Goal: Task Accomplishment & Management: Manage account settings

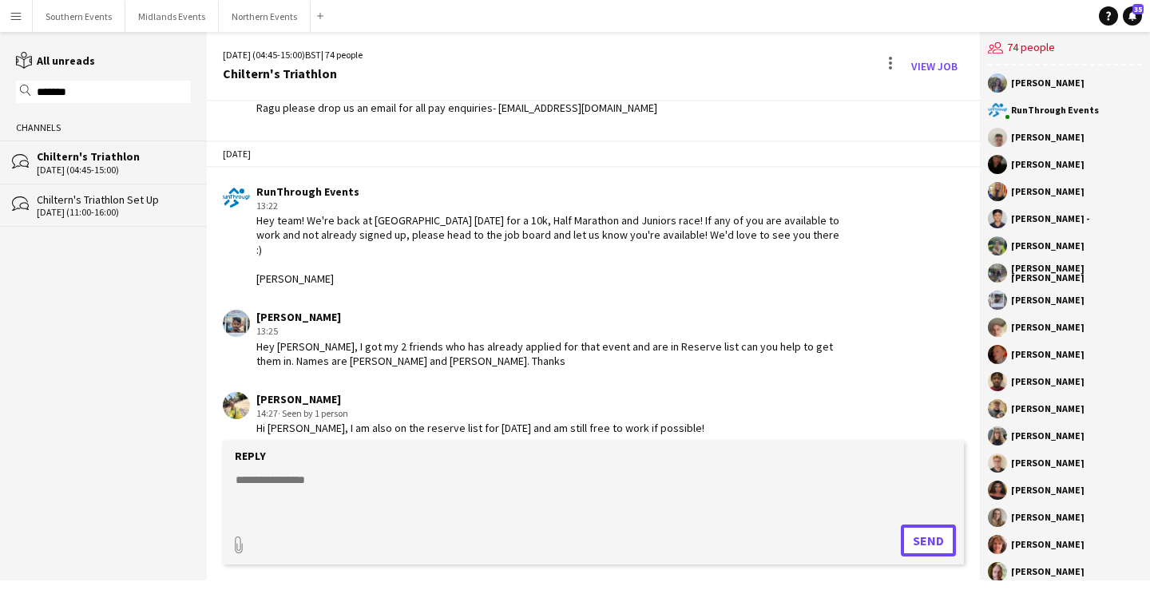
scroll to position [2493, 0]
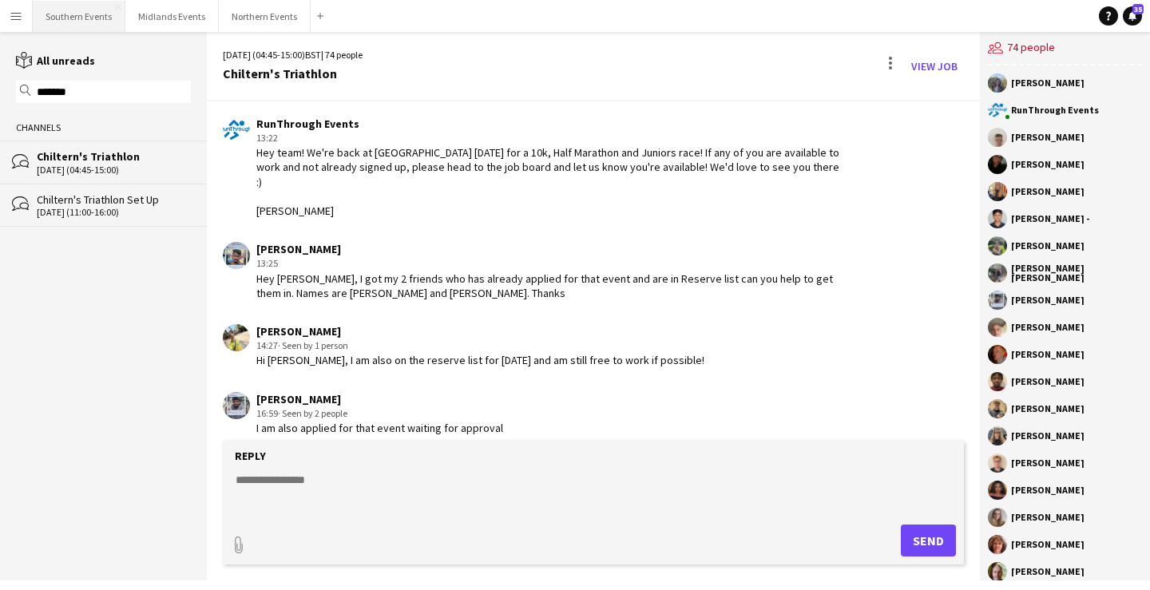
click at [81, 21] on button "Southern Events Close" at bounding box center [79, 16] width 93 height 31
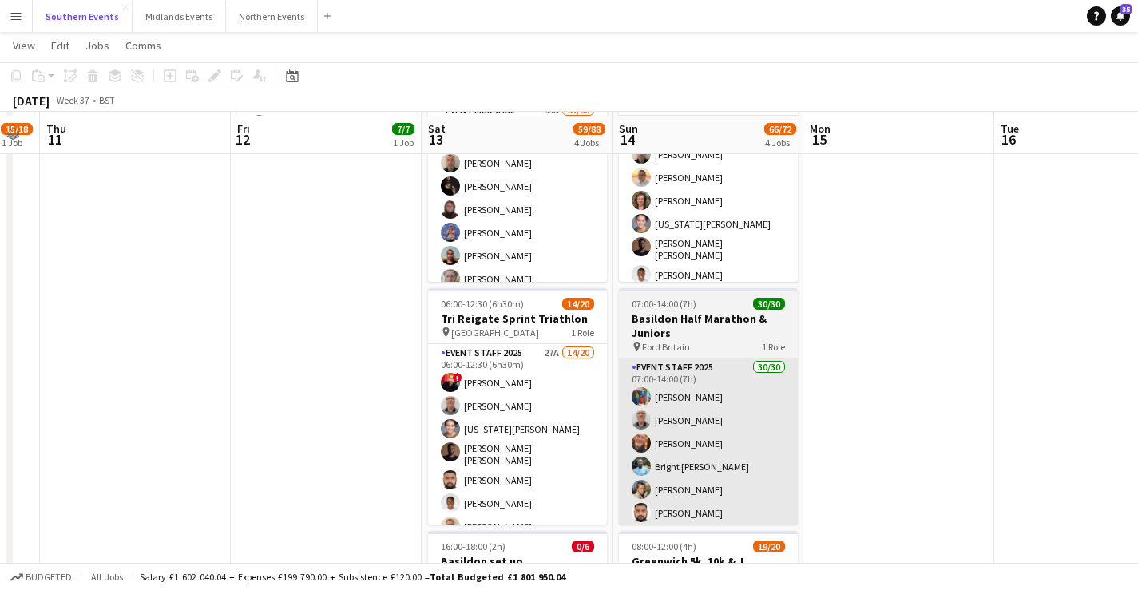
scroll to position [298, 0]
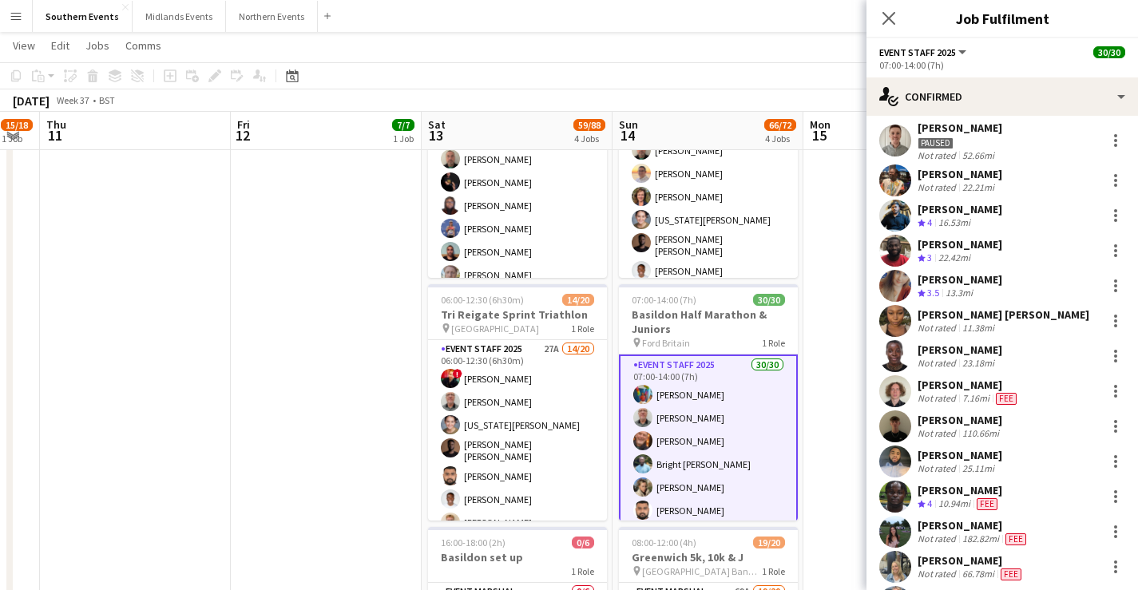
scroll to position [0, 0]
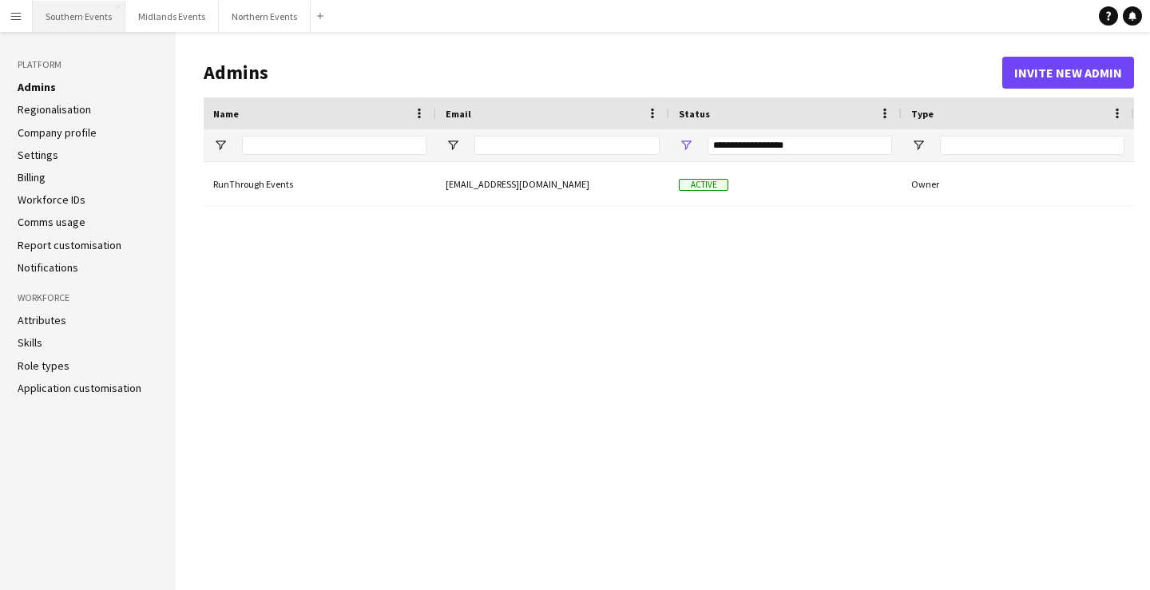
click at [73, 3] on button "Southern Events Close" at bounding box center [79, 16] width 93 height 31
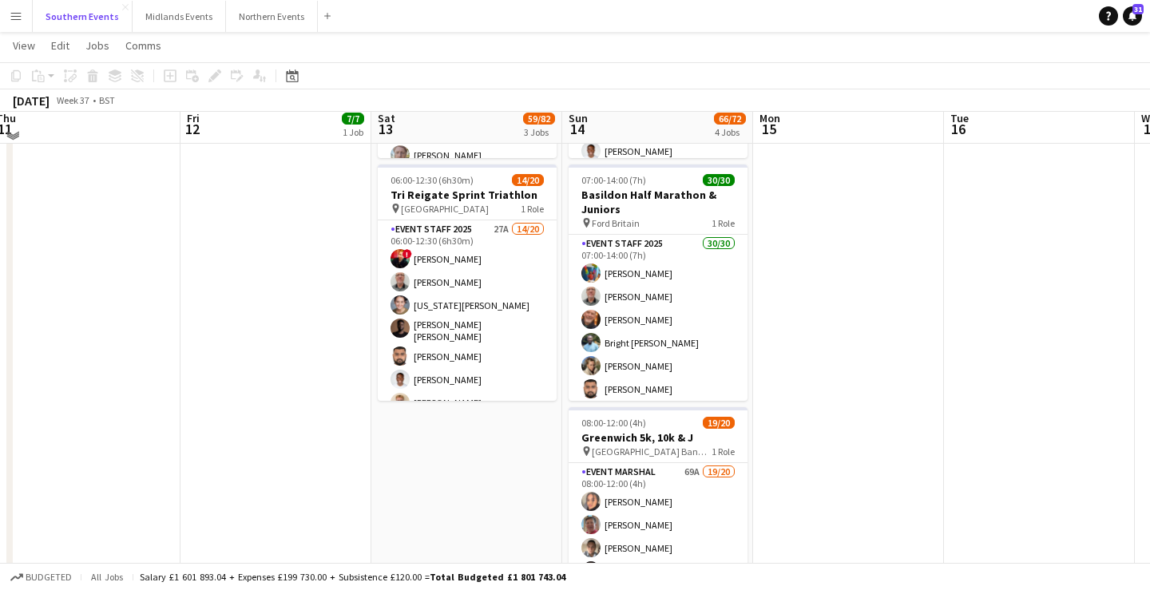
scroll to position [419, 0]
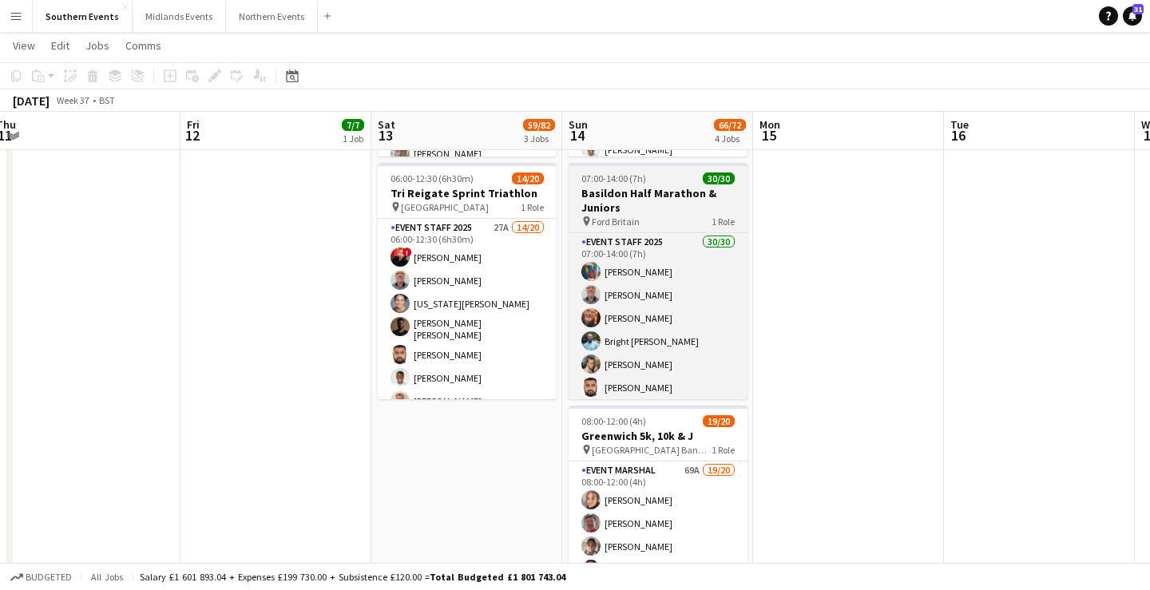
click at [697, 211] on h3 "Basildon Half Marathon & Juniors" at bounding box center [658, 200] width 179 height 29
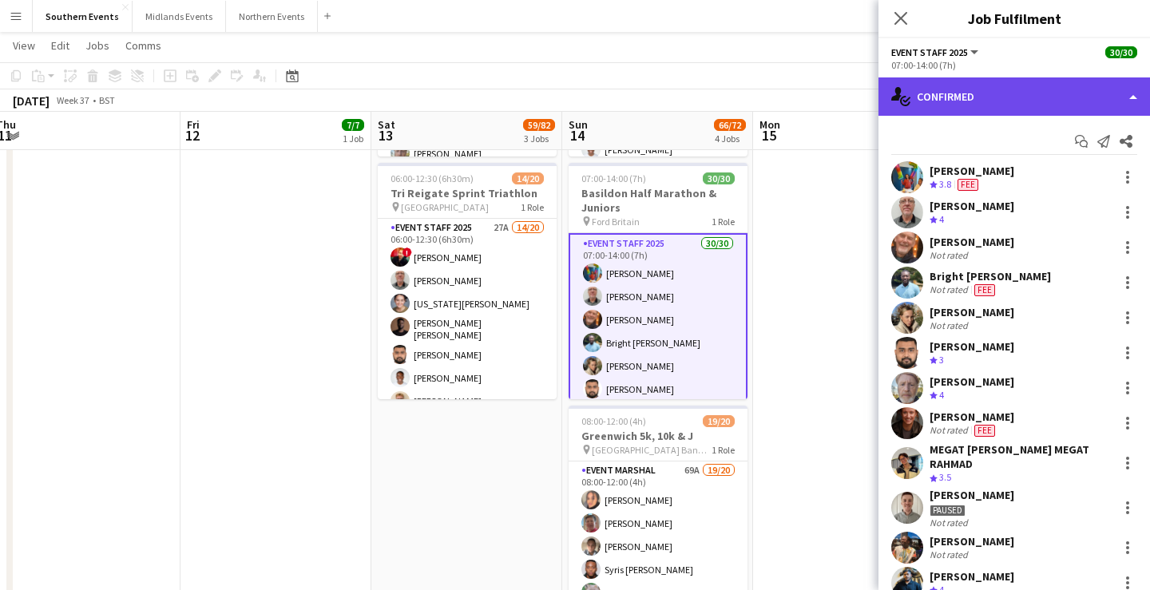
click at [1063, 107] on div "single-neutral-actions-check-2 Confirmed" at bounding box center [1015, 96] width 272 height 38
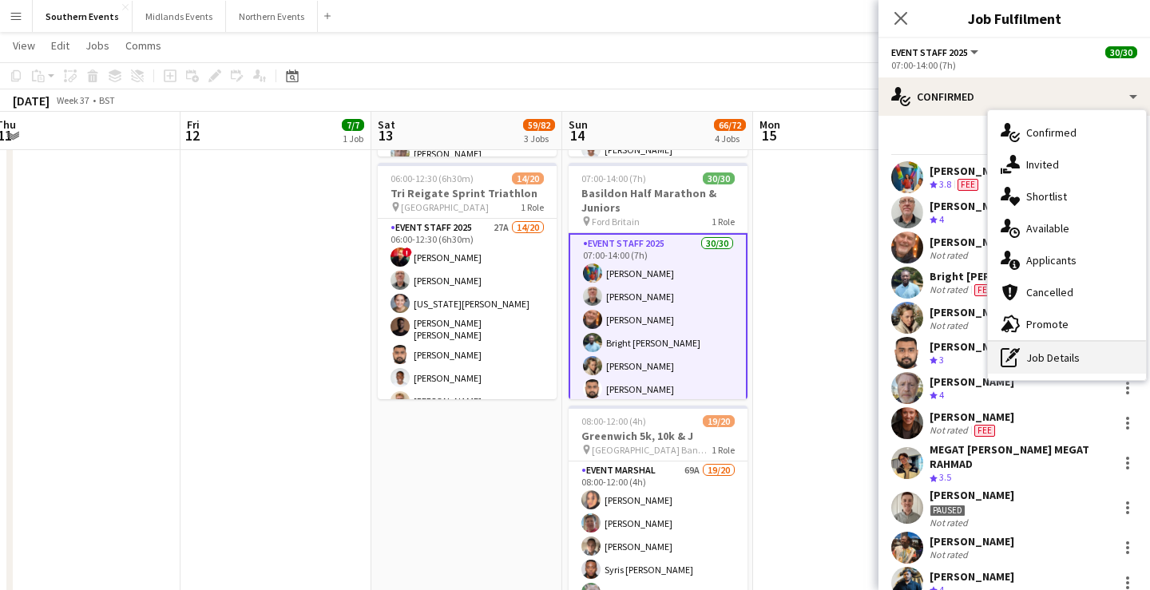
click at [1069, 356] on div "pen-write Job Details" at bounding box center [1067, 358] width 158 height 32
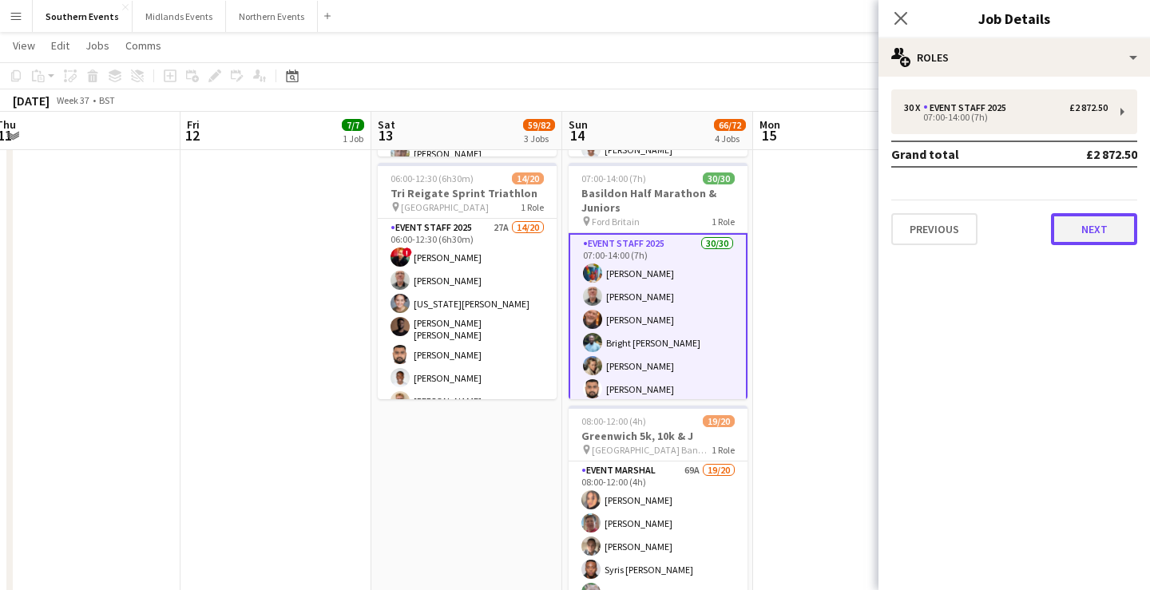
click at [1096, 234] on button "Next" at bounding box center [1094, 229] width 86 height 32
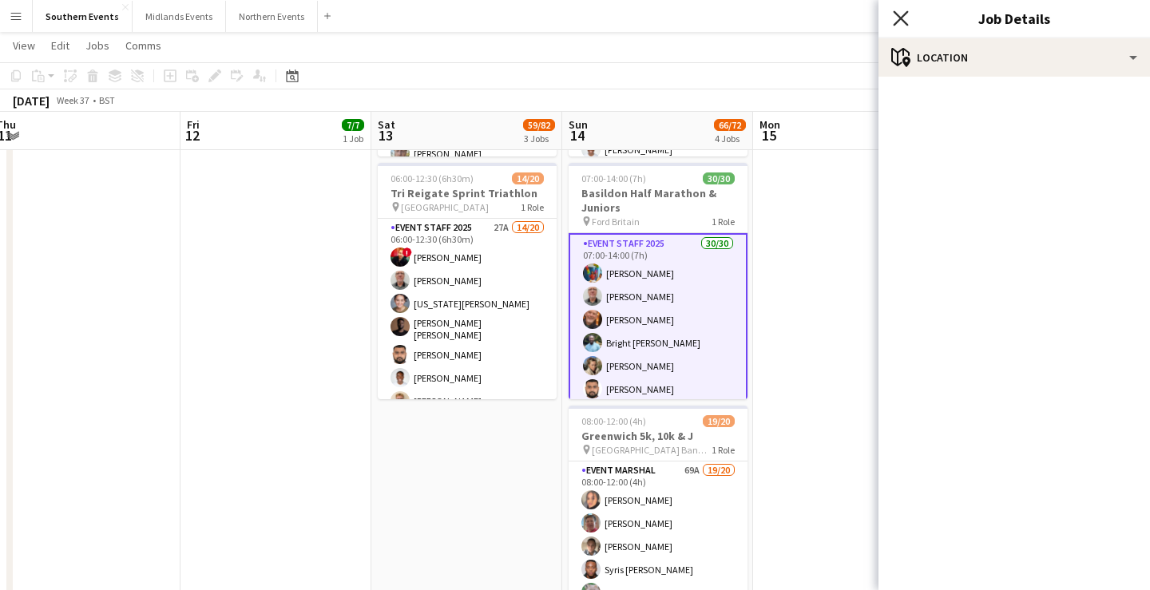
click at [902, 18] on icon "Close pop-in" at bounding box center [900, 17] width 15 height 15
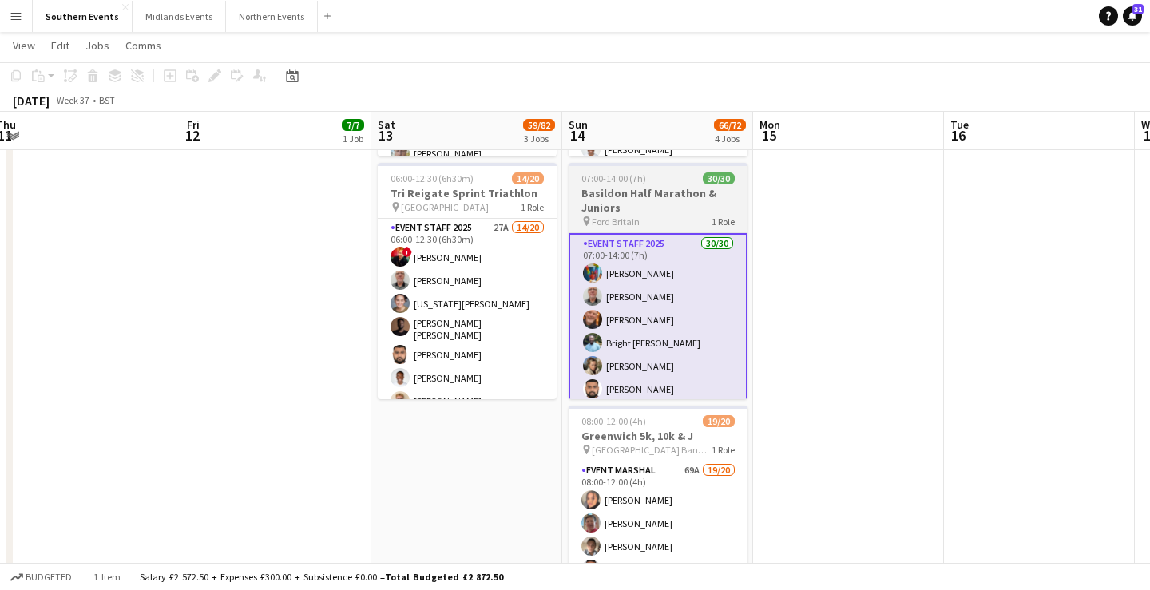
click at [669, 211] on h3 "Basildon Half Marathon & Juniors" at bounding box center [658, 200] width 179 height 29
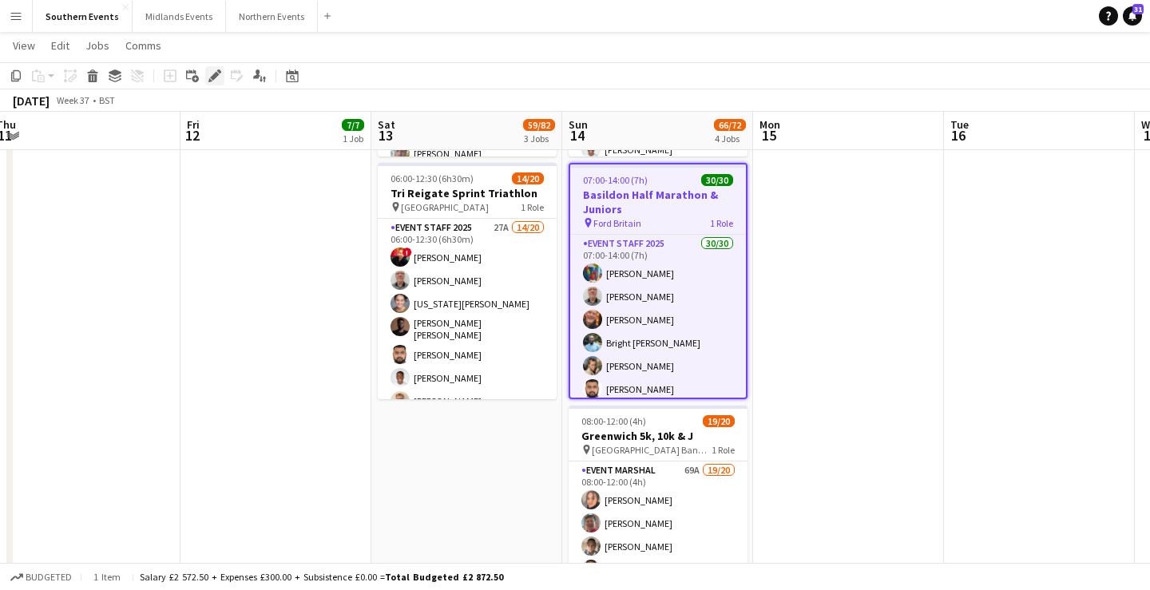
click at [218, 77] on icon "Edit" at bounding box center [215, 76] width 13 height 13
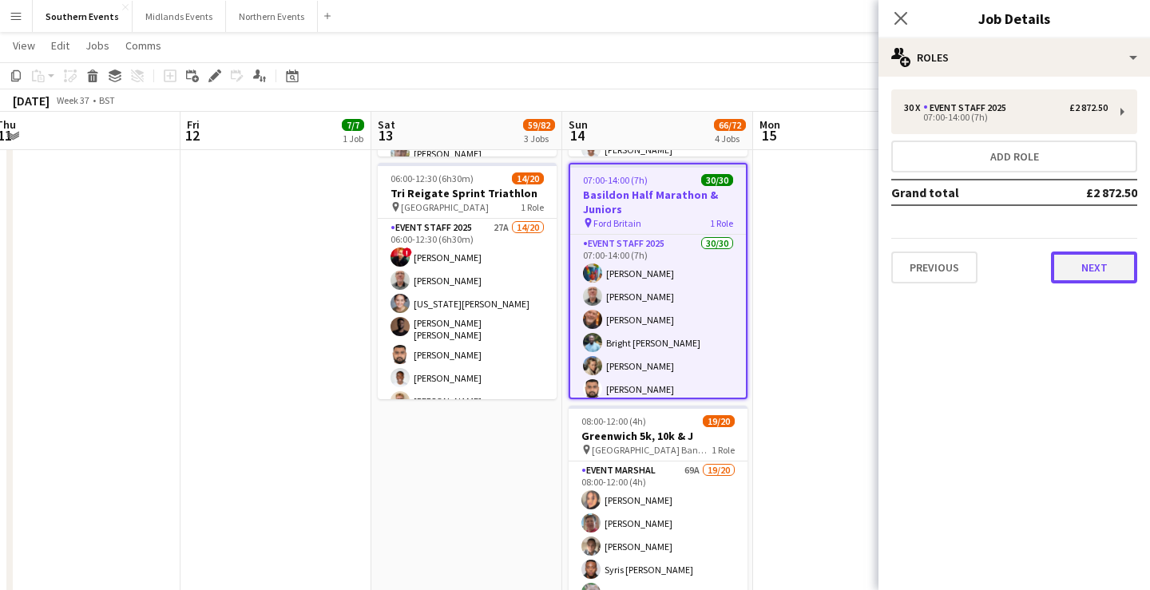
click at [1077, 261] on button "Next" at bounding box center [1094, 268] width 86 height 32
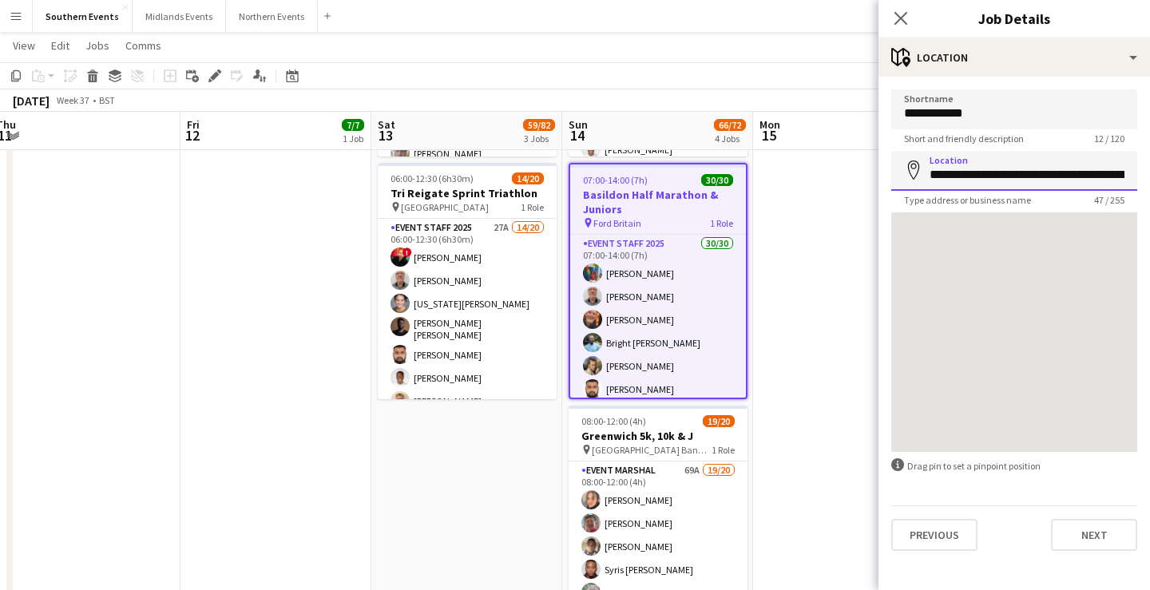
click at [1080, 173] on input "**********" at bounding box center [1015, 171] width 246 height 40
type input "**********"
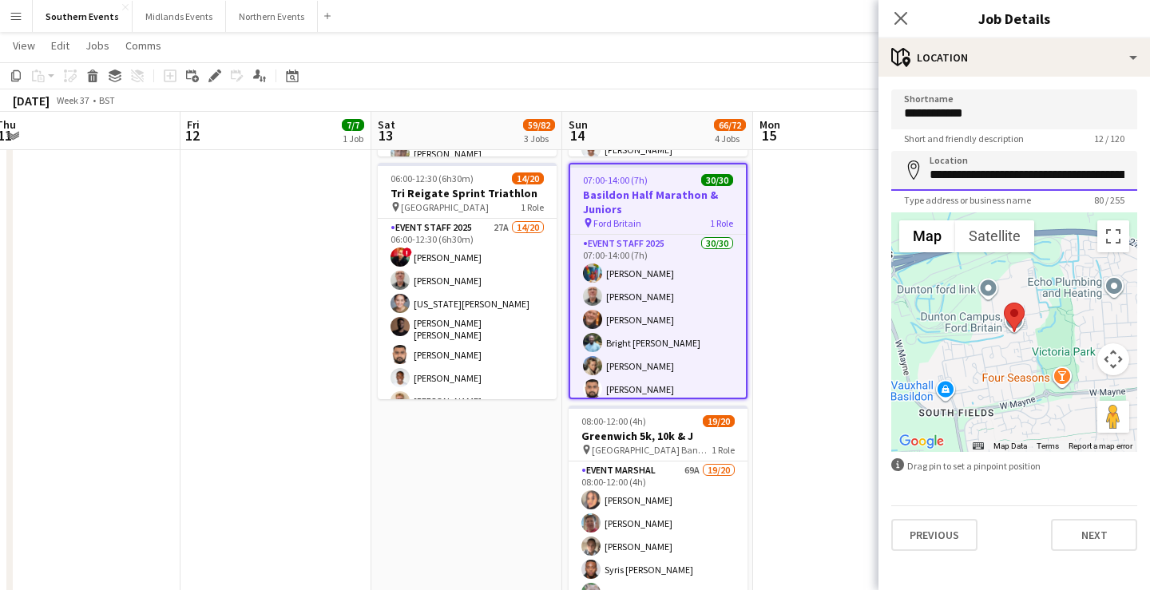
click at [1023, 181] on input "**********" at bounding box center [1015, 171] width 246 height 40
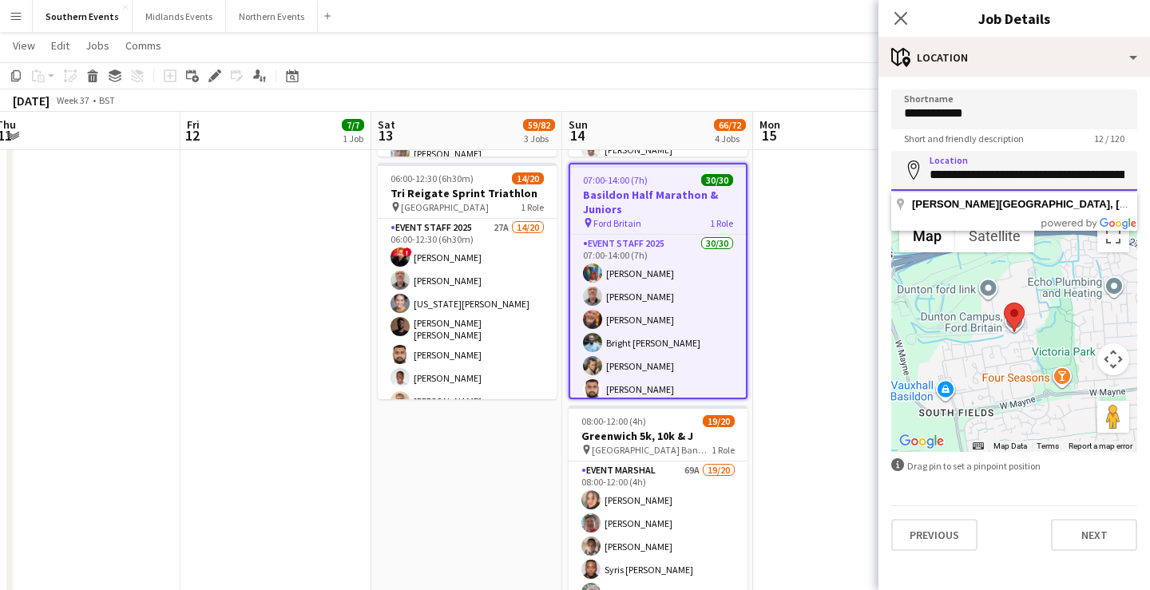
click at [1023, 181] on input "**********" at bounding box center [1015, 171] width 246 height 40
click at [1090, 538] on button "Next" at bounding box center [1094, 535] width 86 height 32
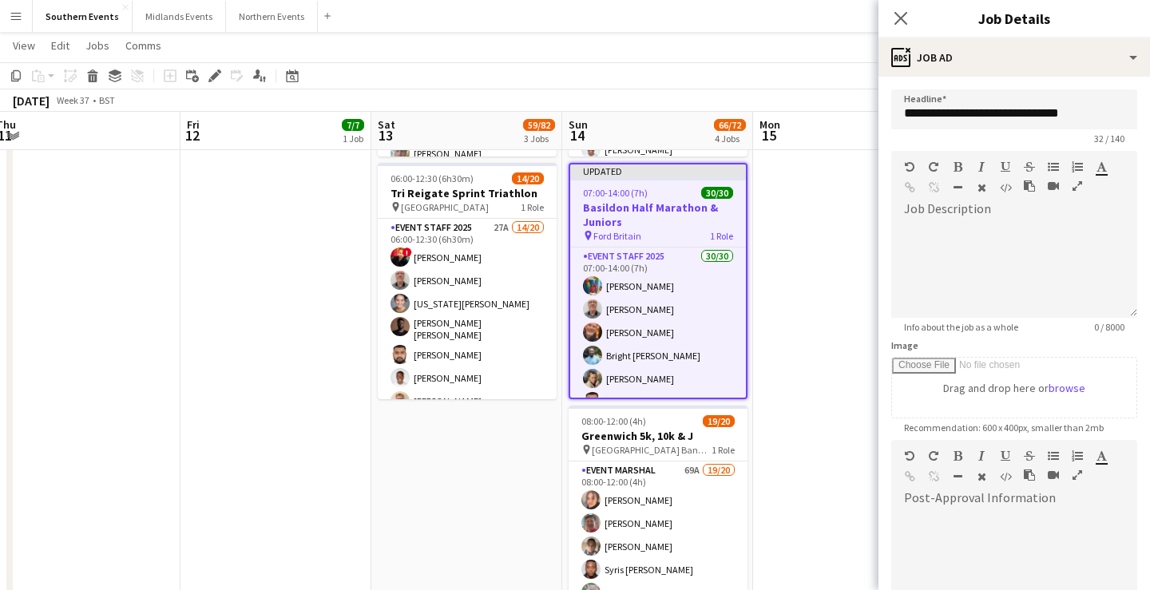
click at [836, 146] on app-board-header-date "Mon 15" at bounding box center [848, 131] width 191 height 38
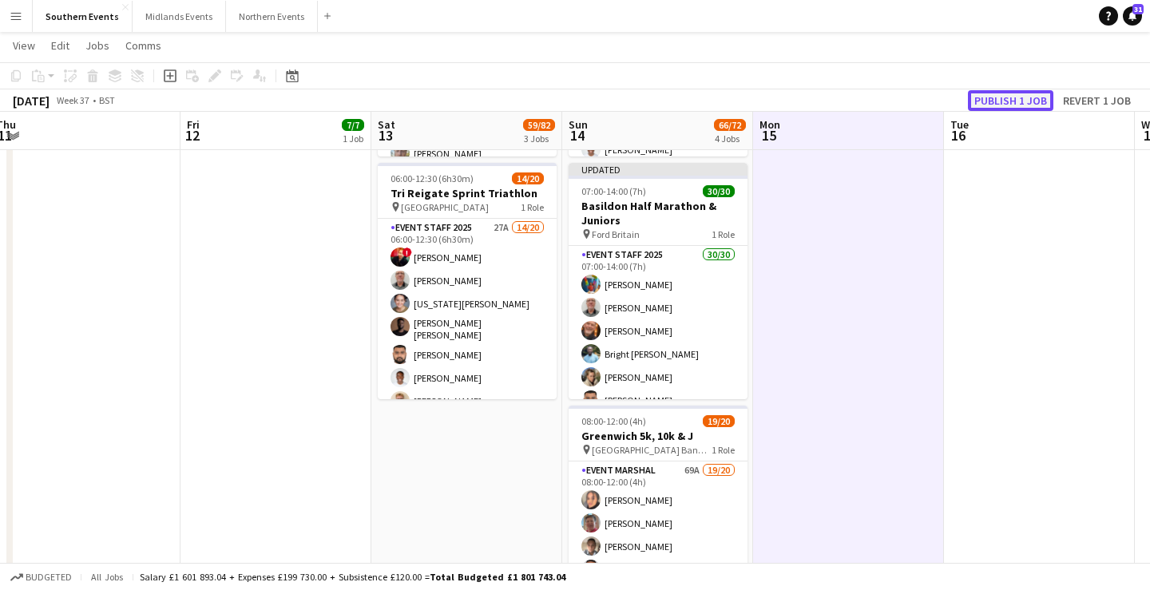
click at [1011, 101] on button "Publish 1 job" at bounding box center [1010, 100] width 85 height 21
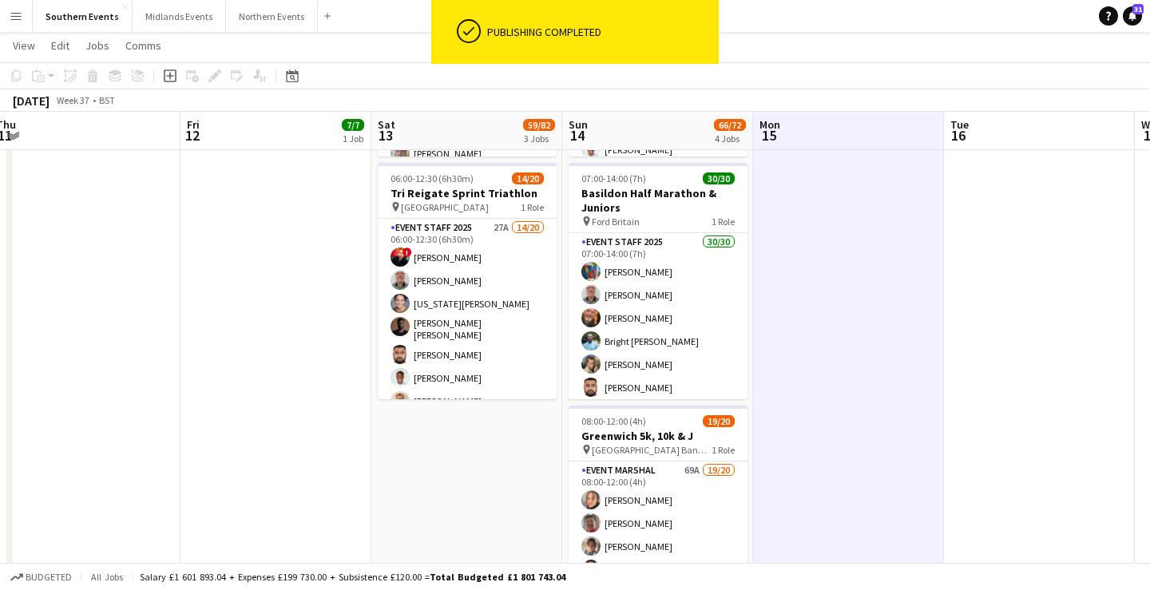
click at [494, 439] on app-date-cell "05:00-17:00 (12h) 0/2 RT Kit Assistant - [GEOGRAPHIC_DATA] 50/50 pin Brighton 5…" at bounding box center [466, 218] width 191 height 916
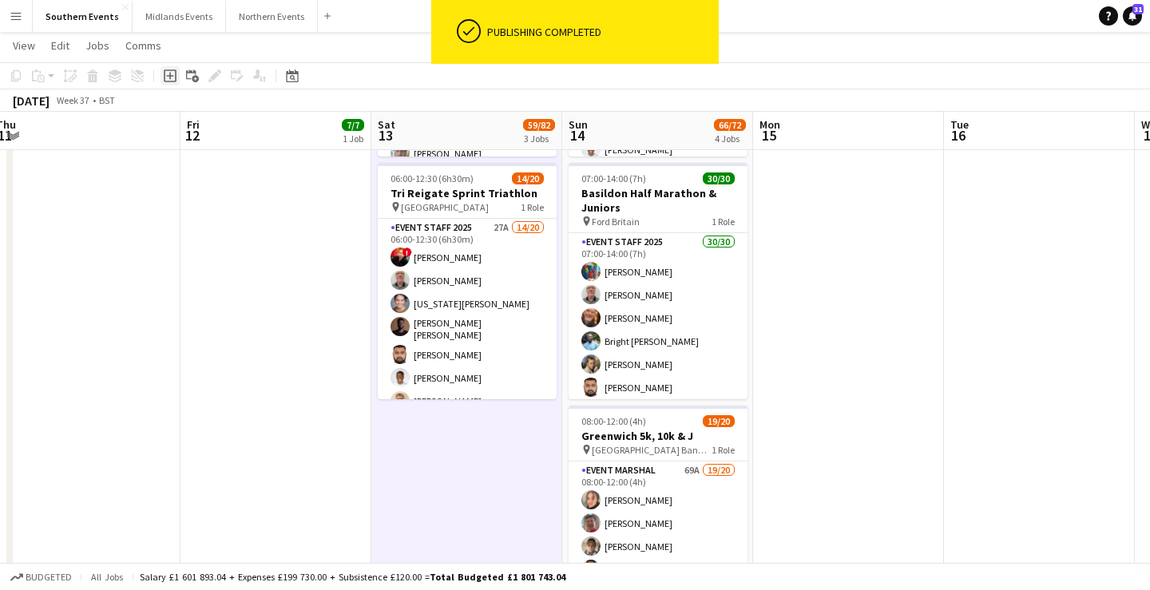
click at [173, 73] on icon "Add job" at bounding box center [170, 76] width 13 height 13
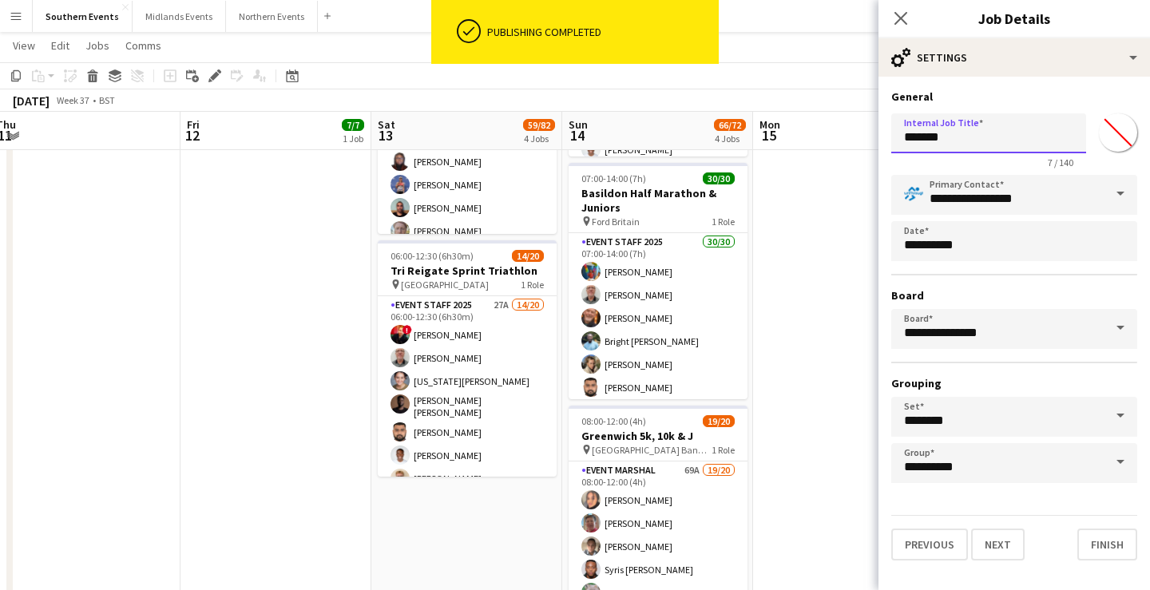
click at [948, 140] on input "*******" at bounding box center [989, 133] width 195 height 40
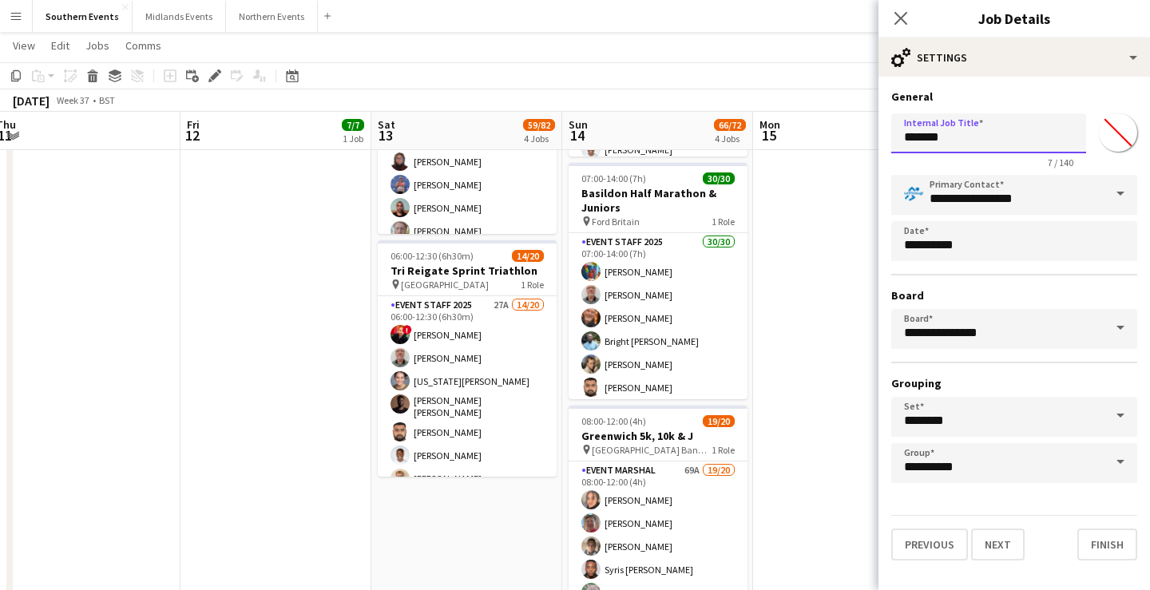
click at [948, 140] on input "*******" at bounding box center [989, 133] width 195 height 40
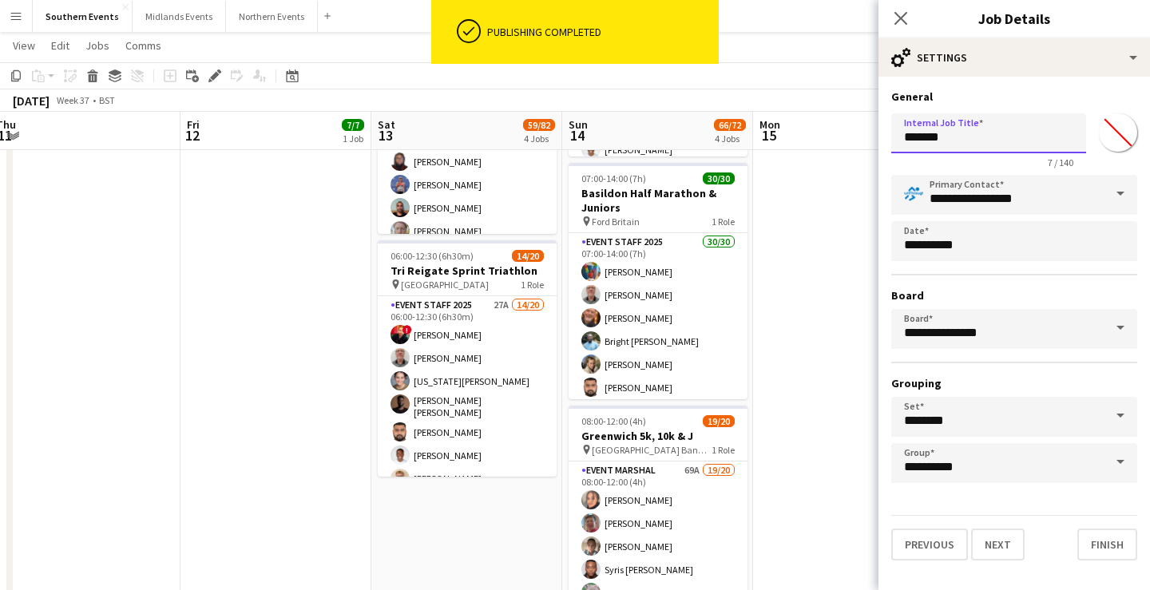
click at [948, 140] on input "*******" at bounding box center [989, 133] width 195 height 40
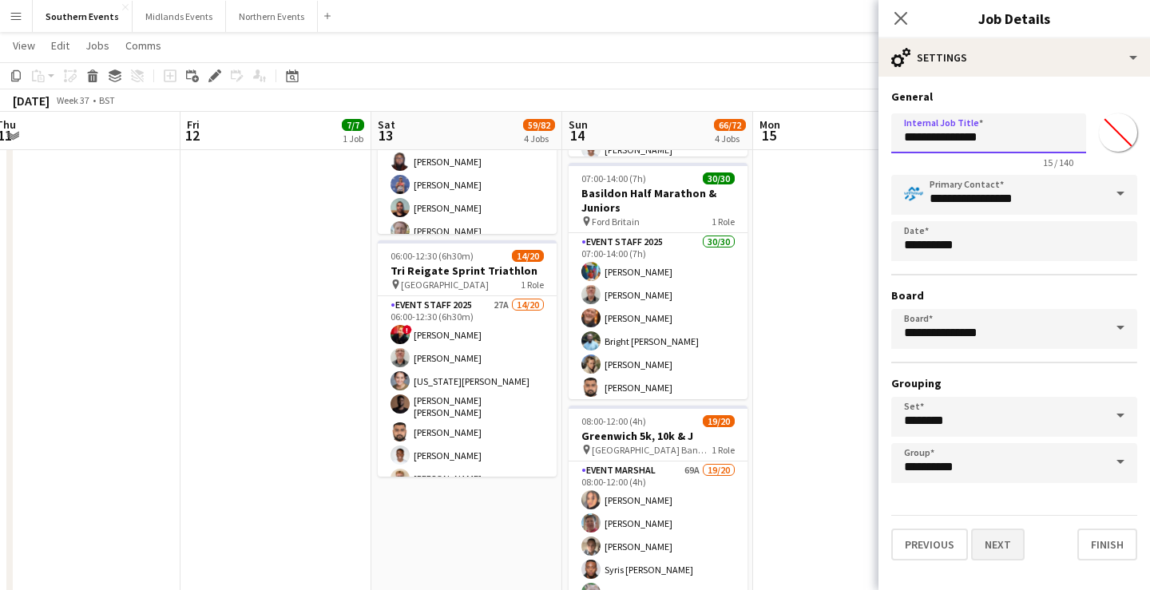
type input "**********"
click at [996, 550] on button "Next" at bounding box center [998, 545] width 54 height 32
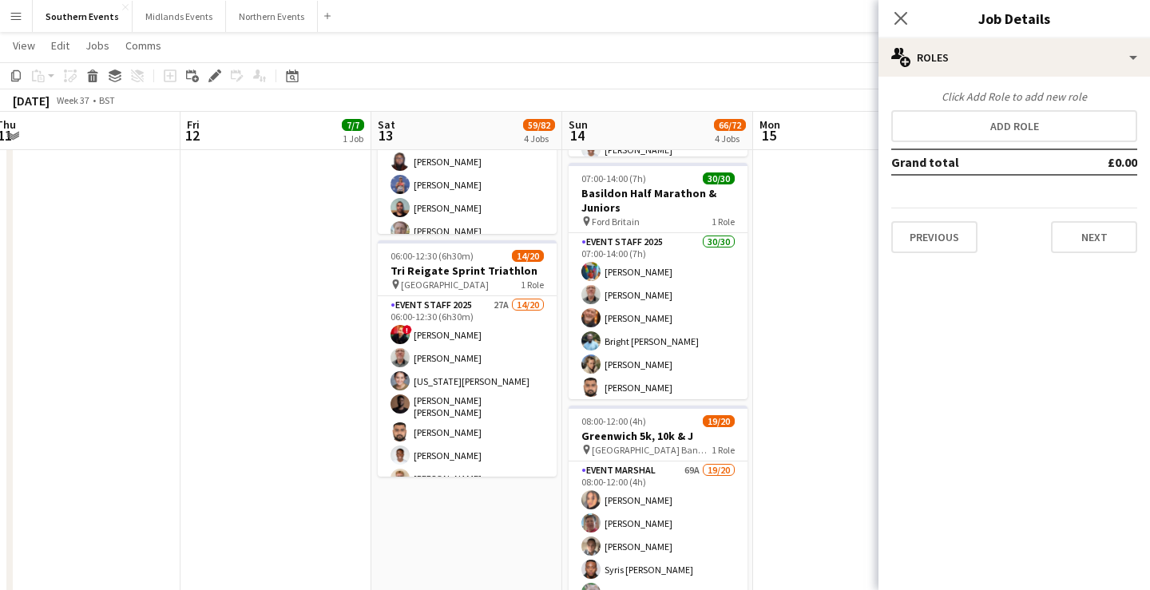
click at [1034, 108] on div "Click Add Role to add new role Add role Grand total £0.00 Previous Next" at bounding box center [1015, 171] width 272 height 164
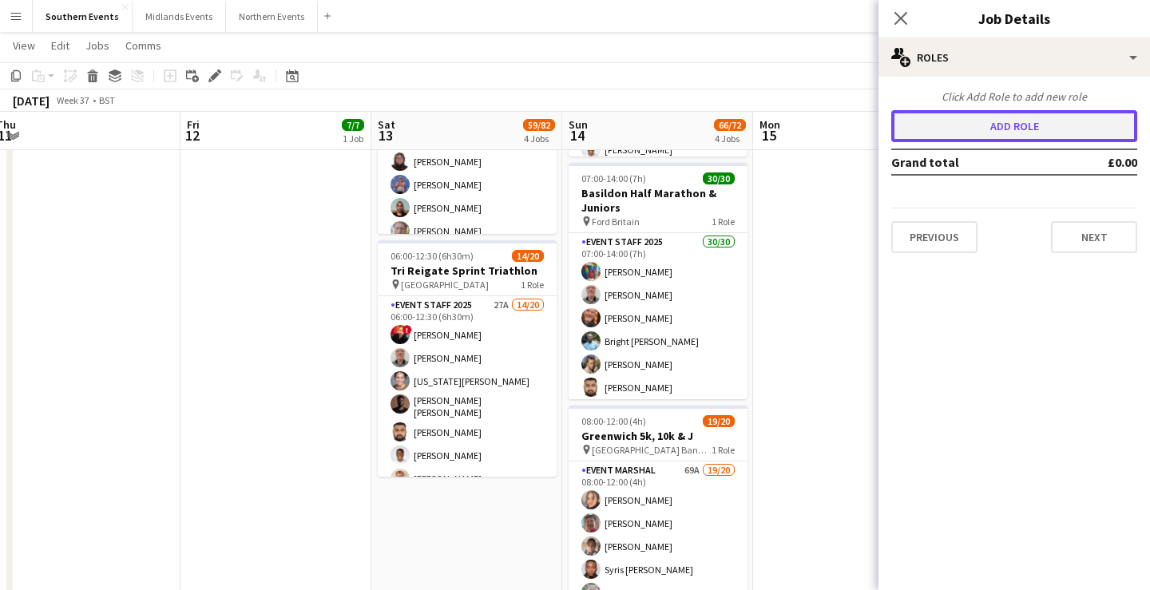
click at [1012, 122] on button "Add role" at bounding box center [1015, 126] width 246 height 32
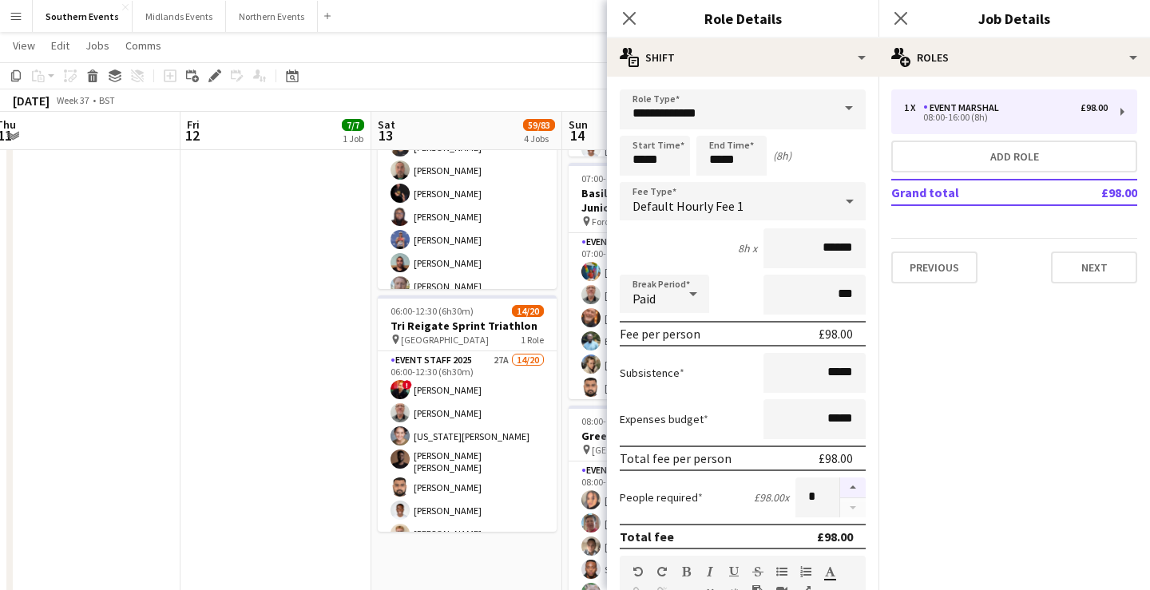
click at [856, 485] on button "button" at bounding box center [853, 488] width 26 height 21
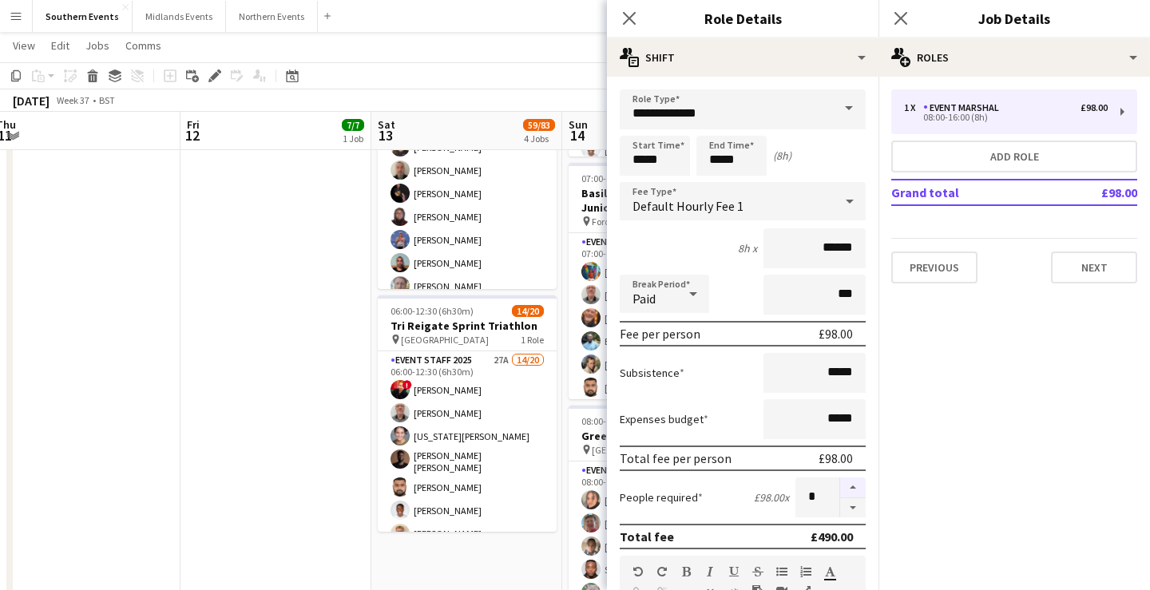
type input "*"
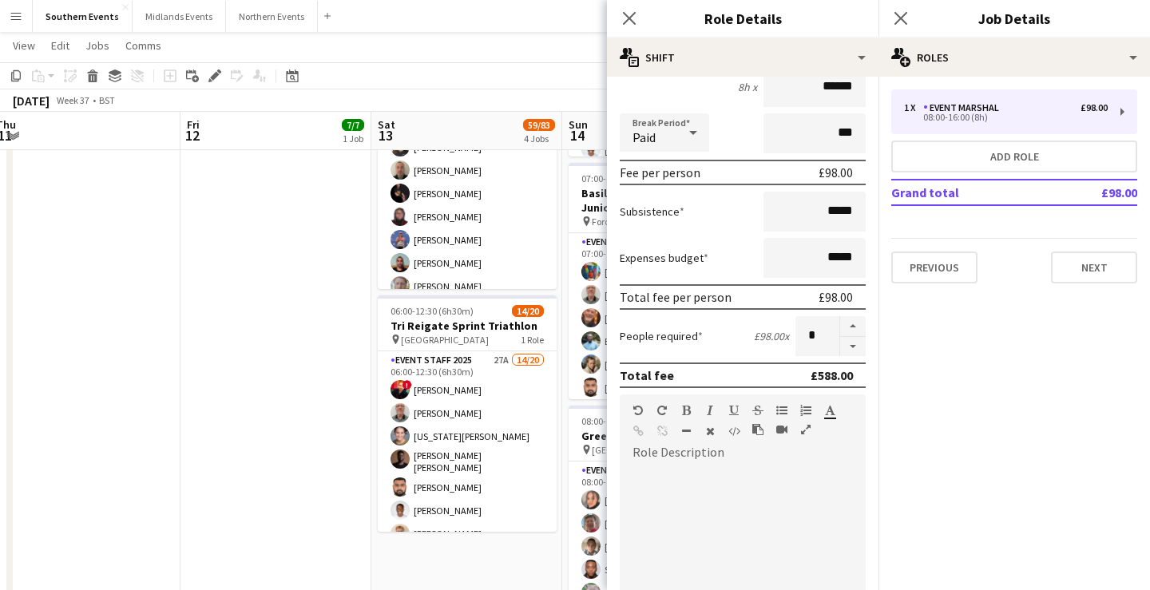
scroll to position [184, 0]
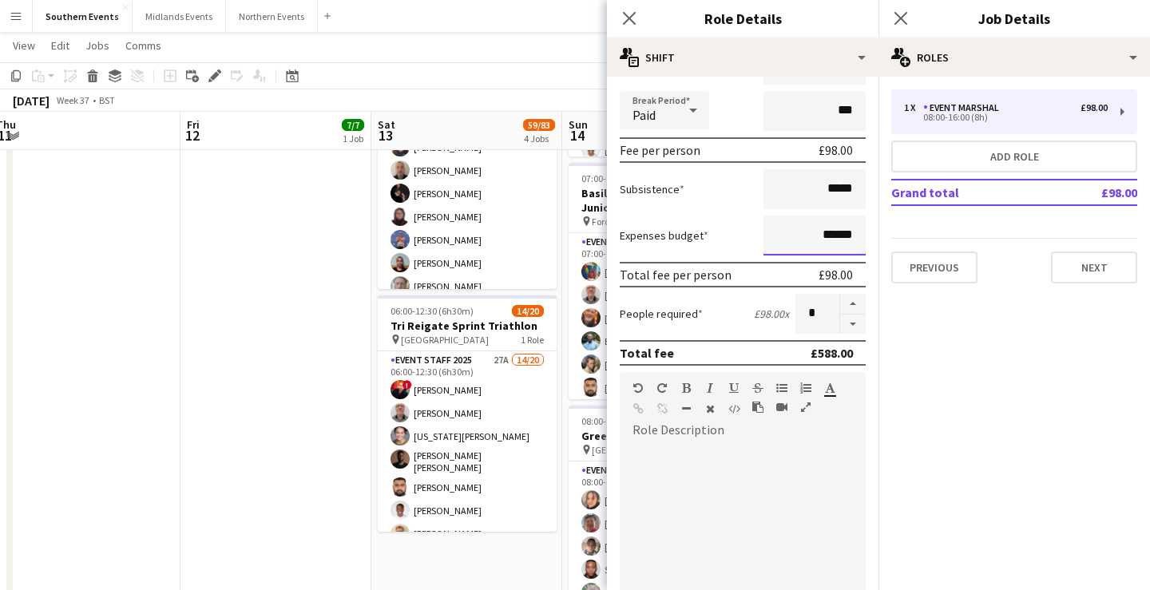
click at [830, 233] on input "******" at bounding box center [815, 236] width 102 height 40
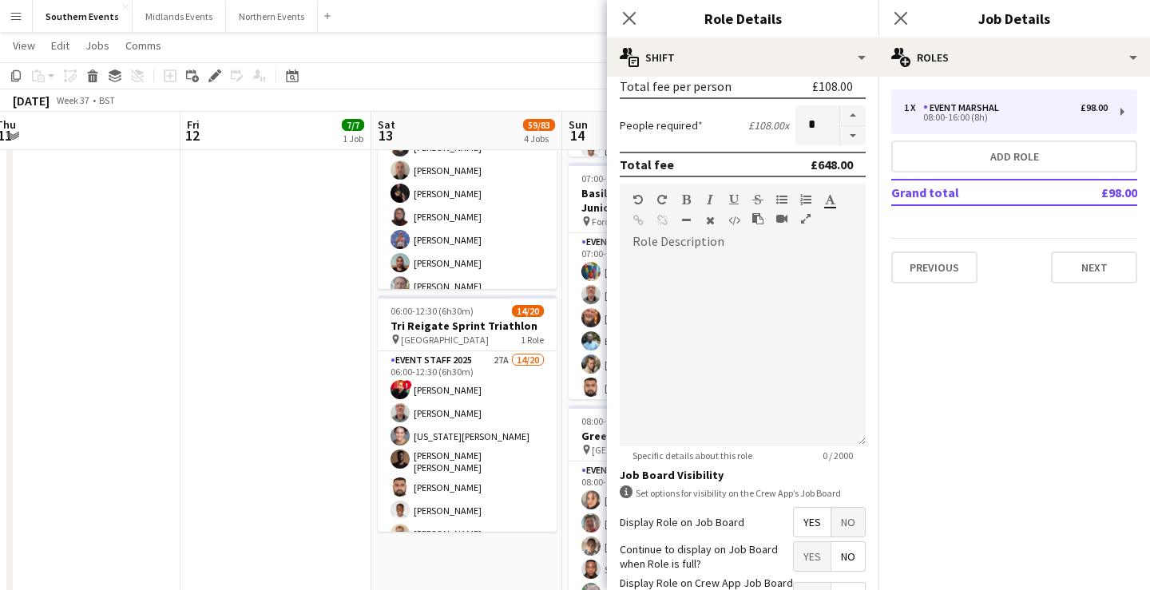
scroll to position [491, 0]
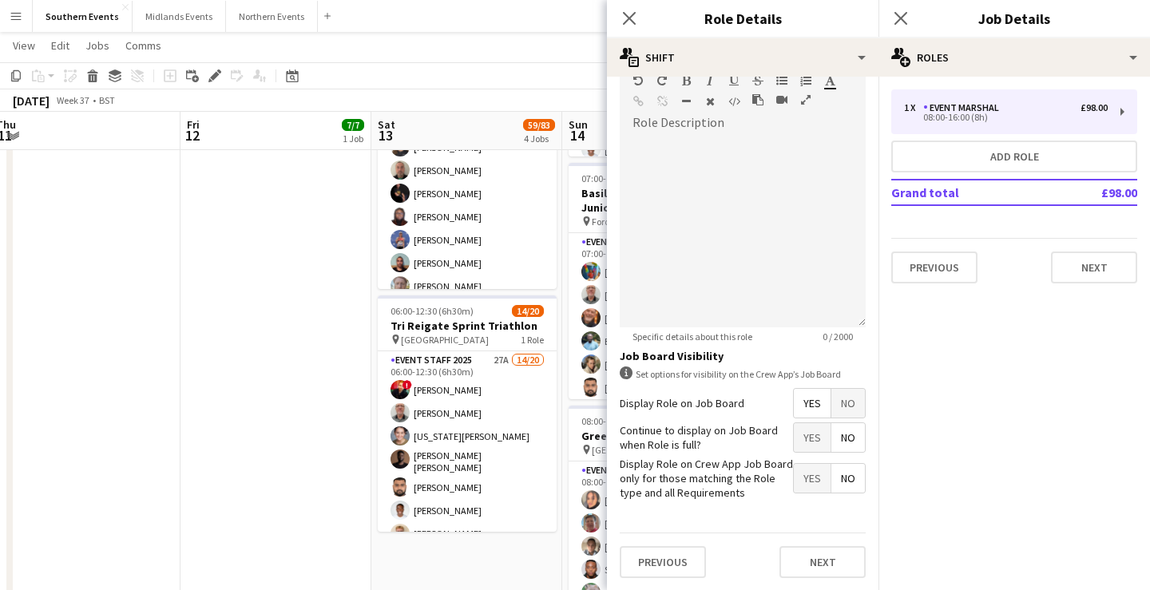
type input "******"
click at [723, 251] on div at bounding box center [743, 232] width 246 height 192
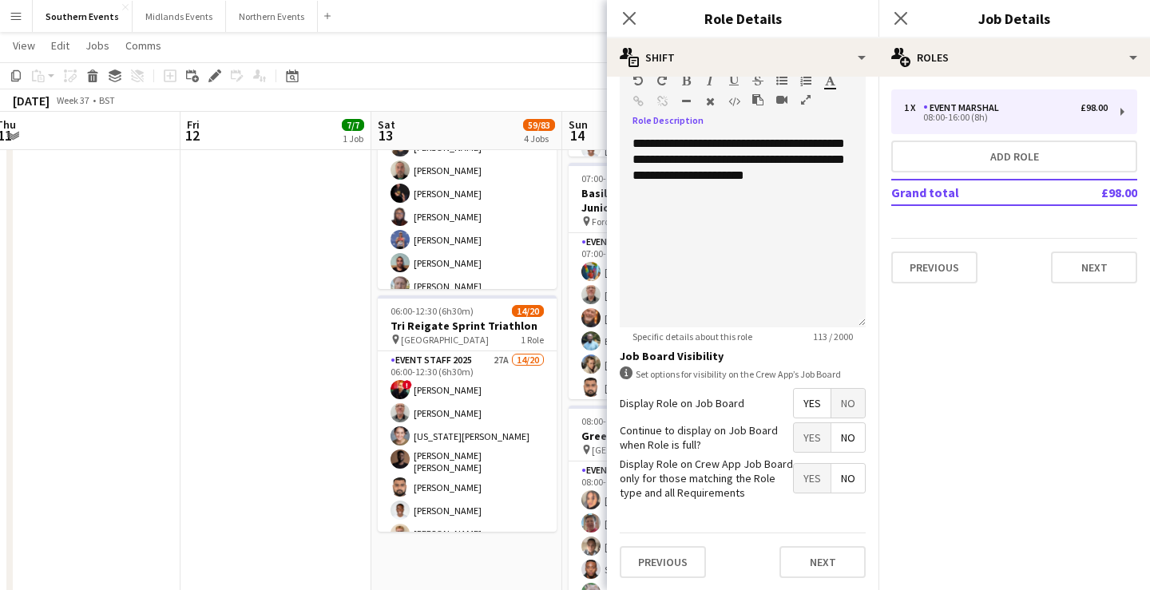
click at [815, 434] on span "Yes" at bounding box center [812, 437] width 37 height 29
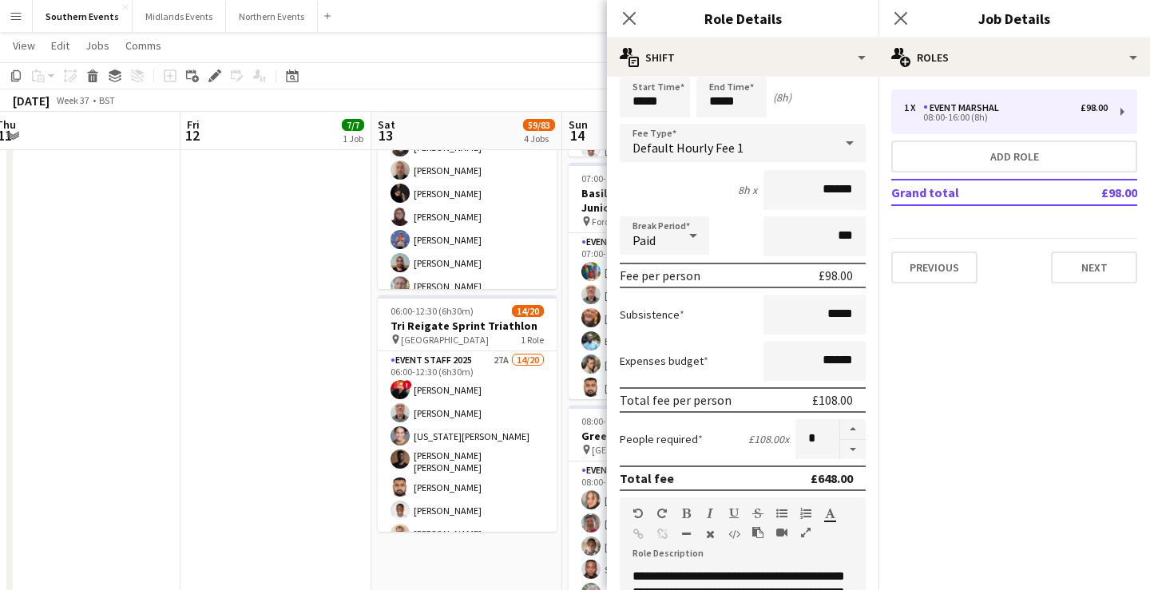
scroll to position [0, 0]
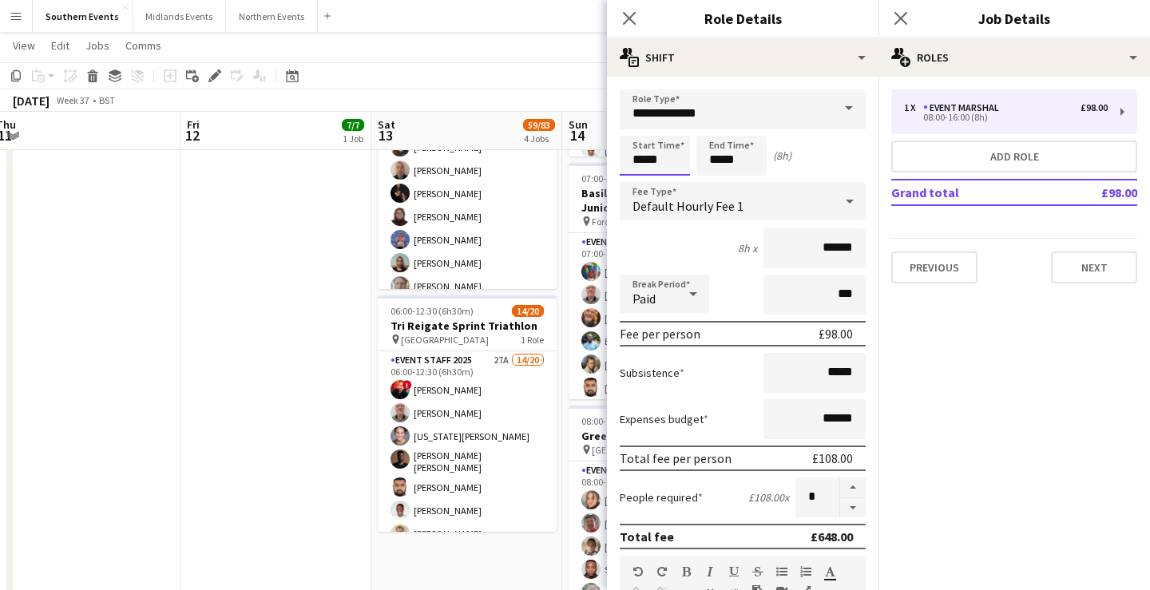
click at [666, 155] on input "*****" at bounding box center [655, 156] width 70 height 40
click at [638, 157] on input "*****" at bounding box center [655, 156] width 70 height 40
type input "*****"
click at [718, 157] on input "*****" at bounding box center [732, 156] width 70 height 40
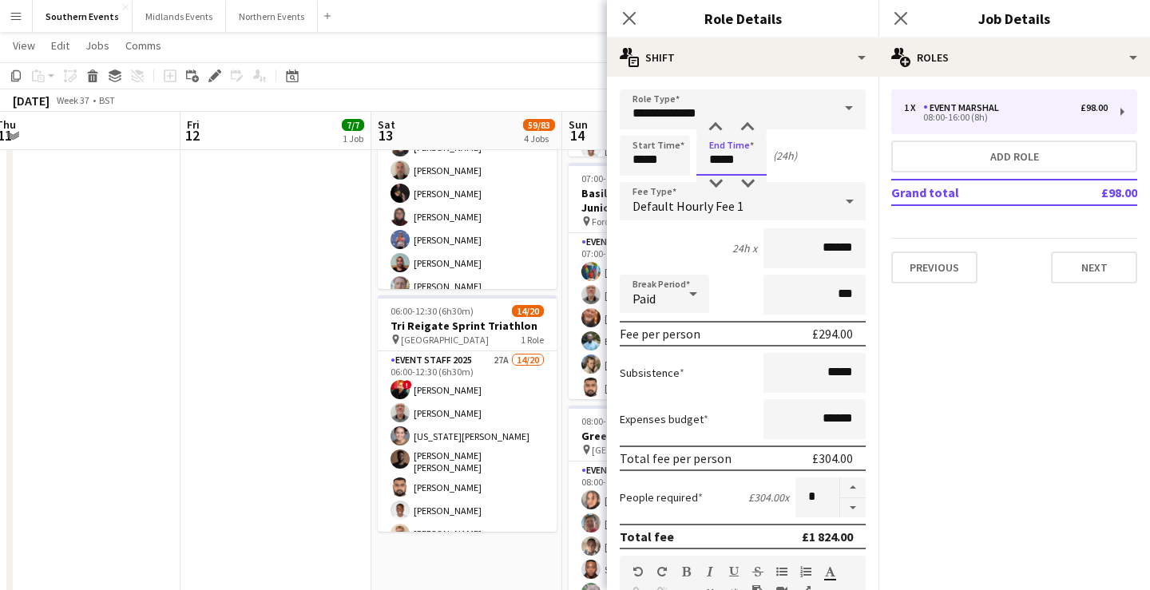
click at [718, 157] on input "*****" at bounding box center [732, 156] width 70 height 40
click at [714, 158] on input "*****" at bounding box center [732, 156] width 70 height 40
click at [809, 157] on div "Start Time ***** End Time ***** (3h)" at bounding box center [743, 156] width 246 height 40
click at [712, 165] on input "*****" at bounding box center [732, 156] width 70 height 40
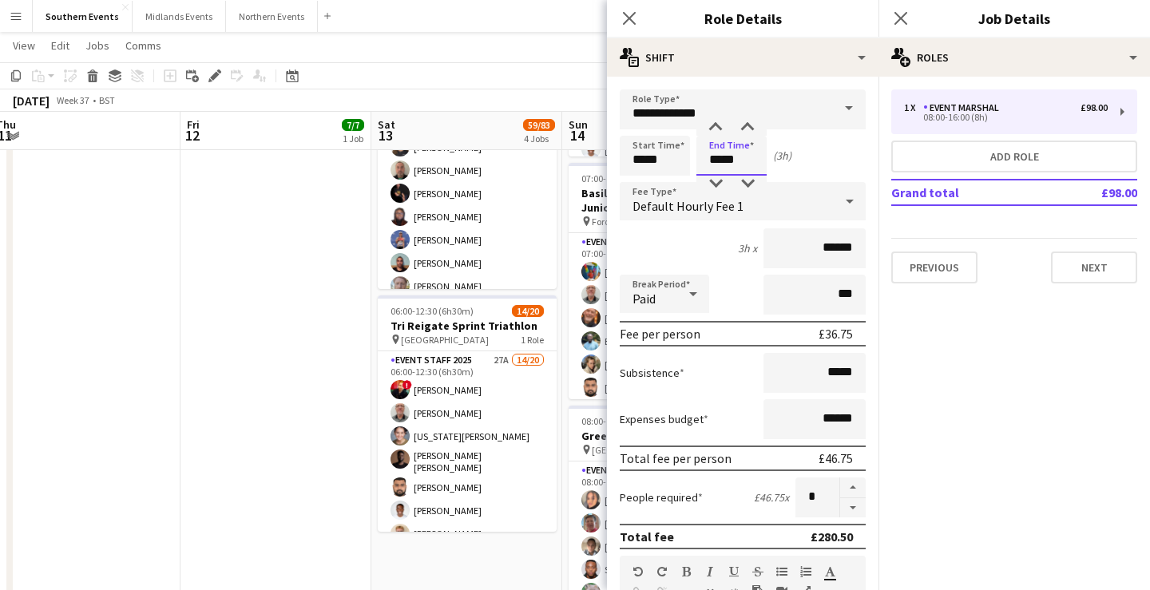
click at [712, 165] on input "*****" at bounding box center [732, 156] width 70 height 40
type input "*****"
click at [812, 155] on div "Start Time ***** End Time ***** (2h)" at bounding box center [743, 156] width 246 height 40
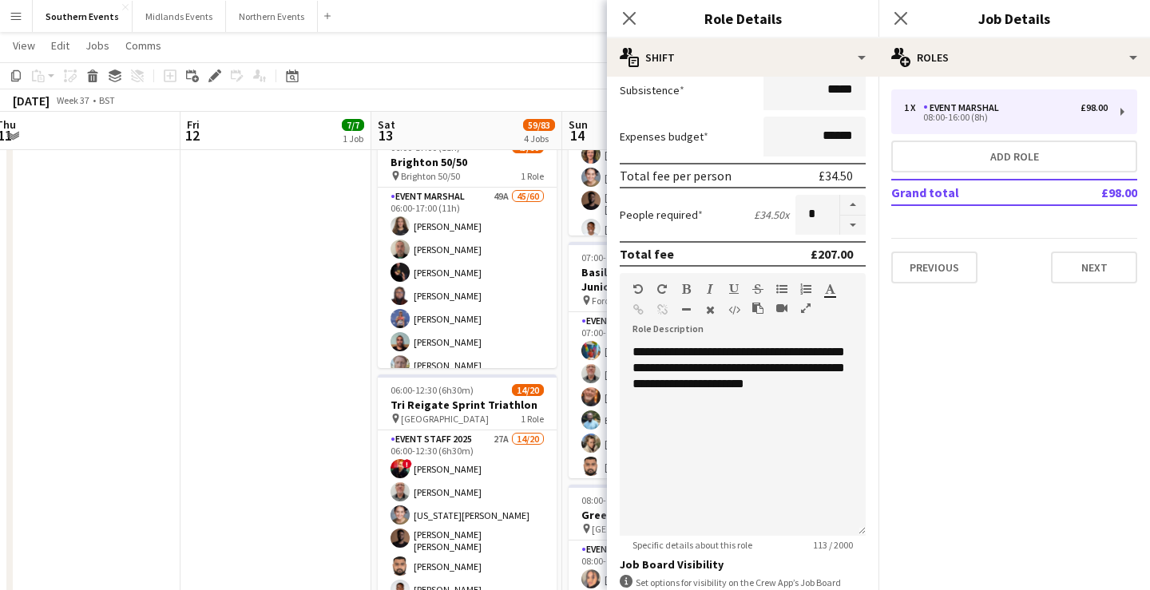
scroll to position [491, 0]
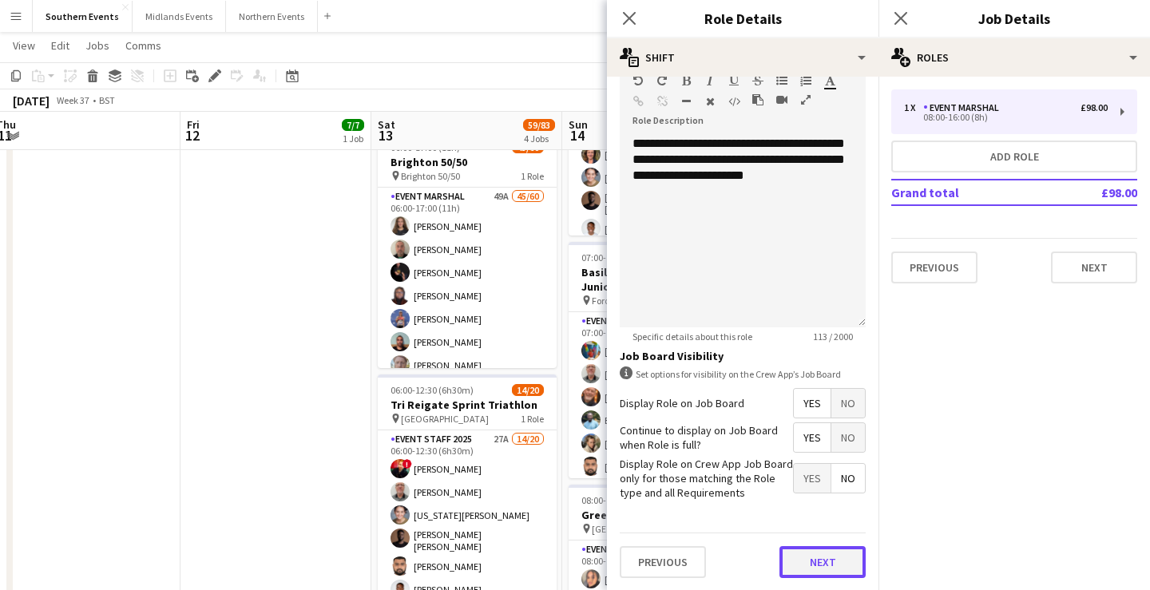
click at [824, 554] on button "Next" at bounding box center [823, 562] width 86 height 32
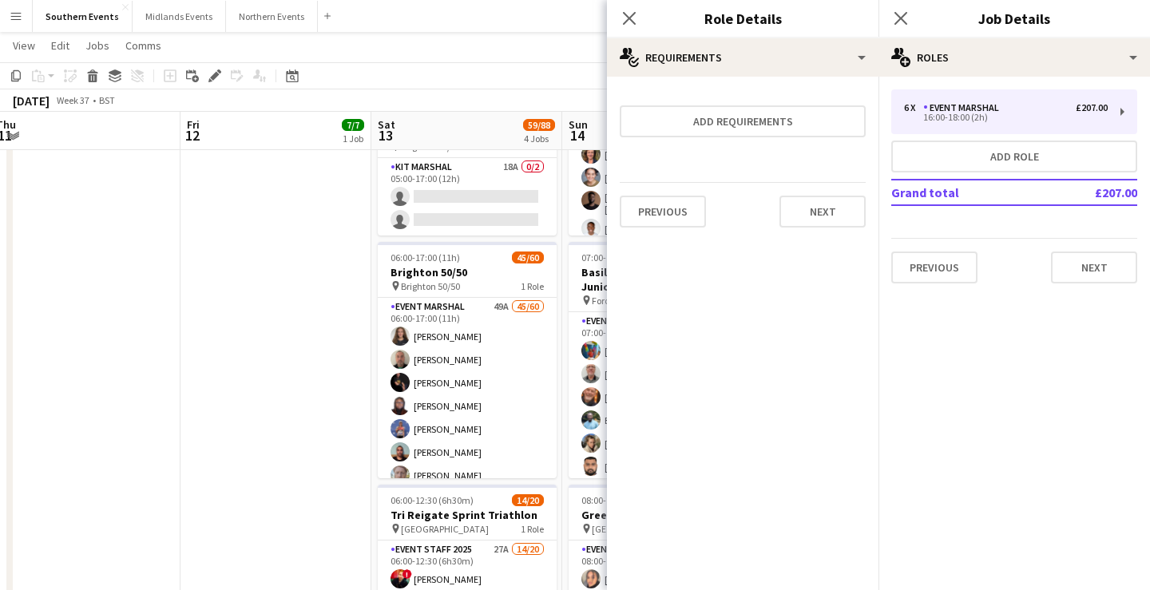
scroll to position [0, 0]
click at [820, 207] on button "Next" at bounding box center [823, 212] width 86 height 32
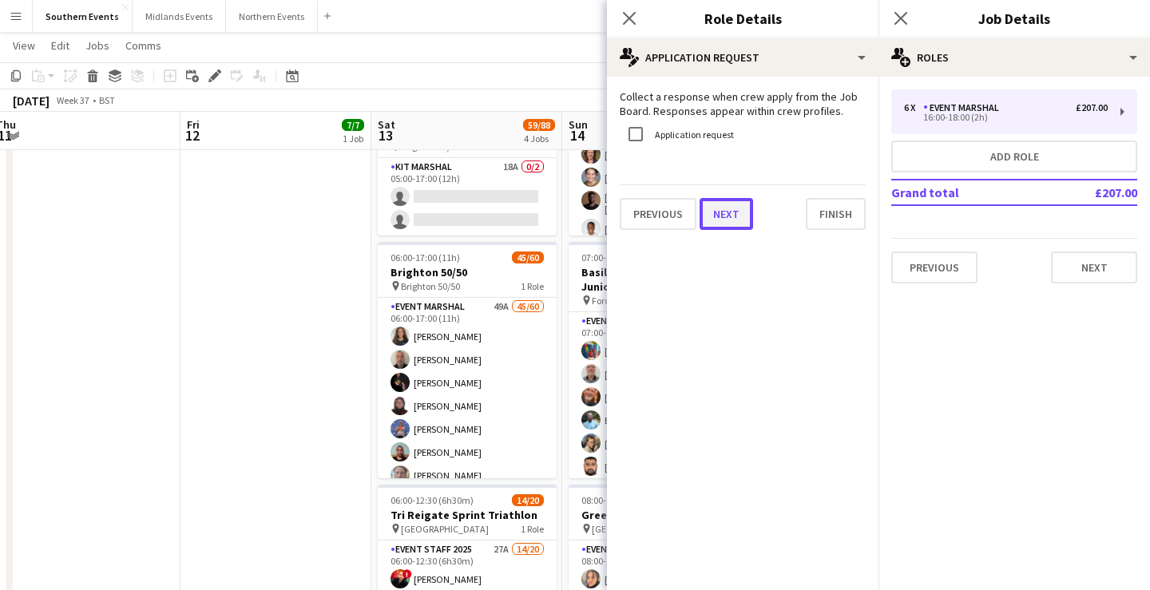
click at [714, 205] on button "Next" at bounding box center [727, 214] width 54 height 32
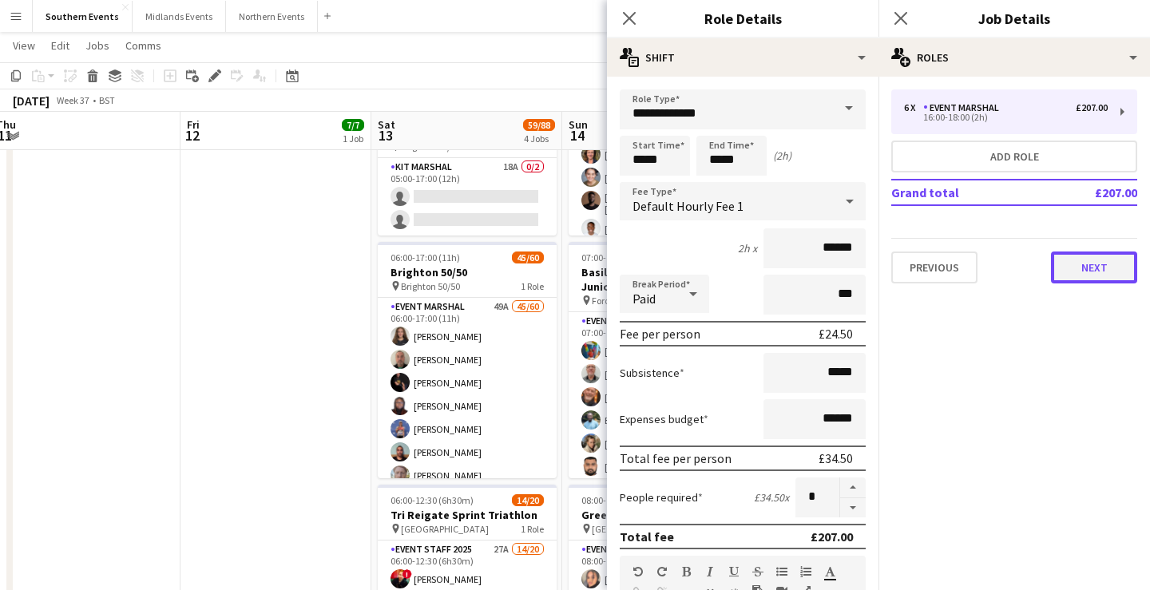
click at [1098, 261] on button "Next" at bounding box center [1094, 268] width 86 height 32
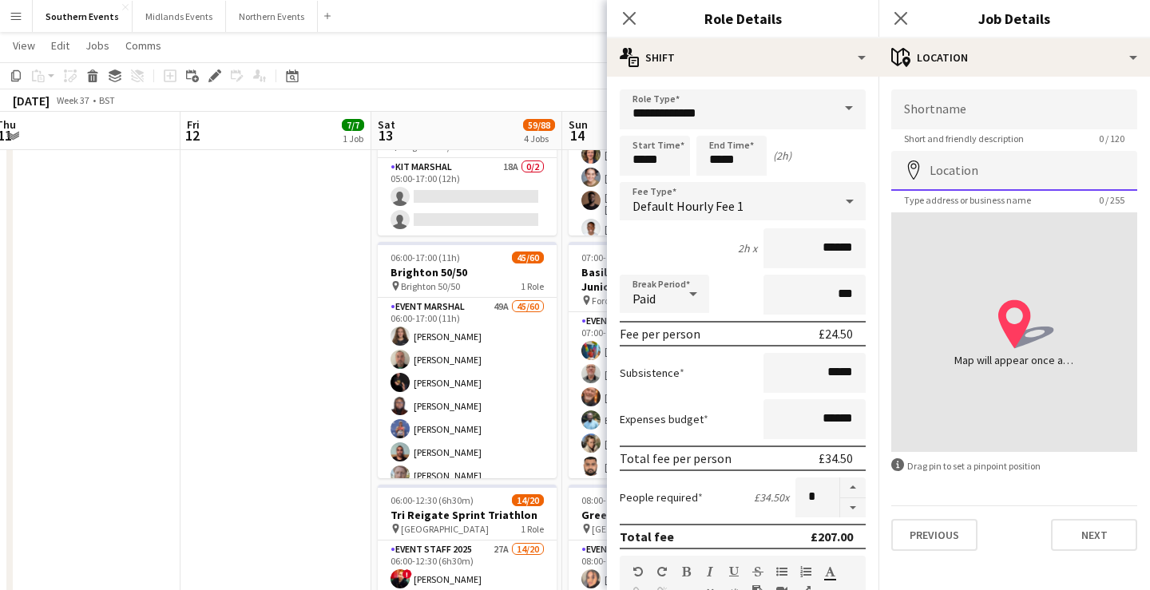
click at [988, 178] on input "Location" at bounding box center [1015, 171] width 246 height 40
type input "*"
paste input "**********"
type input "**********"
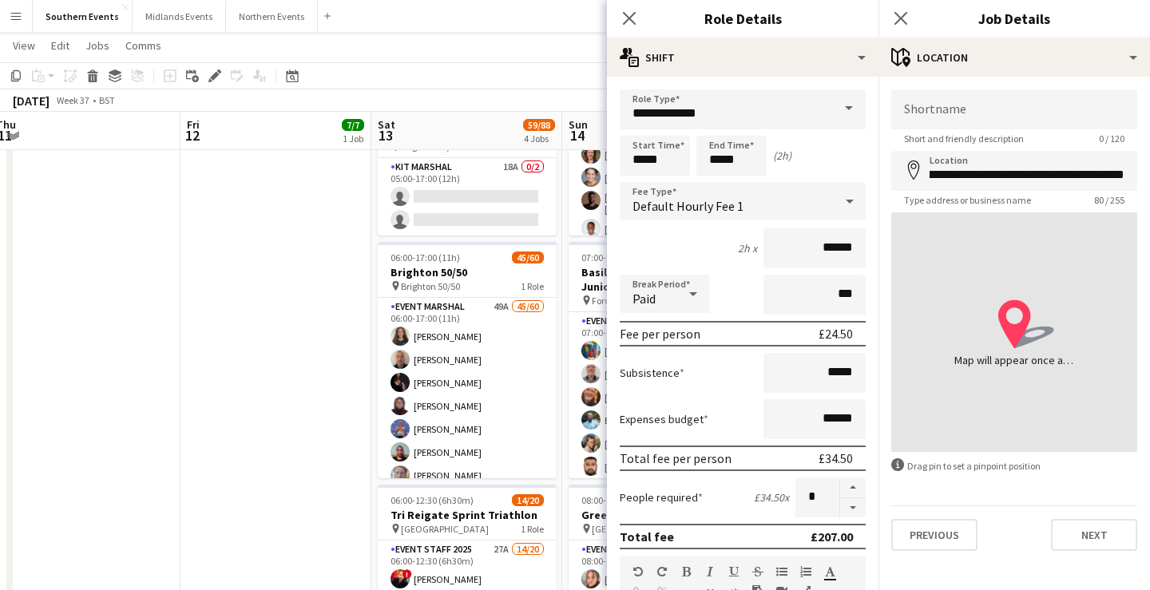
scroll to position [0, 0]
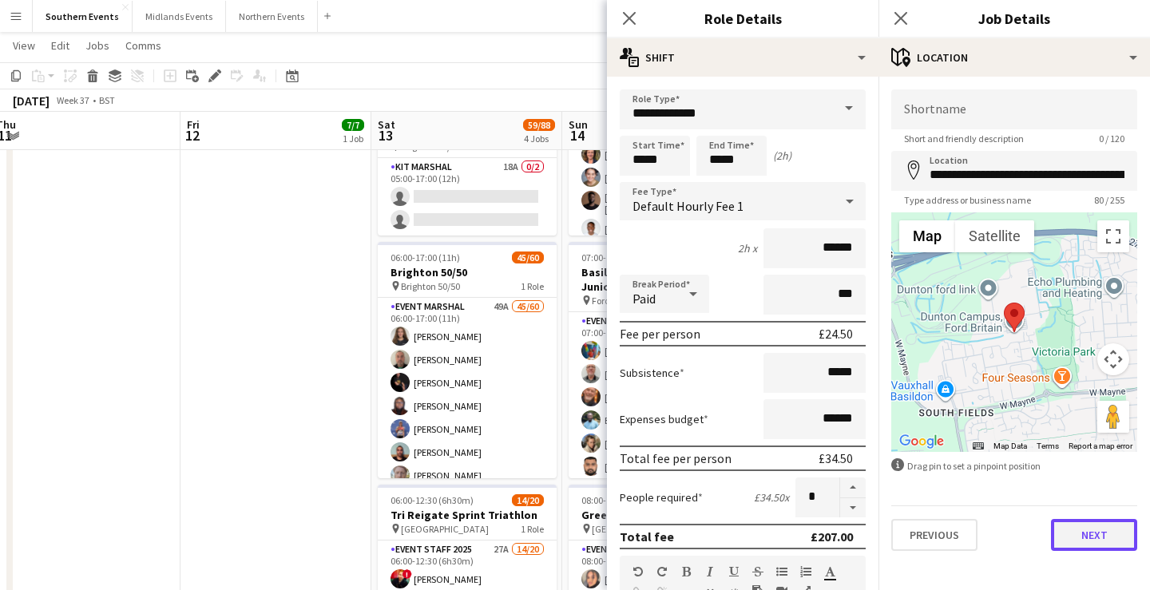
click at [1096, 524] on button "Next" at bounding box center [1094, 535] width 86 height 32
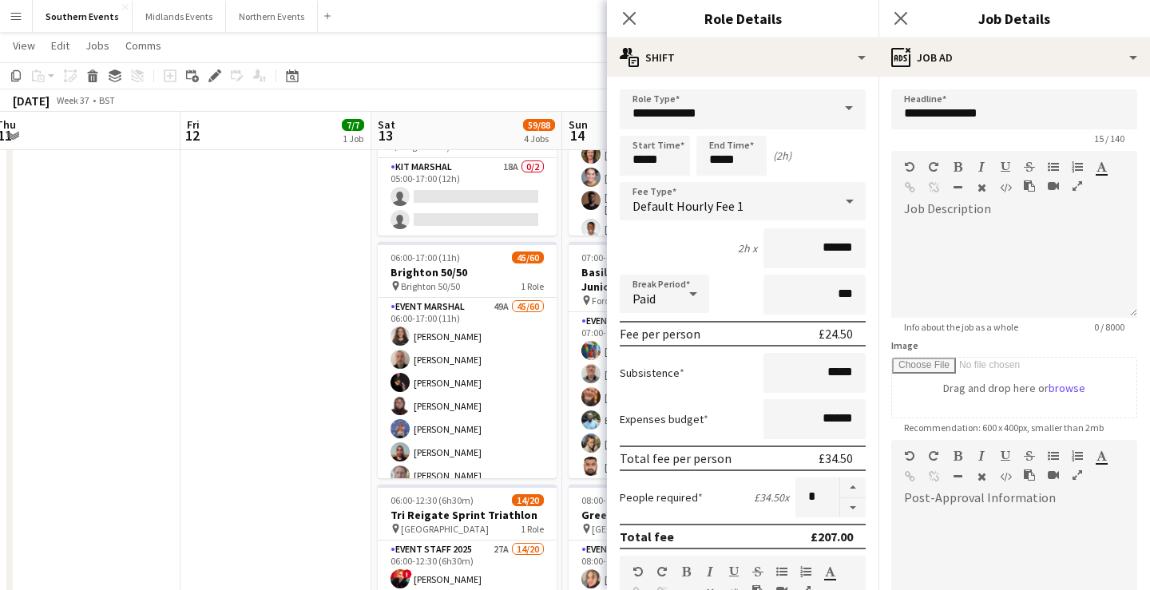
scroll to position [199, 0]
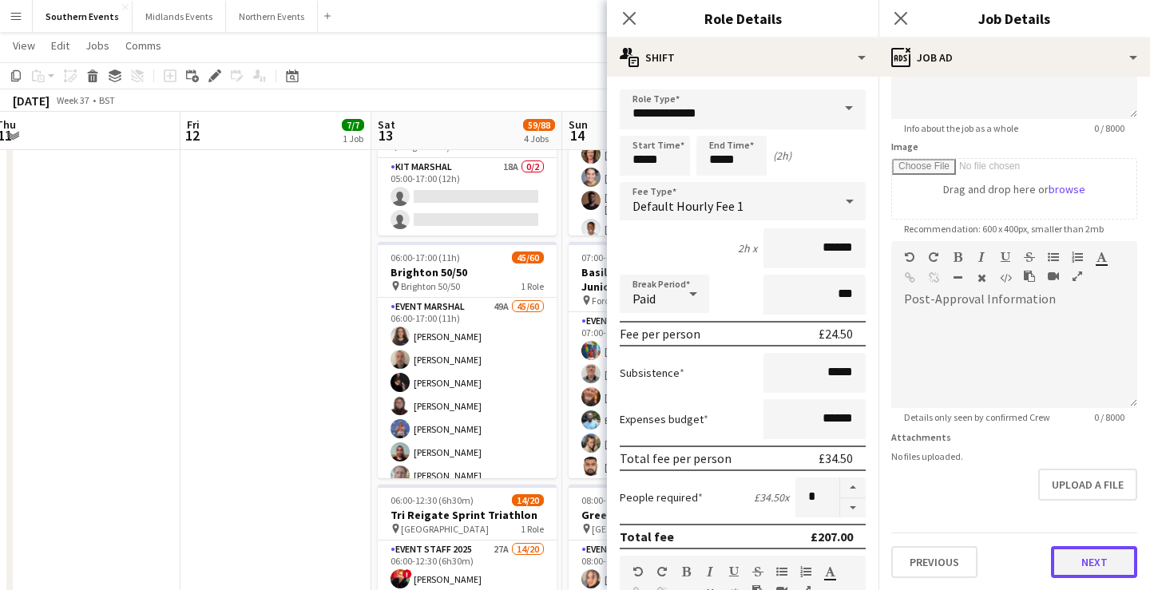
click at [1094, 554] on button "Next" at bounding box center [1094, 562] width 86 height 32
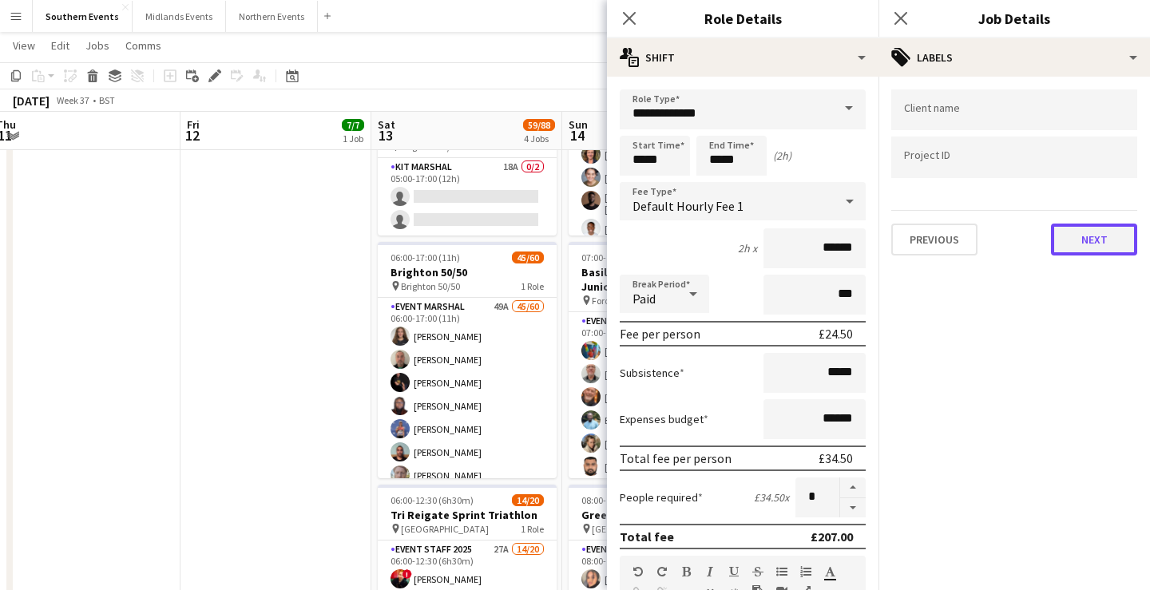
click at [1092, 232] on button "Next" at bounding box center [1094, 240] width 86 height 32
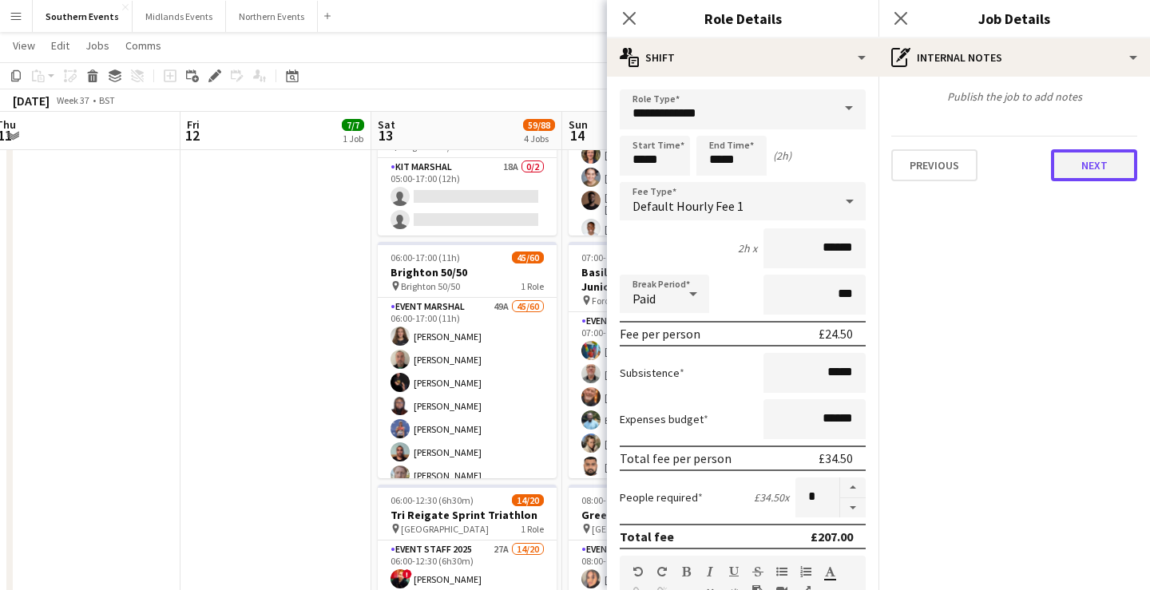
click at [1090, 153] on button "Next" at bounding box center [1094, 165] width 86 height 32
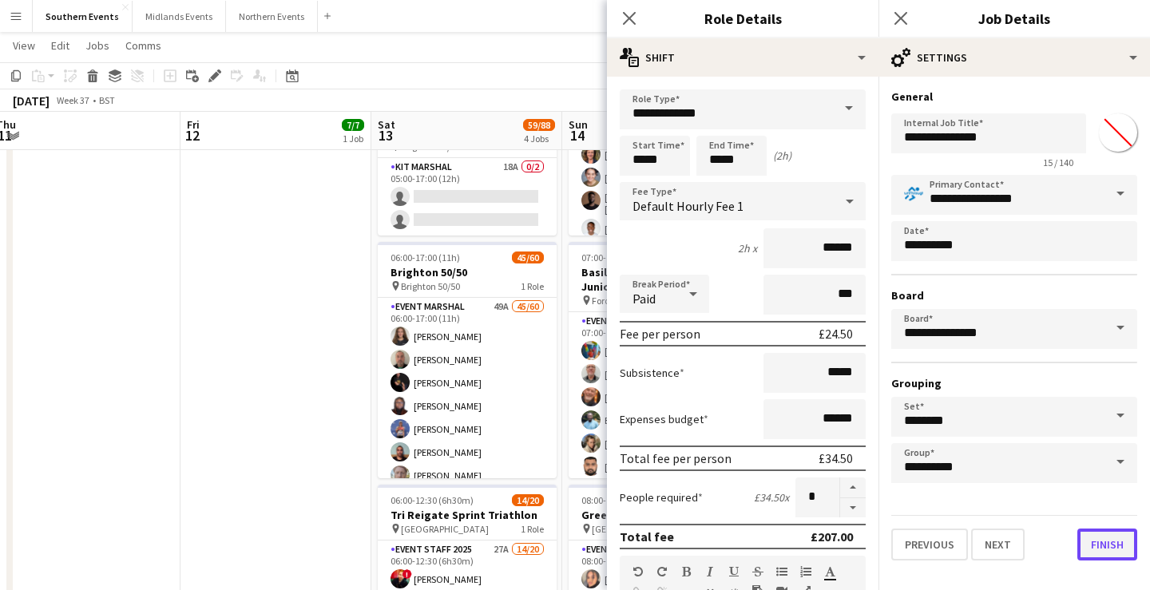
click at [1103, 543] on button "Finish" at bounding box center [1108, 545] width 60 height 32
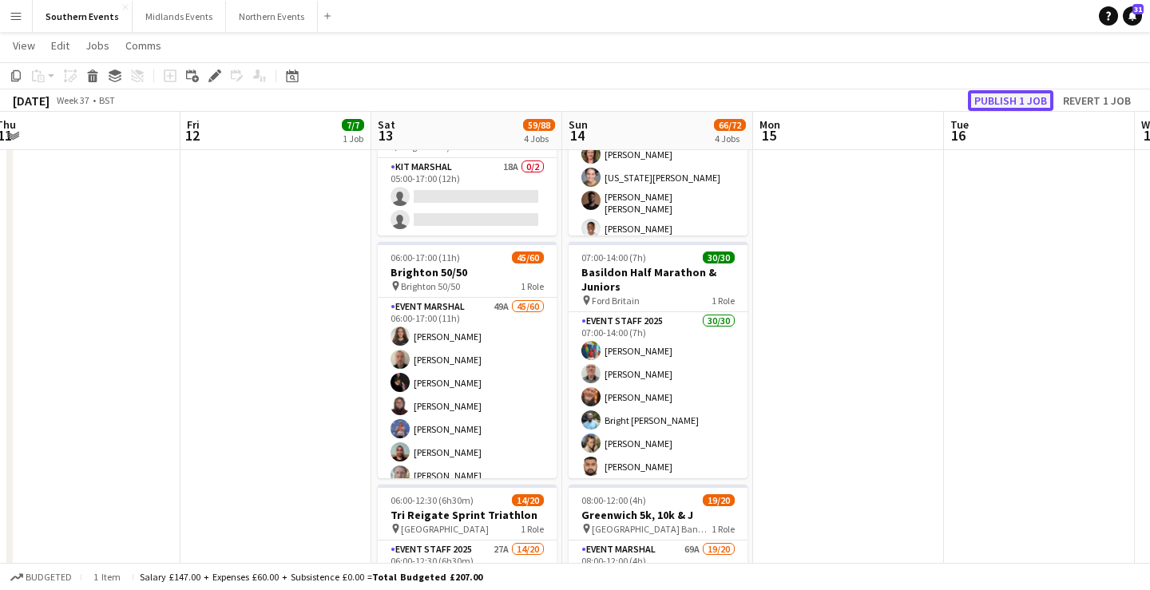
click at [1023, 94] on button "Publish 1 job" at bounding box center [1010, 100] width 85 height 21
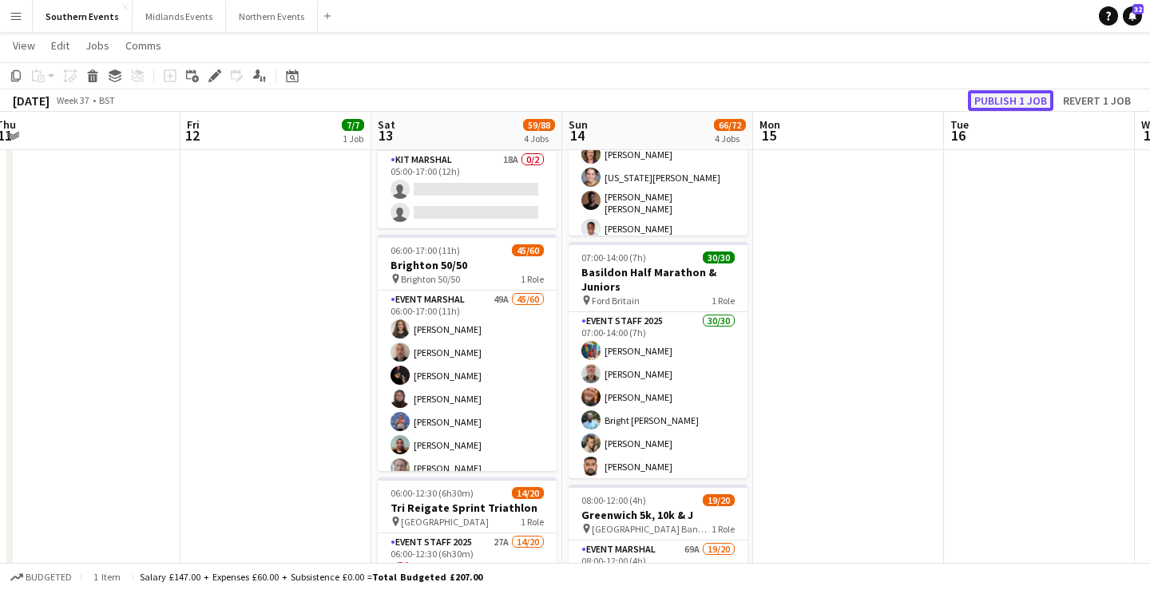
click at [1008, 98] on button "Publish 1 job" at bounding box center [1010, 100] width 85 height 21
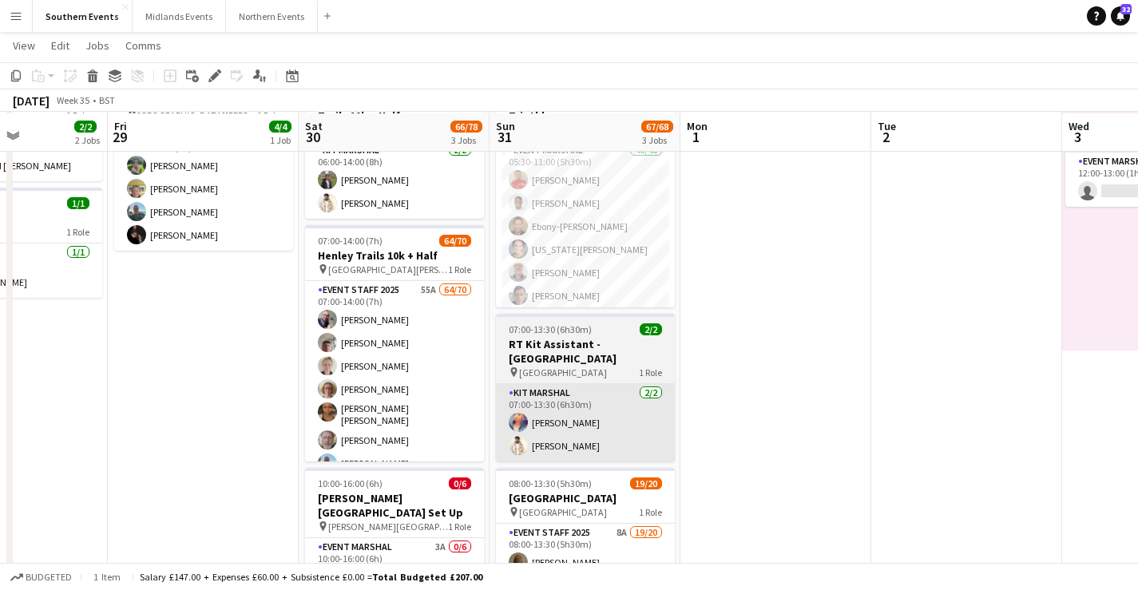
scroll to position [115, 0]
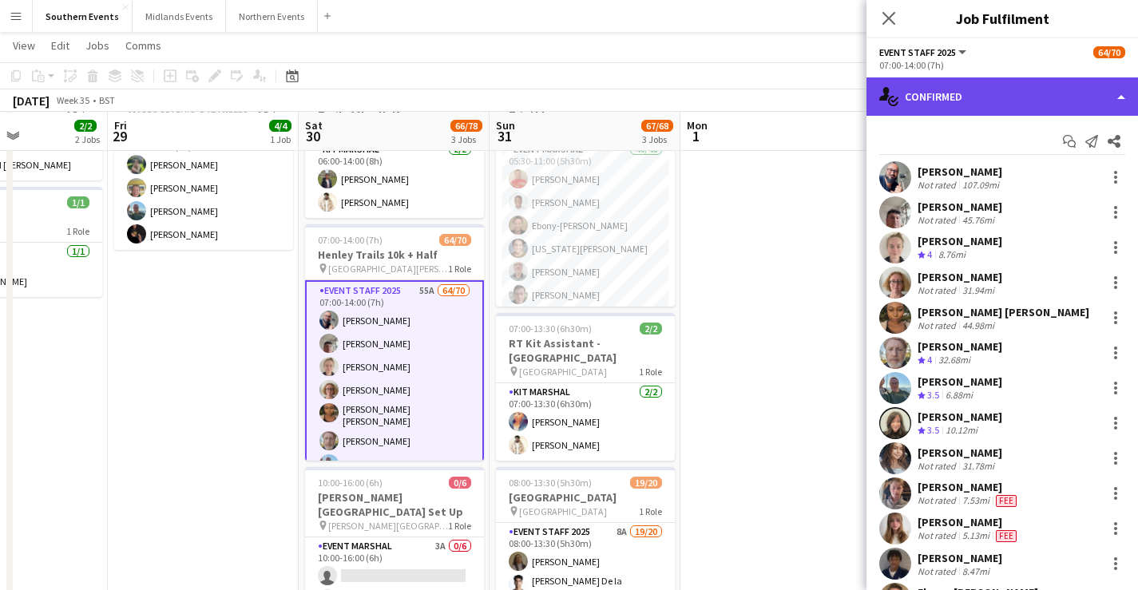
click at [1024, 97] on div "single-neutral-actions-check-2 Confirmed" at bounding box center [1003, 96] width 272 height 38
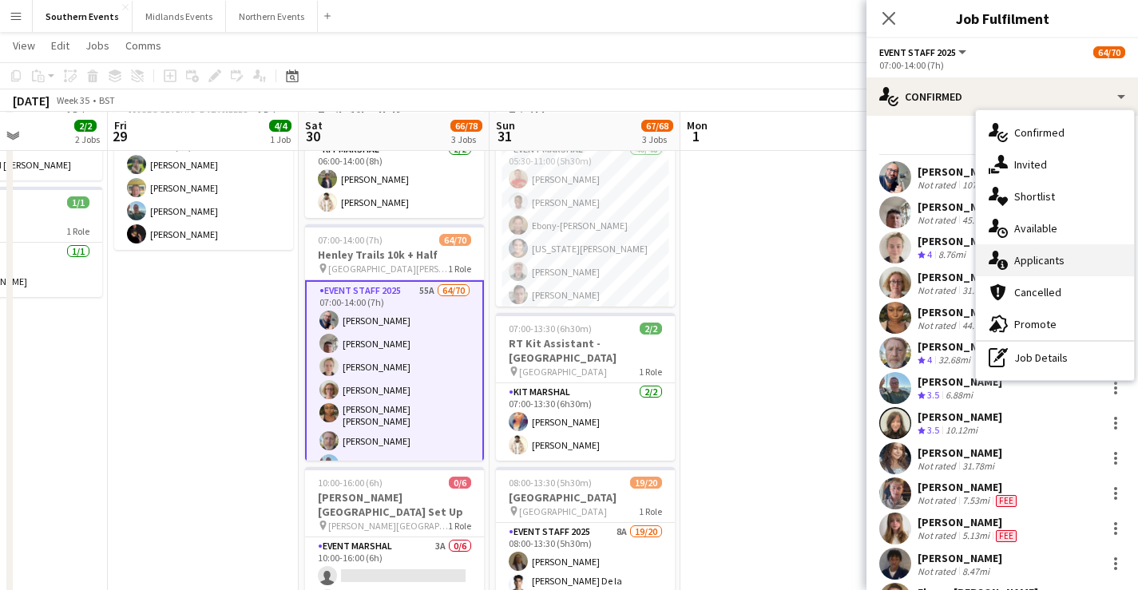
click at [1047, 264] on div "single-neutral-actions-information Applicants" at bounding box center [1055, 260] width 158 height 32
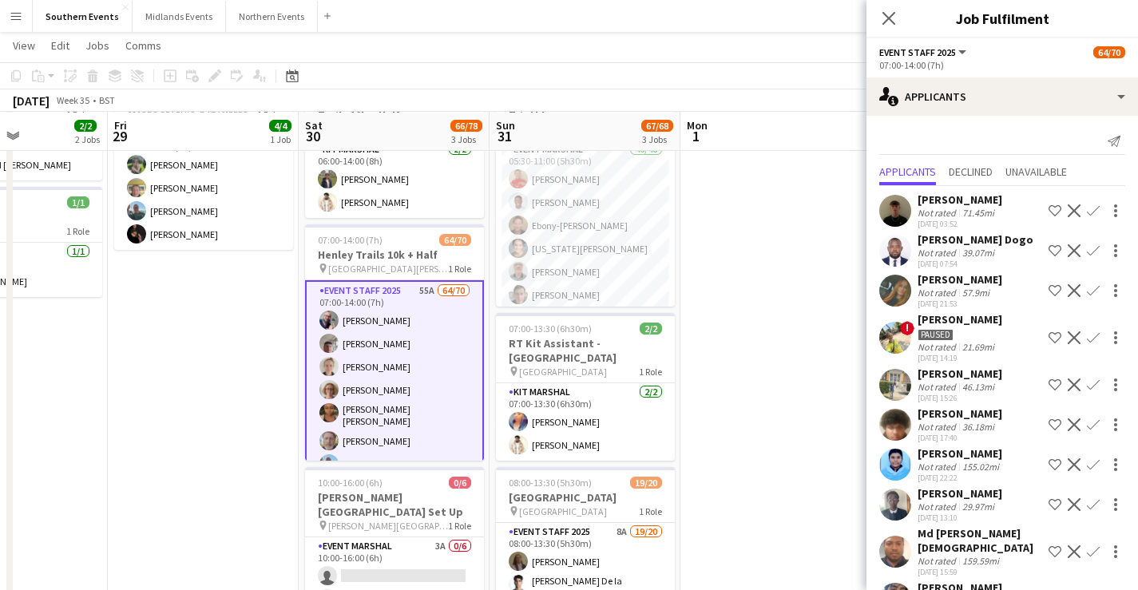
click at [975, 341] on div "21.69mi" at bounding box center [978, 347] width 38 height 12
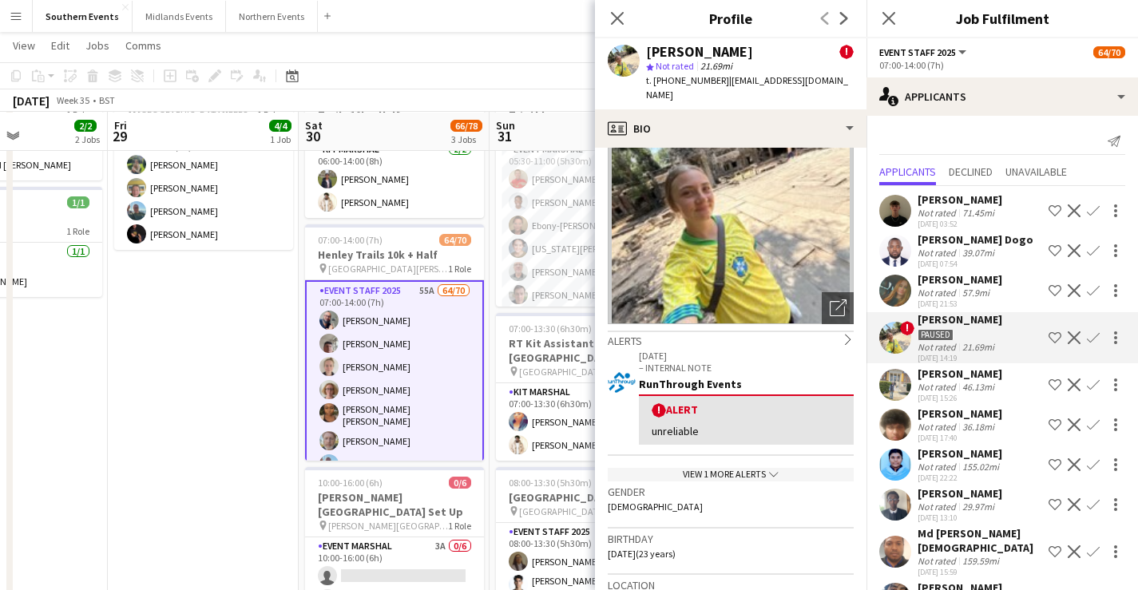
scroll to position [0, 0]
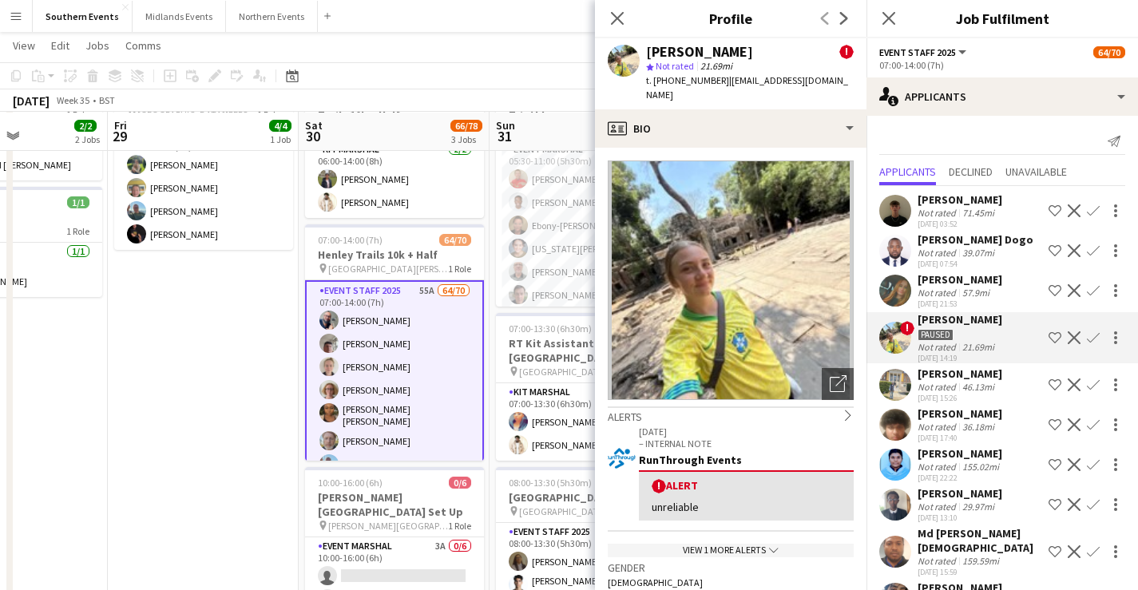
click at [769, 546] on icon "chevron-down" at bounding box center [774, 551] width 10 height 10
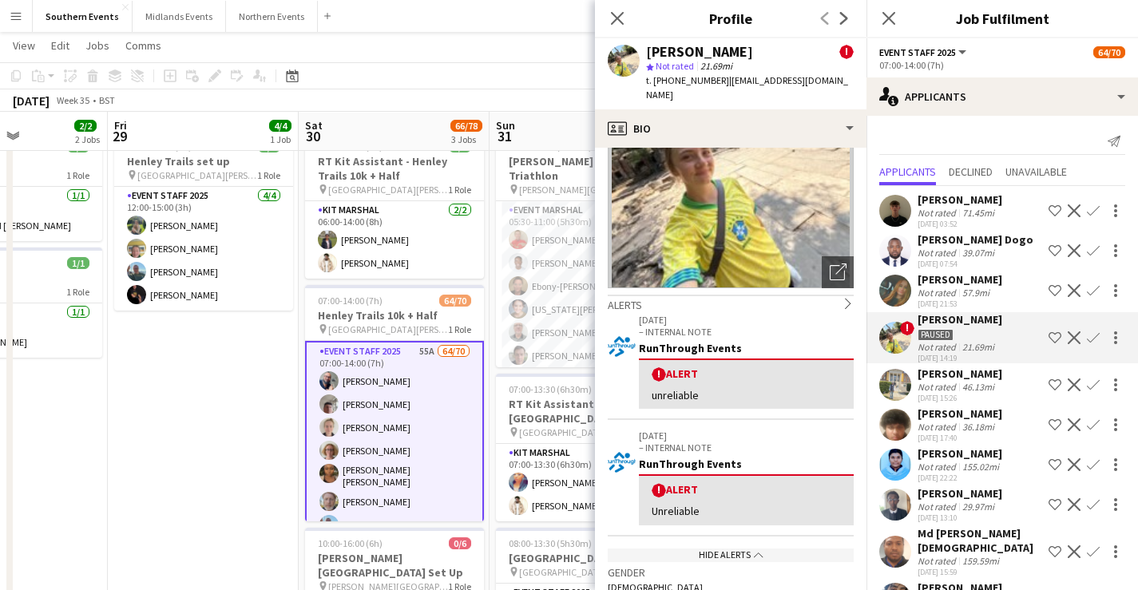
scroll to position [56, 0]
click at [1087, 334] on app-icon "Confirm" at bounding box center [1093, 338] width 13 height 13
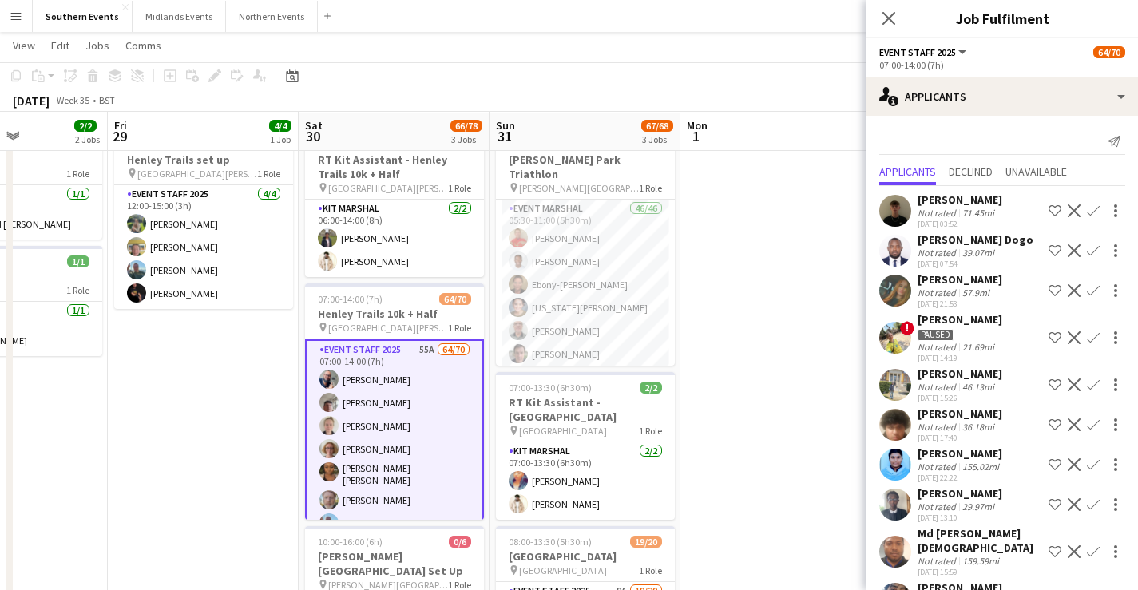
click at [958, 336] on div "Paused" at bounding box center [960, 334] width 85 height 14
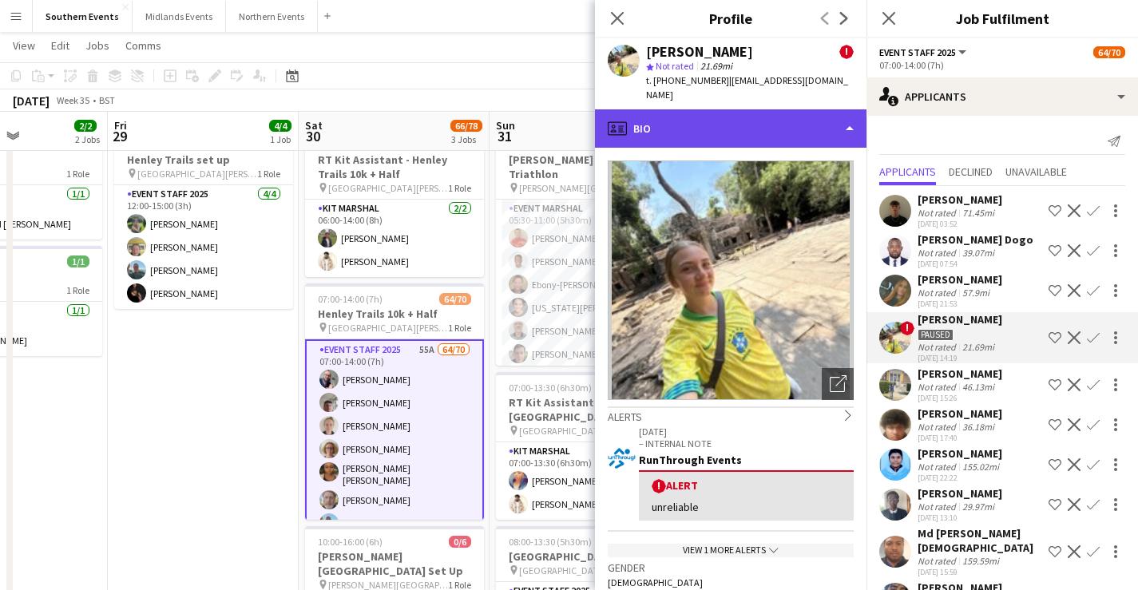
click at [741, 119] on div "profile Bio" at bounding box center [731, 128] width 272 height 38
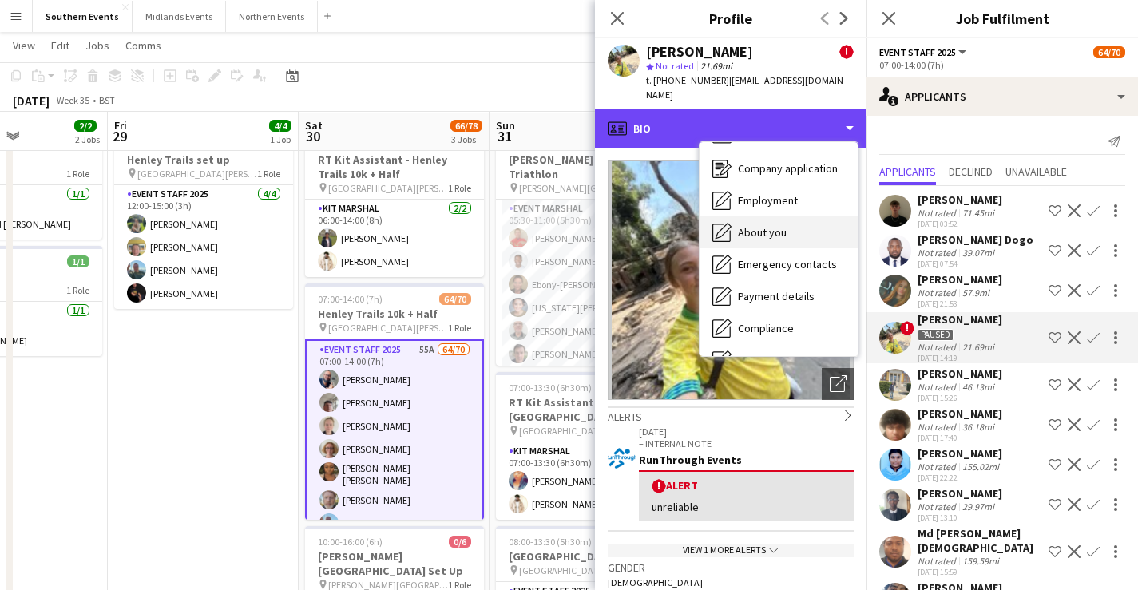
scroll to position [22, 0]
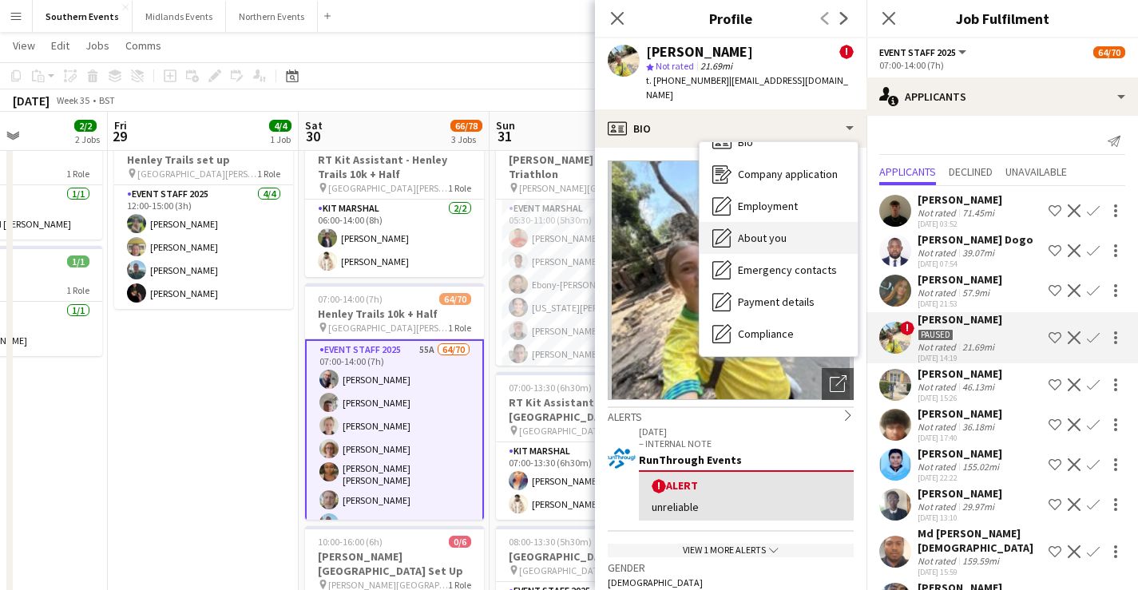
click at [790, 224] on div "About you About you" at bounding box center [779, 238] width 158 height 32
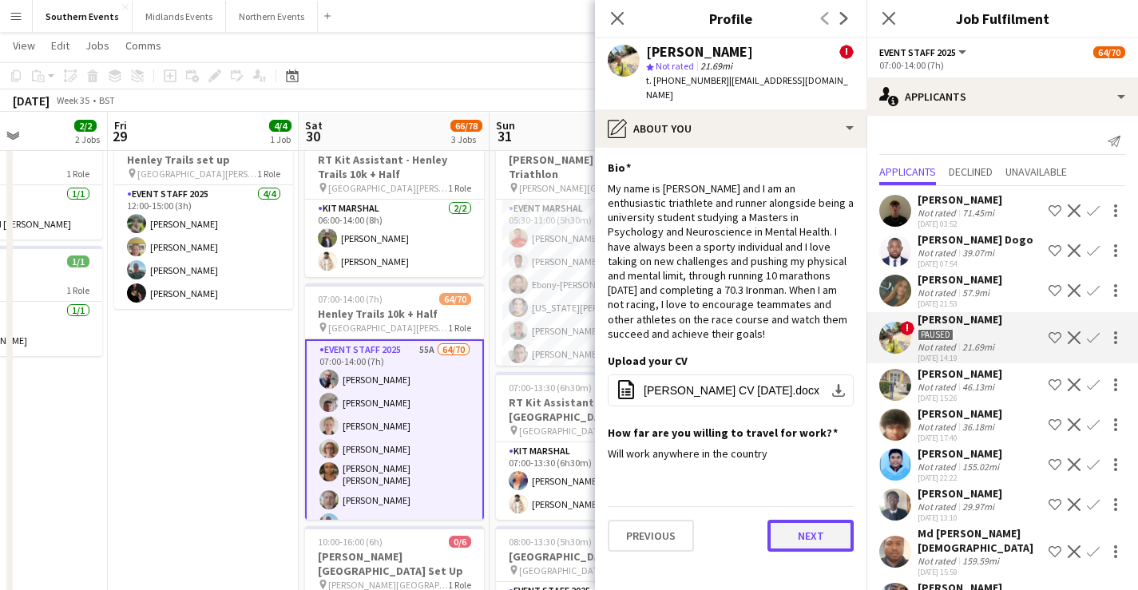
click at [815, 520] on button "Next" at bounding box center [811, 536] width 86 height 32
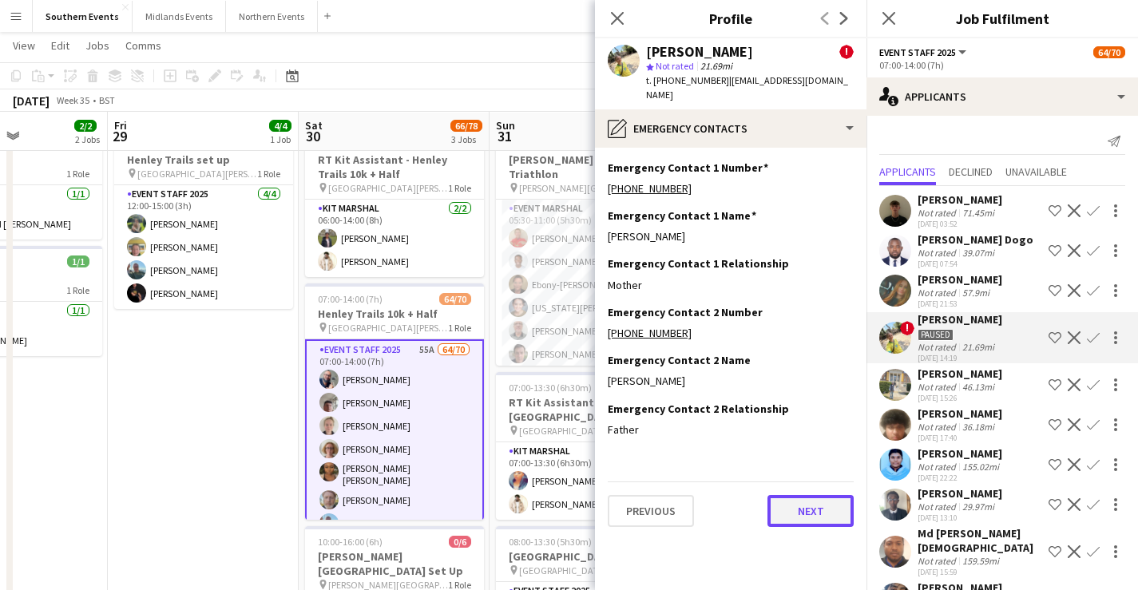
click at [819, 499] on button "Next" at bounding box center [811, 511] width 86 height 32
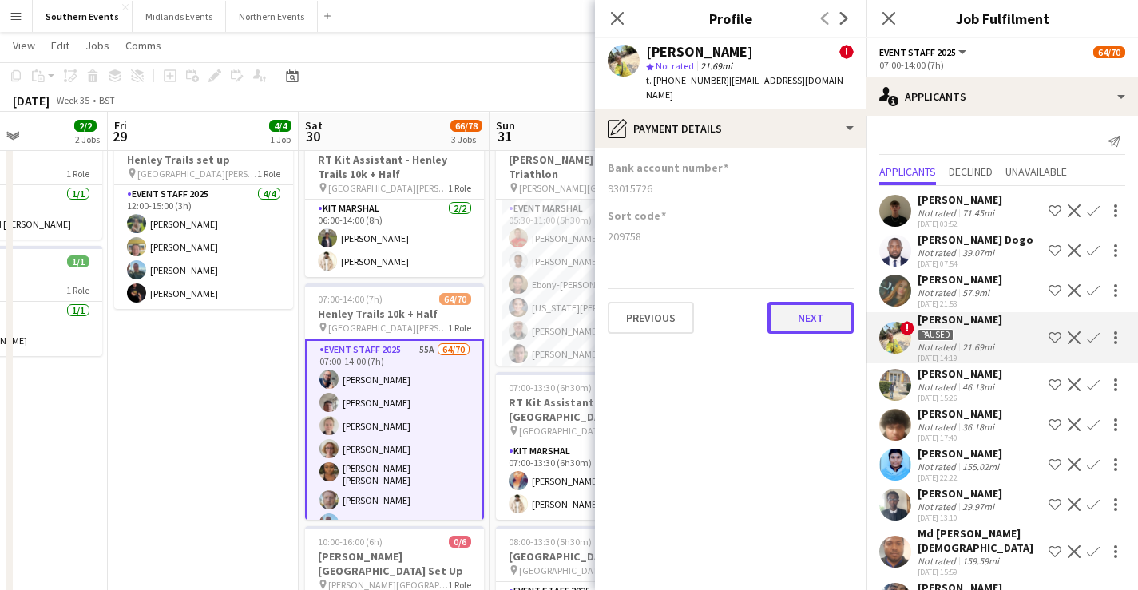
click at [810, 302] on button "Next" at bounding box center [811, 318] width 86 height 32
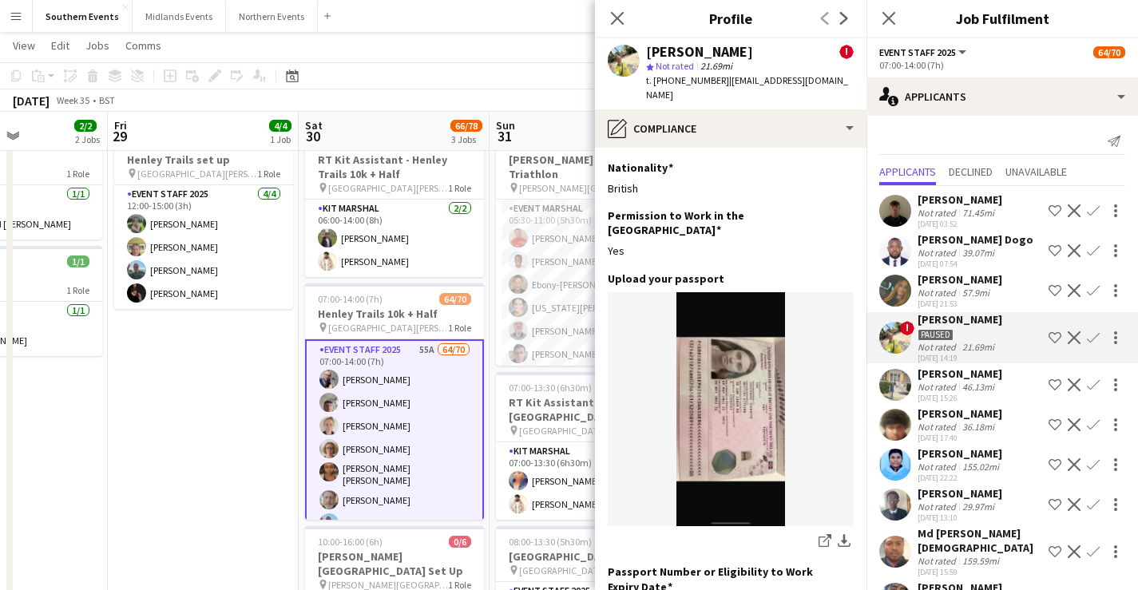
scroll to position [244, 0]
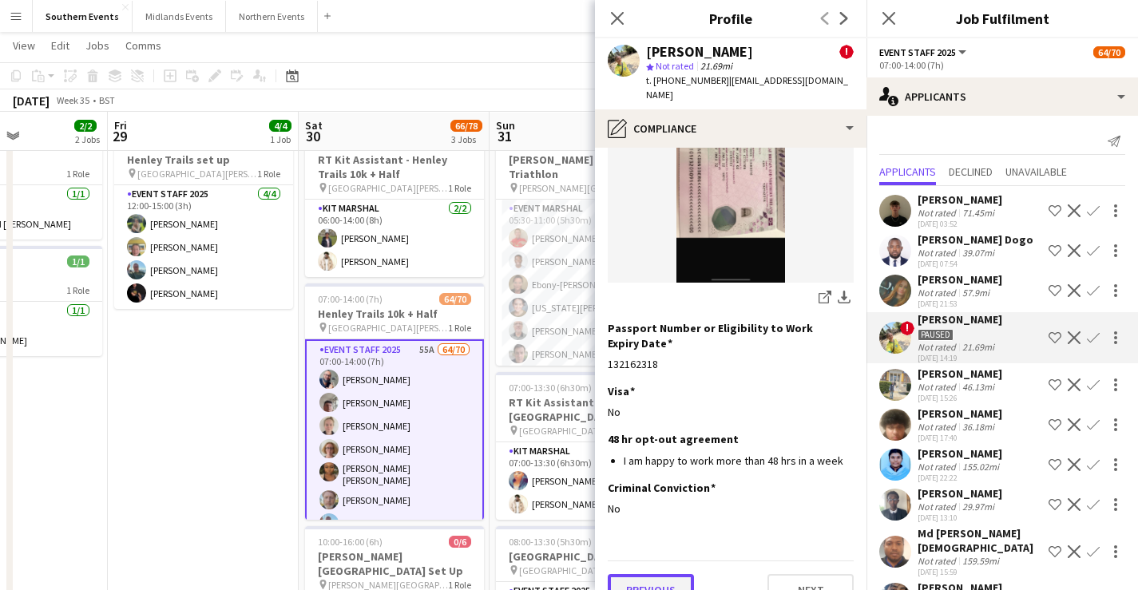
click at [647, 574] on button "Previous" at bounding box center [651, 590] width 86 height 32
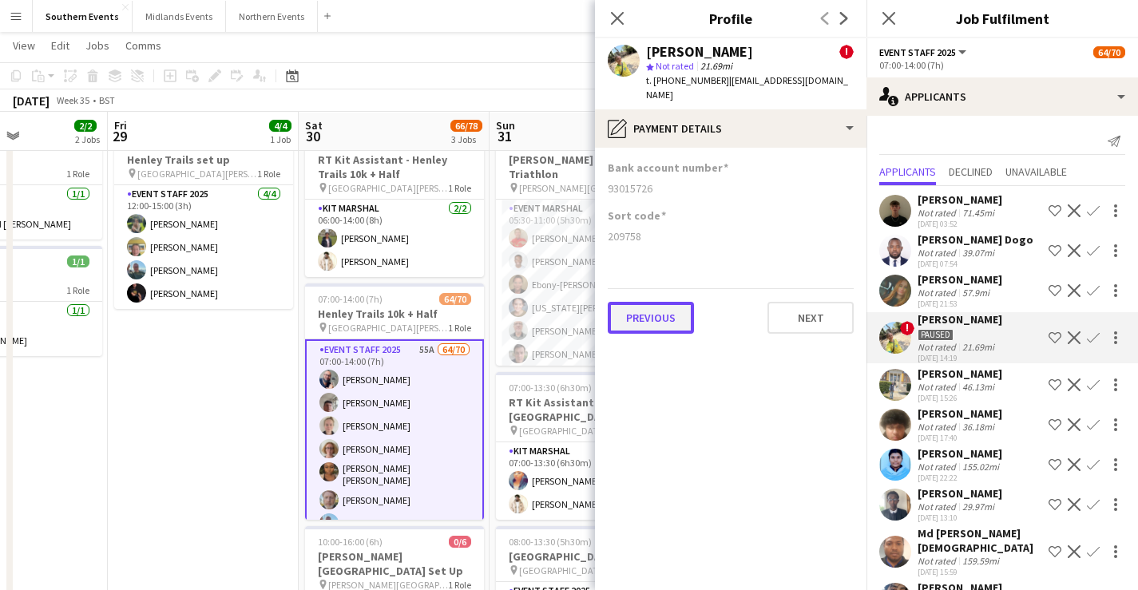
click at [663, 302] on button "Previous" at bounding box center [651, 318] width 86 height 32
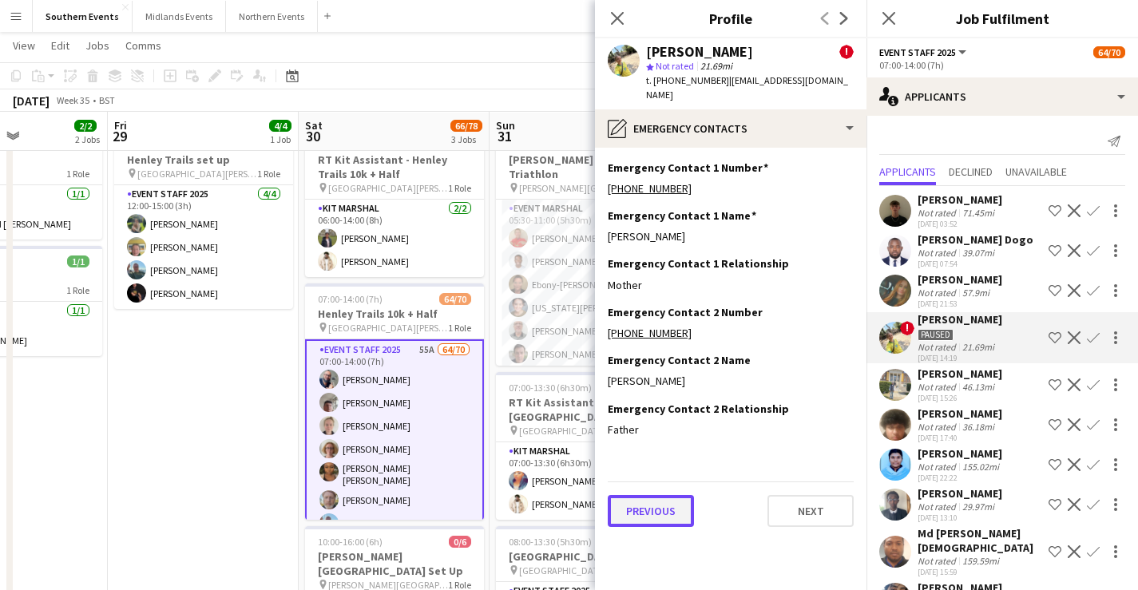
click at [651, 502] on button "Previous" at bounding box center [651, 511] width 86 height 32
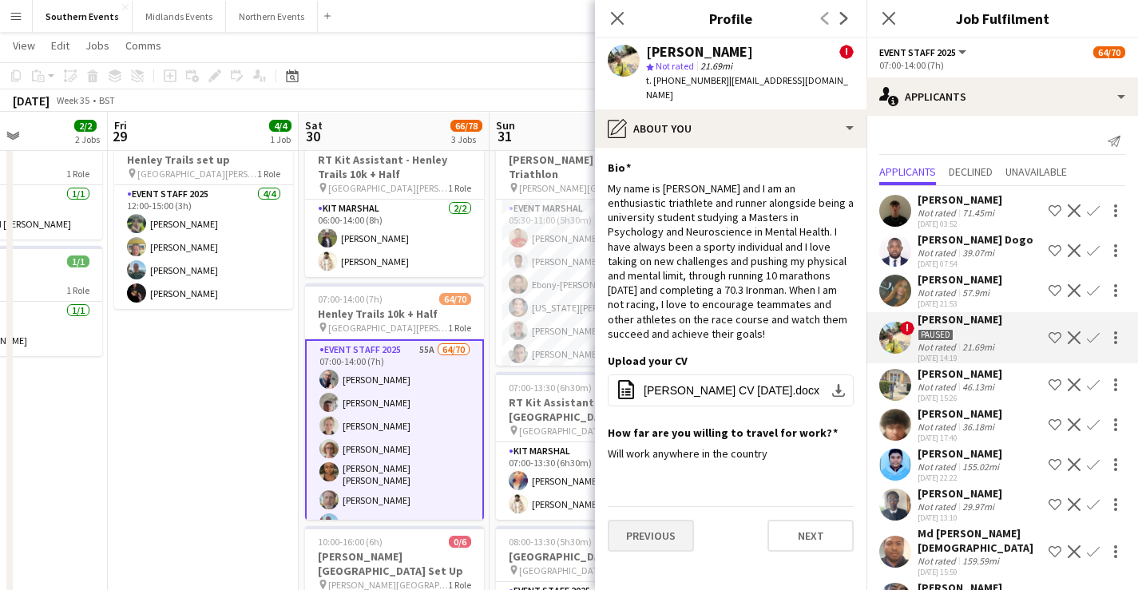
click at [651, 506] on div "Previous Next" at bounding box center [731, 529] width 246 height 46
click at [657, 525] on button "Previous" at bounding box center [651, 536] width 86 height 32
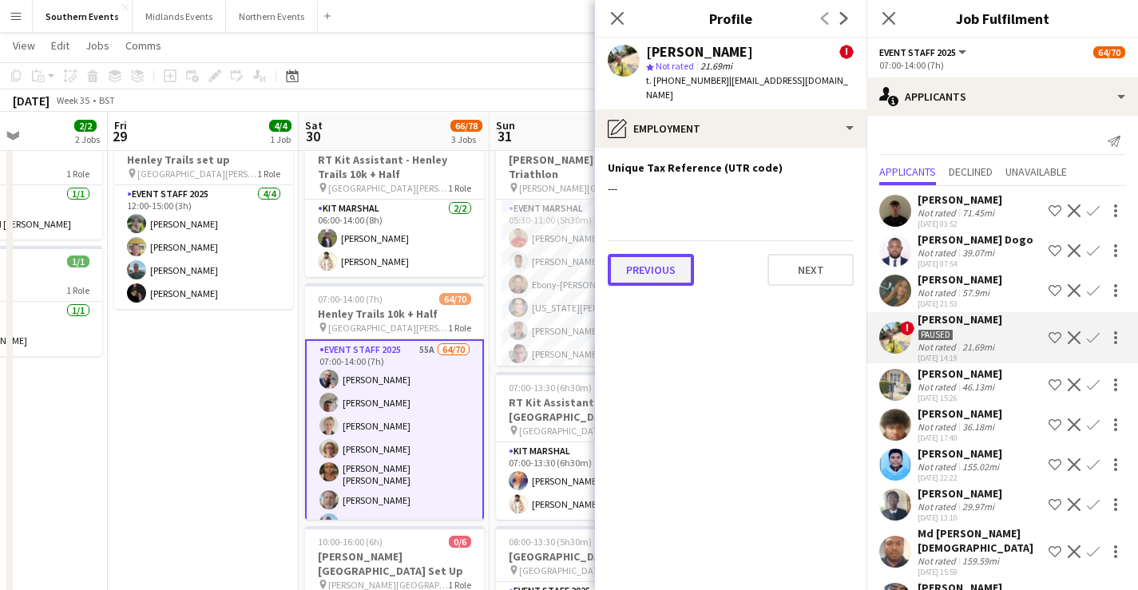
click at [661, 267] on button "Previous" at bounding box center [651, 270] width 86 height 32
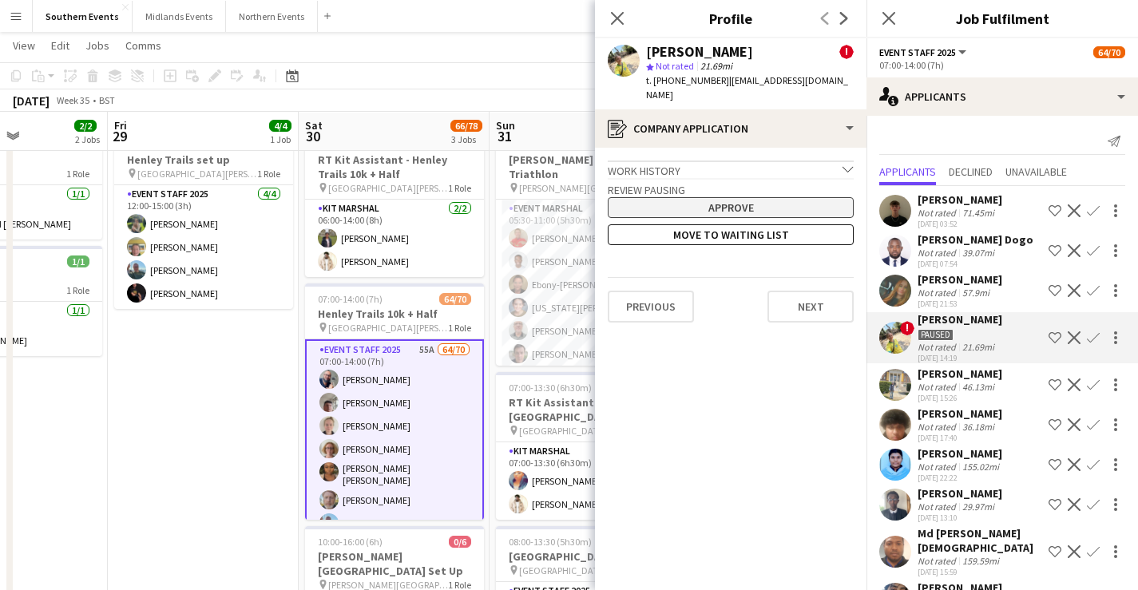
click at [729, 198] on button "Approve" at bounding box center [731, 207] width 246 height 21
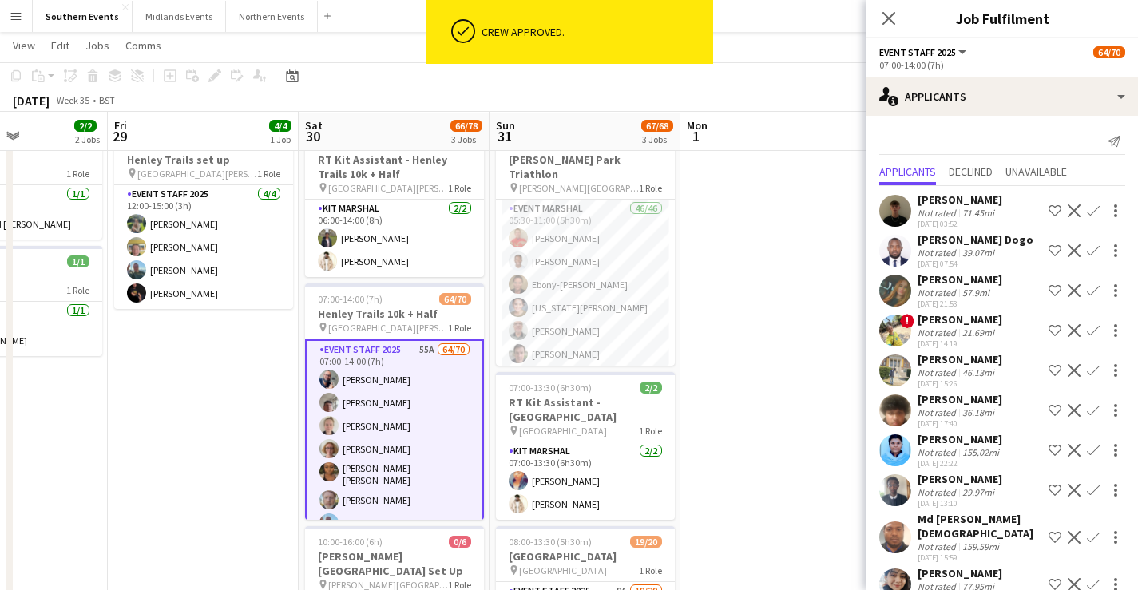
click at [1087, 328] on app-icon "Confirm" at bounding box center [1093, 330] width 13 height 13
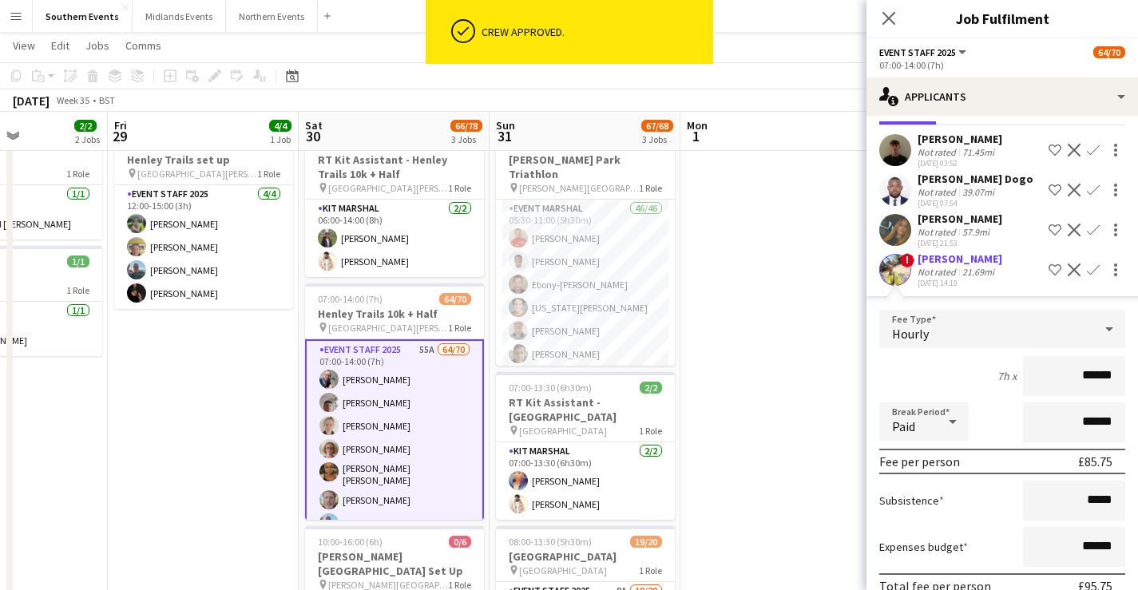
scroll to position [60, 0]
click at [982, 270] on div "21.69mi" at bounding box center [978, 273] width 38 height 12
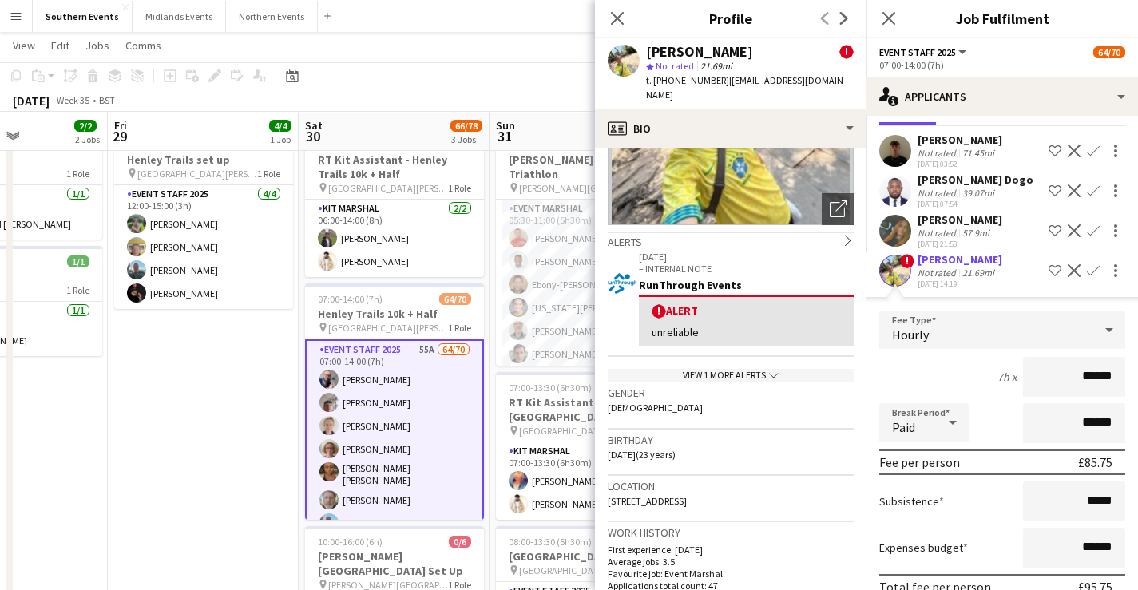
scroll to position [177, 0]
click at [1087, 266] on app-icon "Confirm" at bounding box center [1093, 270] width 13 height 13
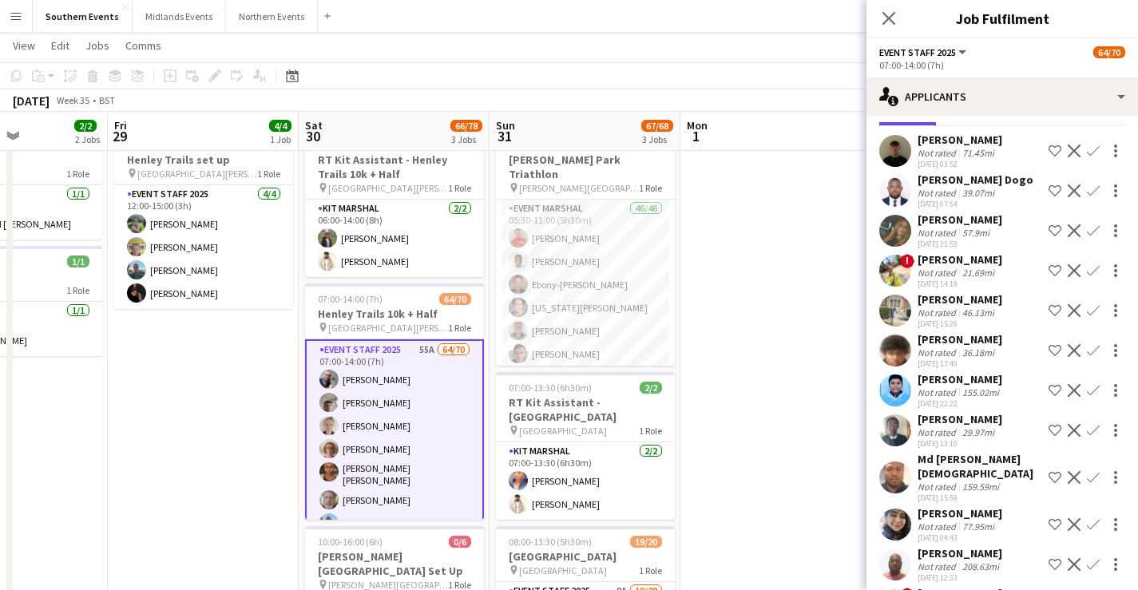
click at [1087, 270] on app-icon "Confirm" at bounding box center [1093, 270] width 13 height 13
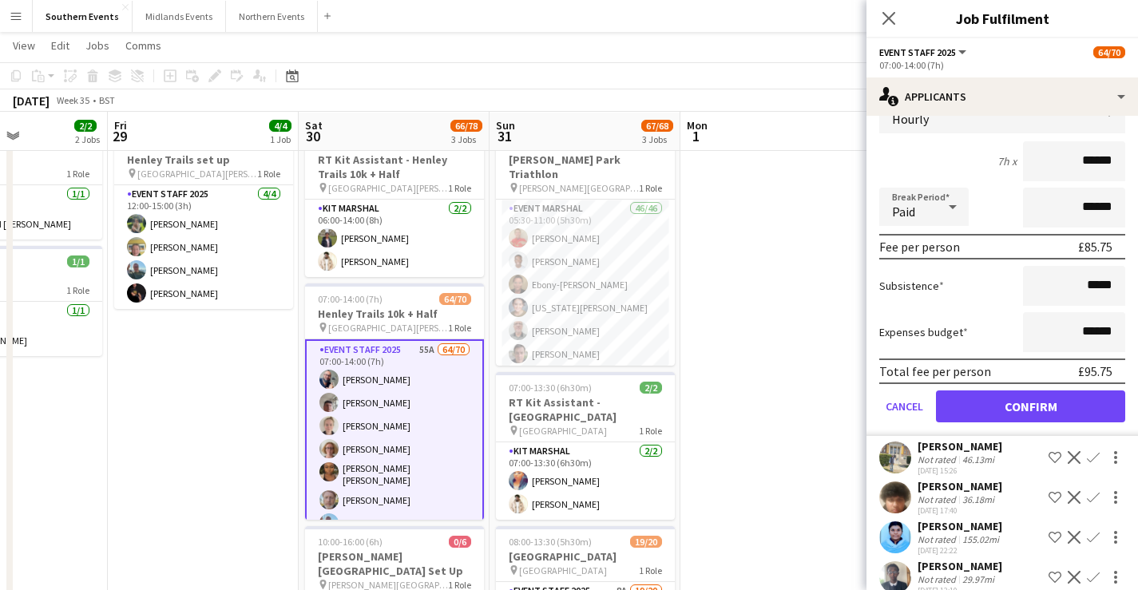
scroll to position [282, 0]
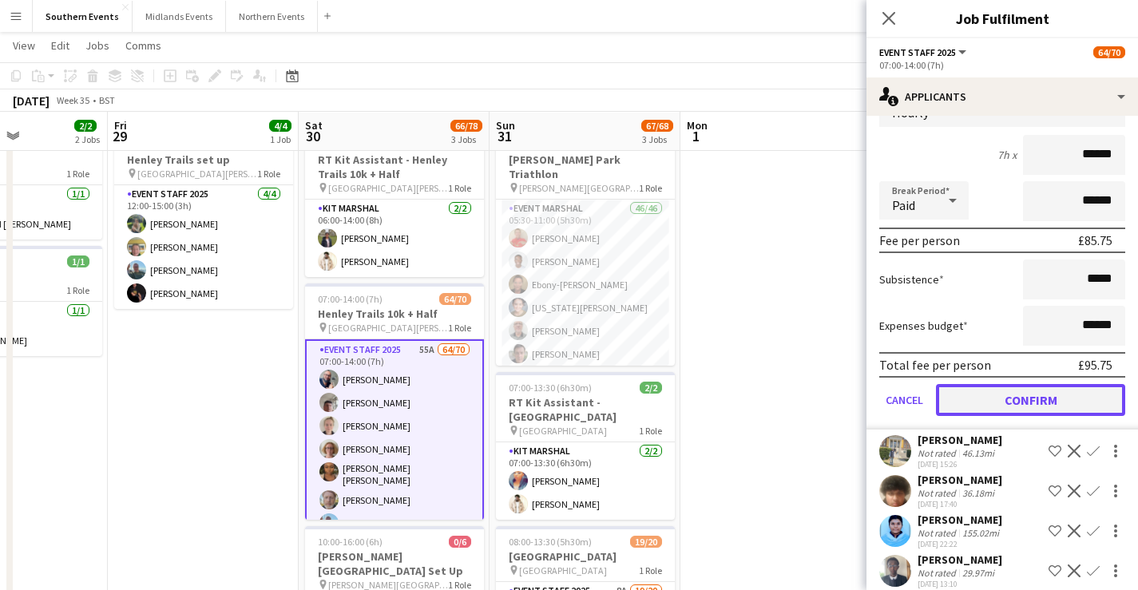
click at [1007, 402] on button "Confirm" at bounding box center [1030, 400] width 189 height 32
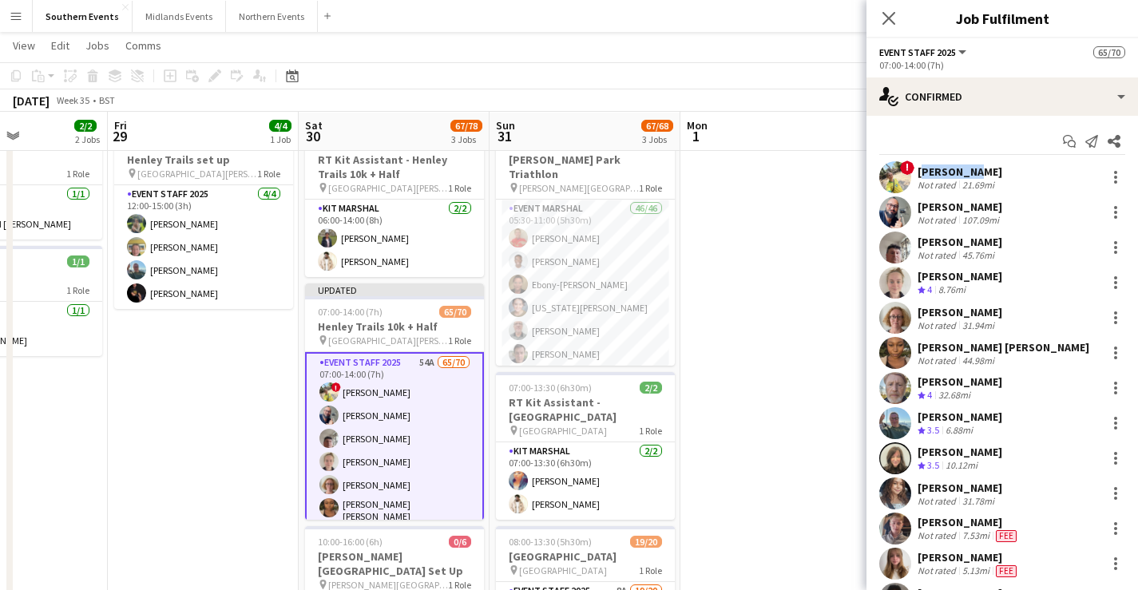
drag, startPoint x: 967, startPoint y: 168, endPoint x: 920, endPoint y: 174, distance: 47.6
click at [920, 174] on div "[PERSON_NAME]" at bounding box center [960, 172] width 85 height 14
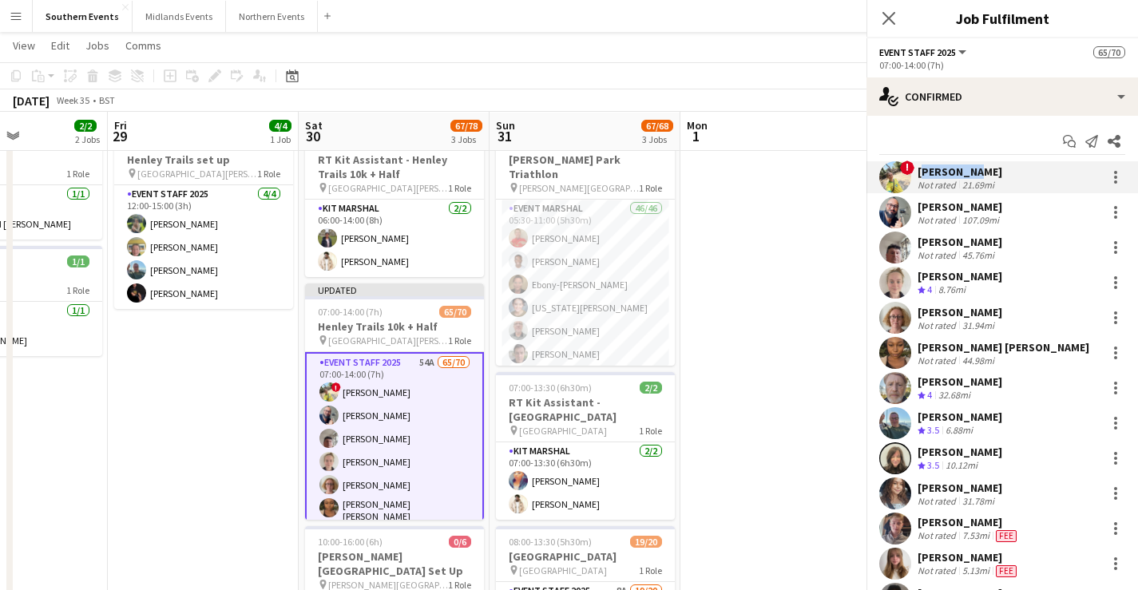
copy div "[PERSON_NAME]"
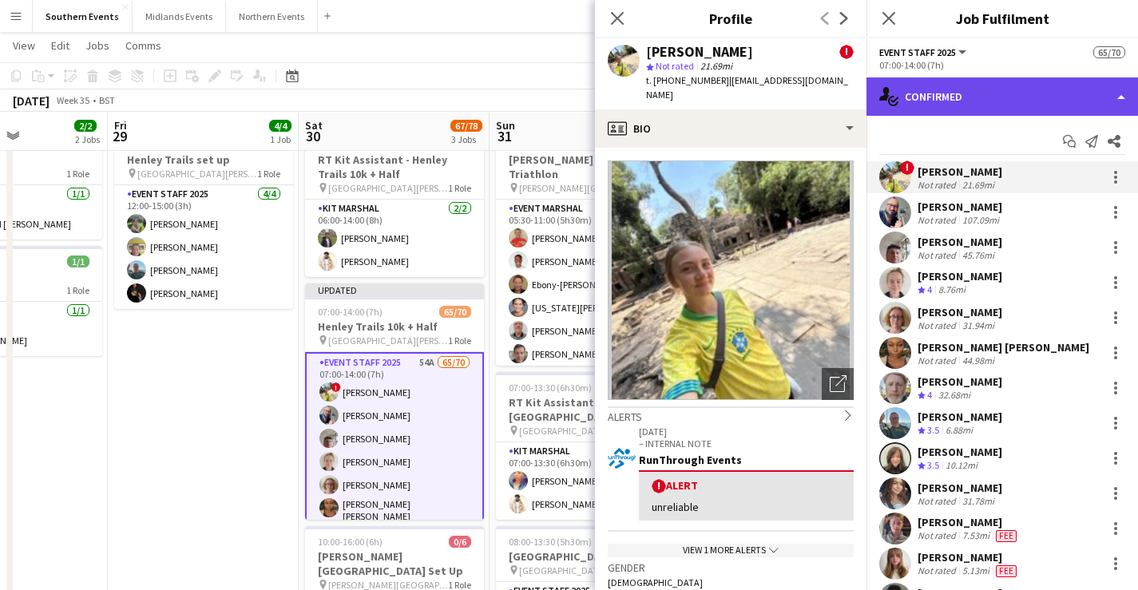
click at [1014, 104] on div "single-neutral-actions-check-2 Confirmed" at bounding box center [1003, 96] width 272 height 38
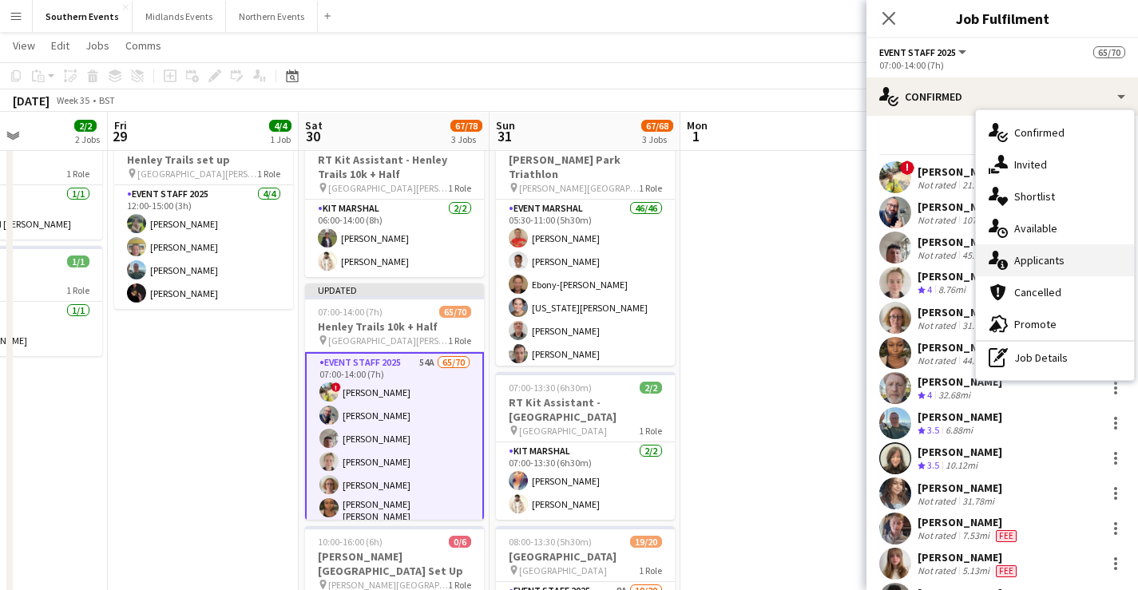
click at [1051, 254] on div "single-neutral-actions-information Applicants" at bounding box center [1055, 260] width 158 height 32
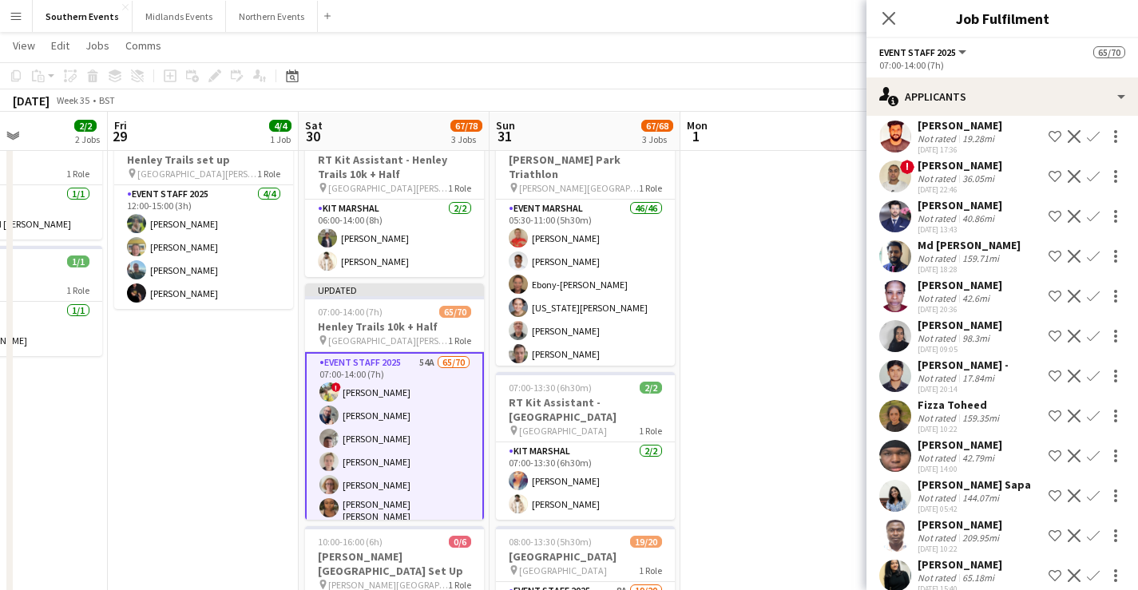
scroll to position [1627, 0]
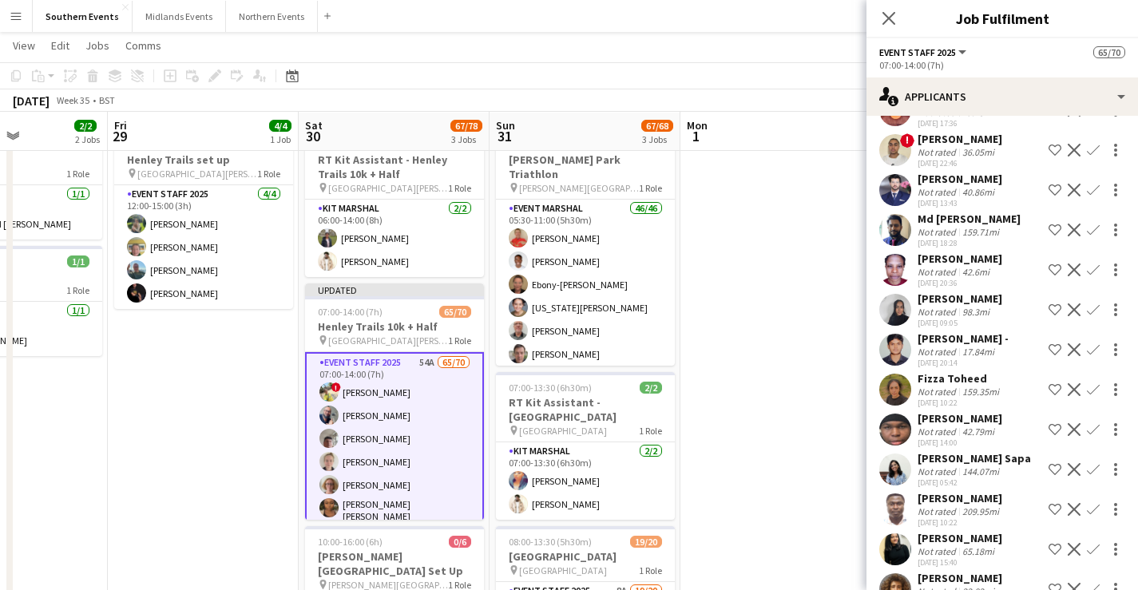
click at [1087, 356] on app-icon "Confirm" at bounding box center [1093, 350] width 13 height 13
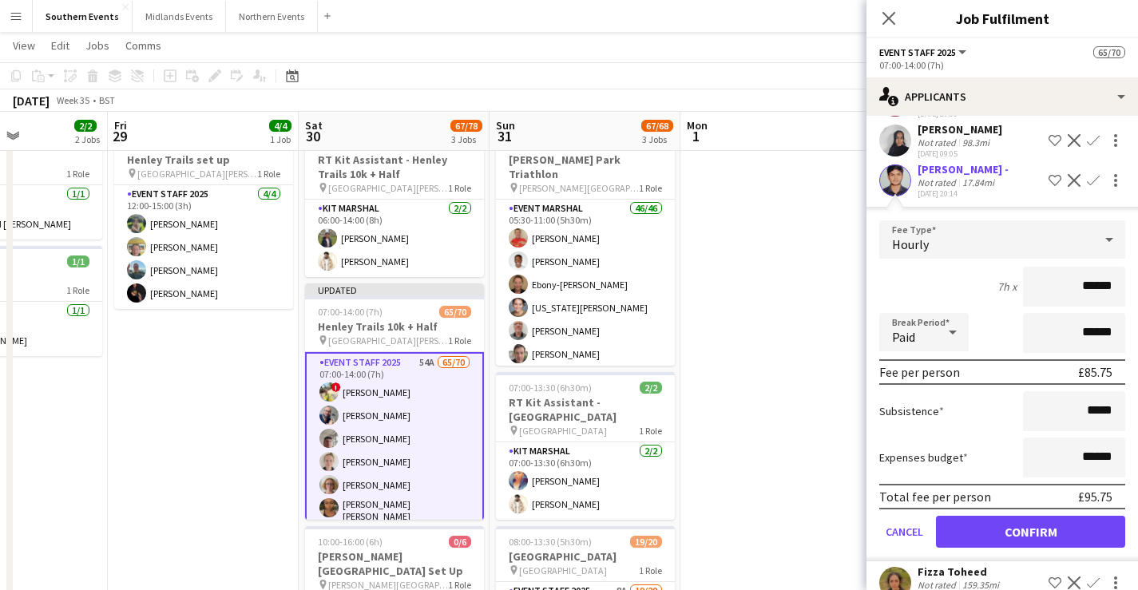
scroll to position [1798, 0]
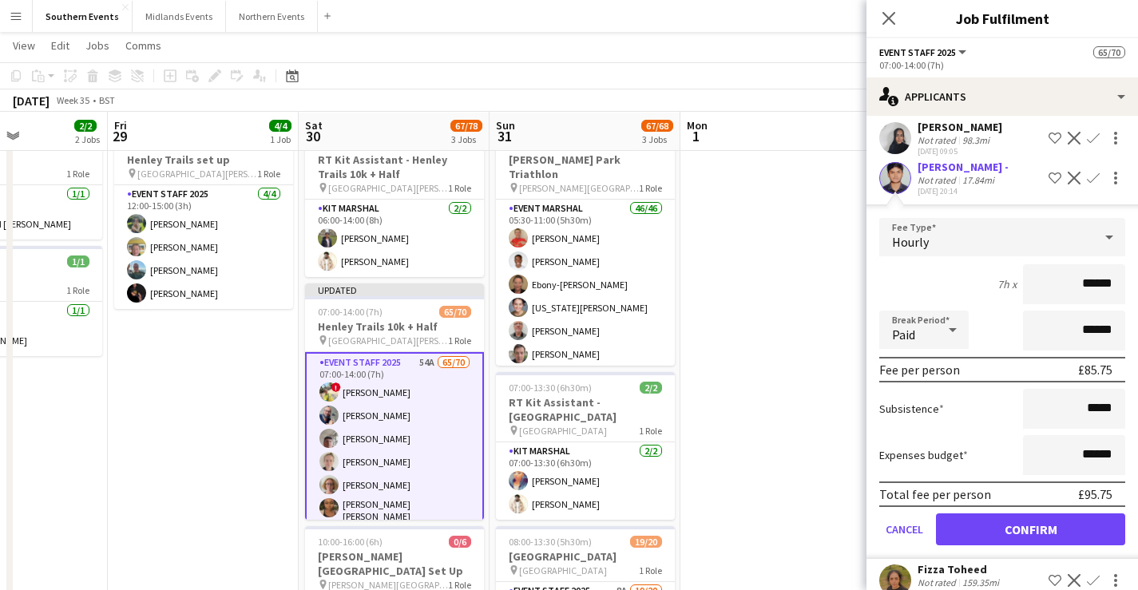
click at [967, 174] on div "[PERSON_NAME] -" at bounding box center [963, 167] width 91 height 14
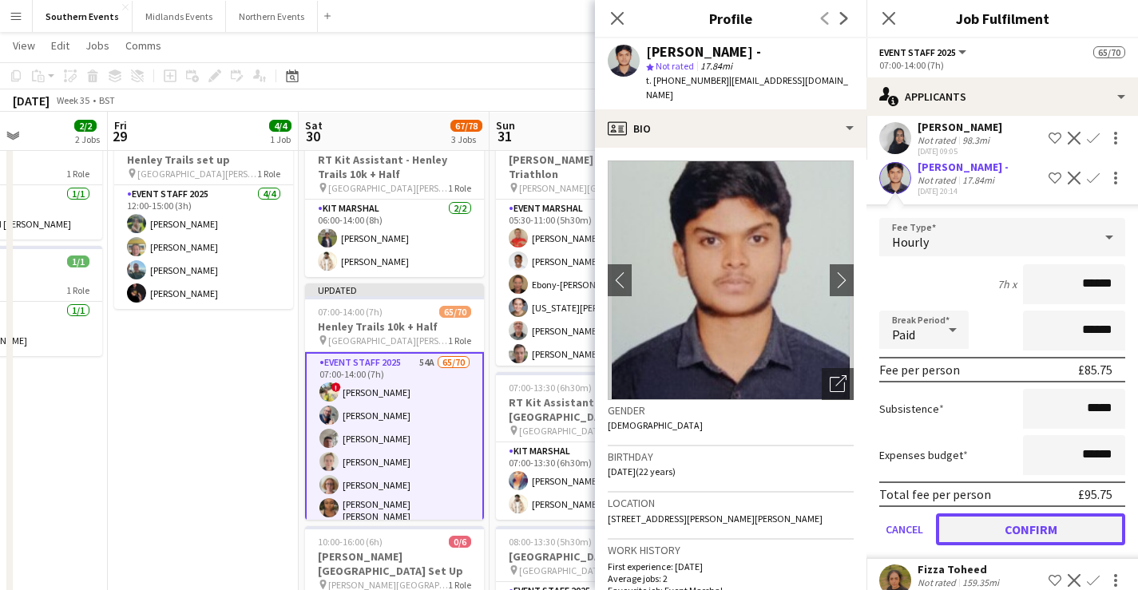
click at [1035, 546] on button "Confirm" at bounding box center [1030, 530] width 189 height 32
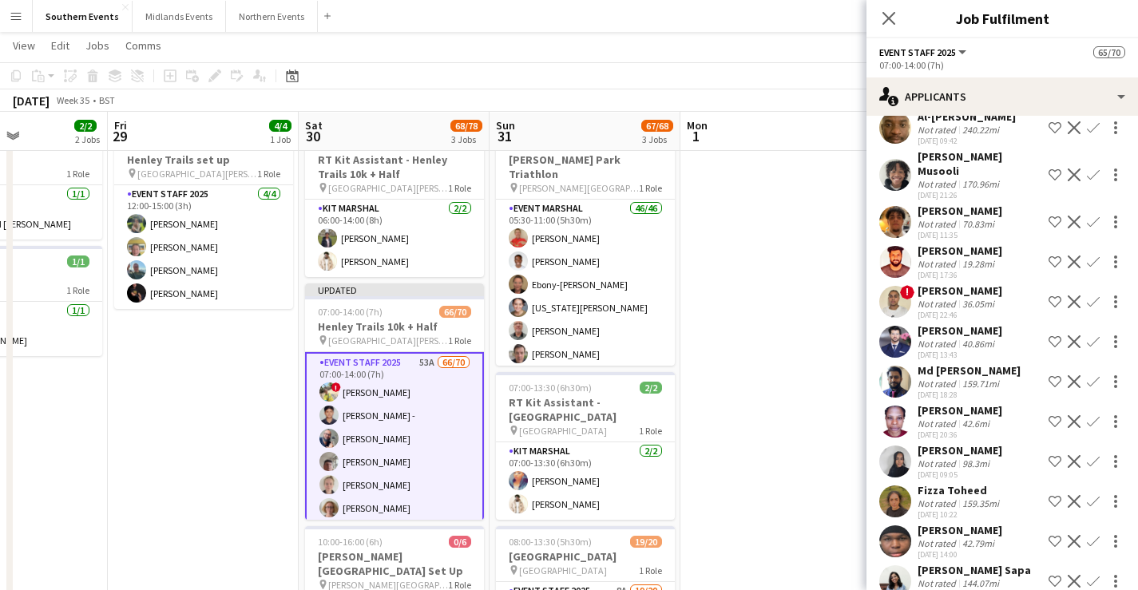
scroll to position [1471, 0]
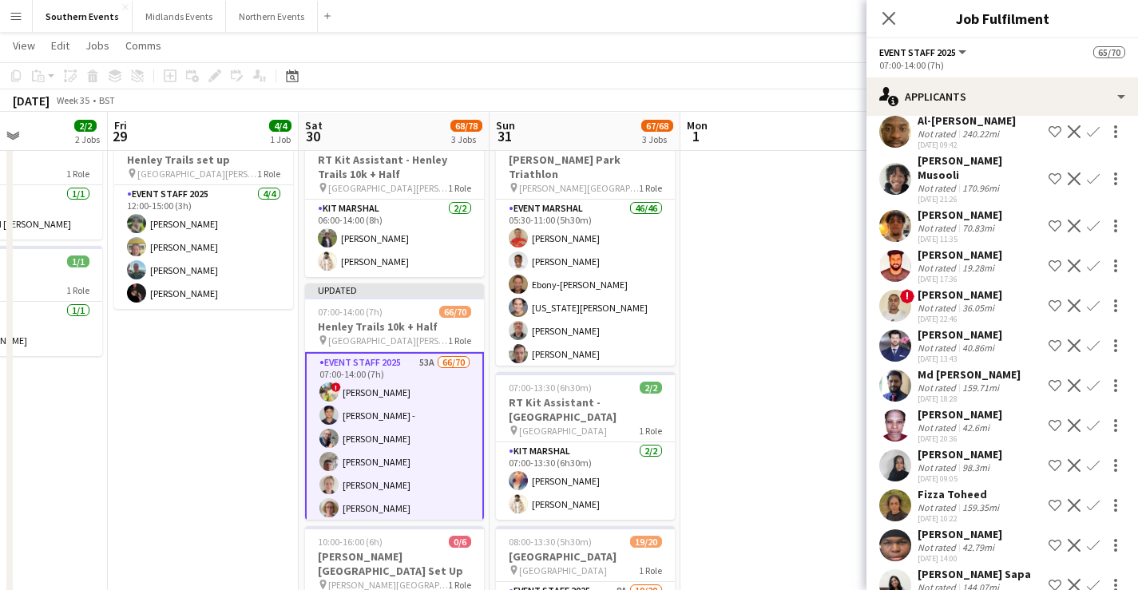
click at [1087, 272] on app-icon "Confirm" at bounding box center [1093, 266] width 13 height 13
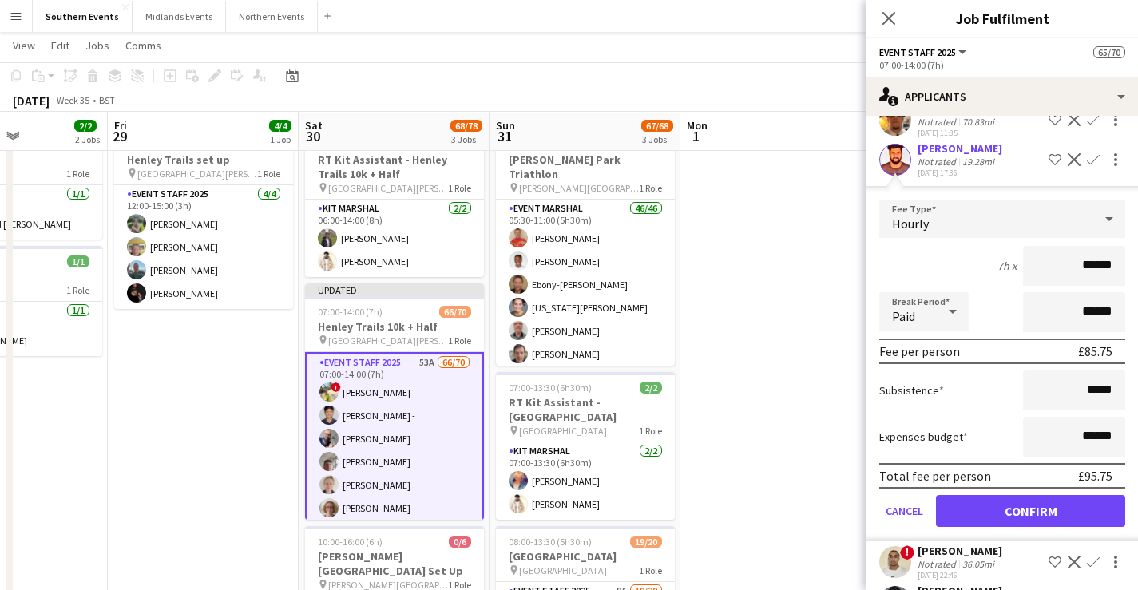
scroll to position [1586, 0]
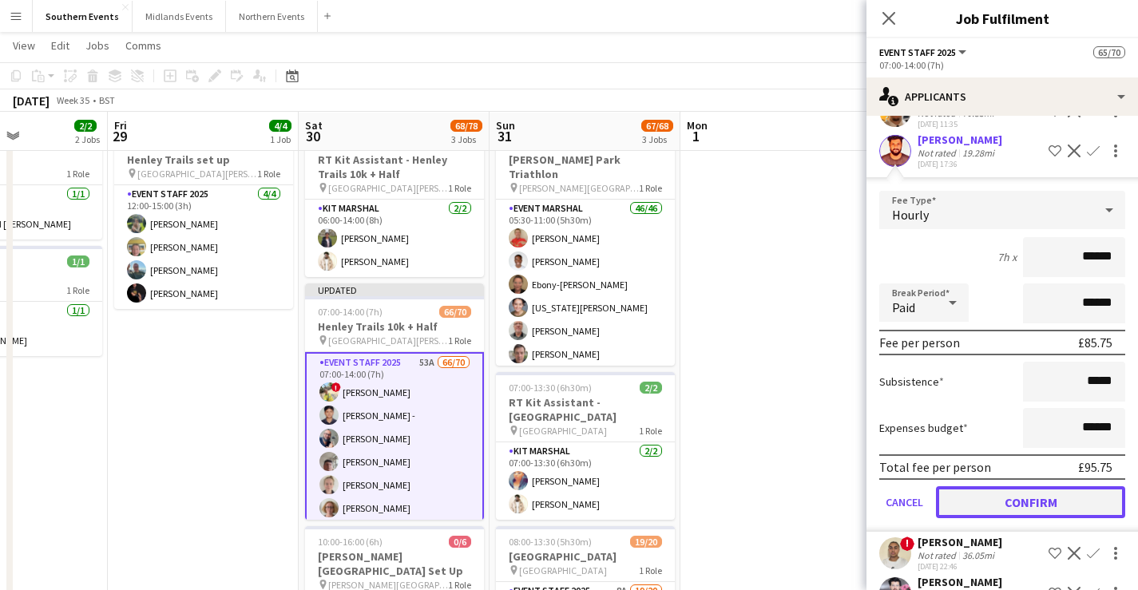
click at [1023, 518] on button "Confirm" at bounding box center [1030, 503] width 189 height 32
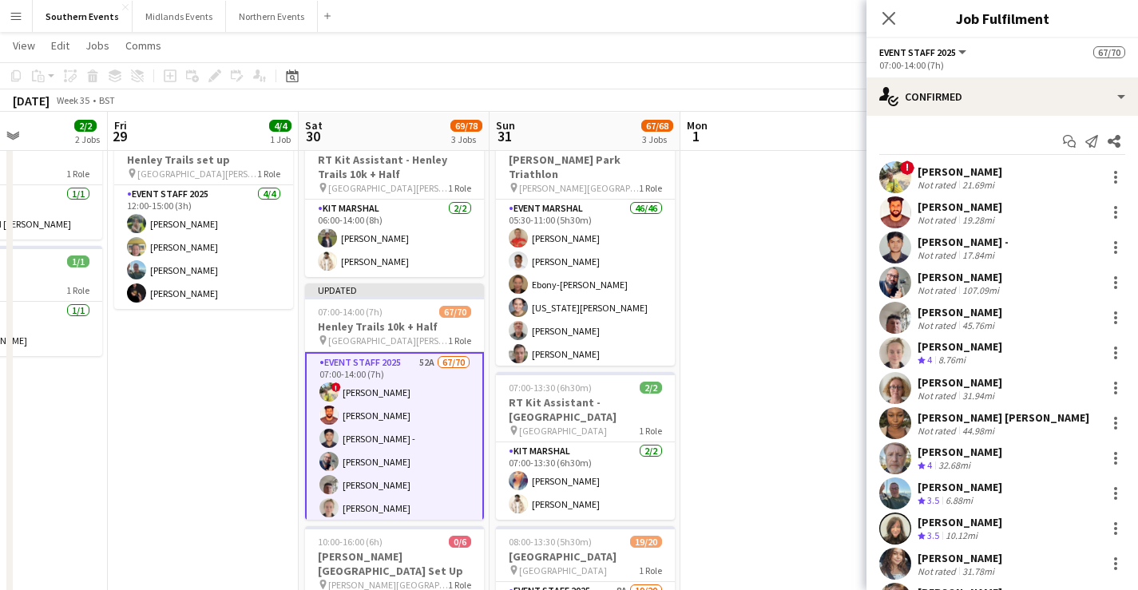
drag, startPoint x: 915, startPoint y: 202, endPoint x: 1029, endPoint y: 248, distance: 123.3
copy div "[PERSON_NAME] Not rated 19.28mi [PERSON_NAME]"
click at [768, 250] on app-date-cell at bounding box center [776, 581] width 191 height 916
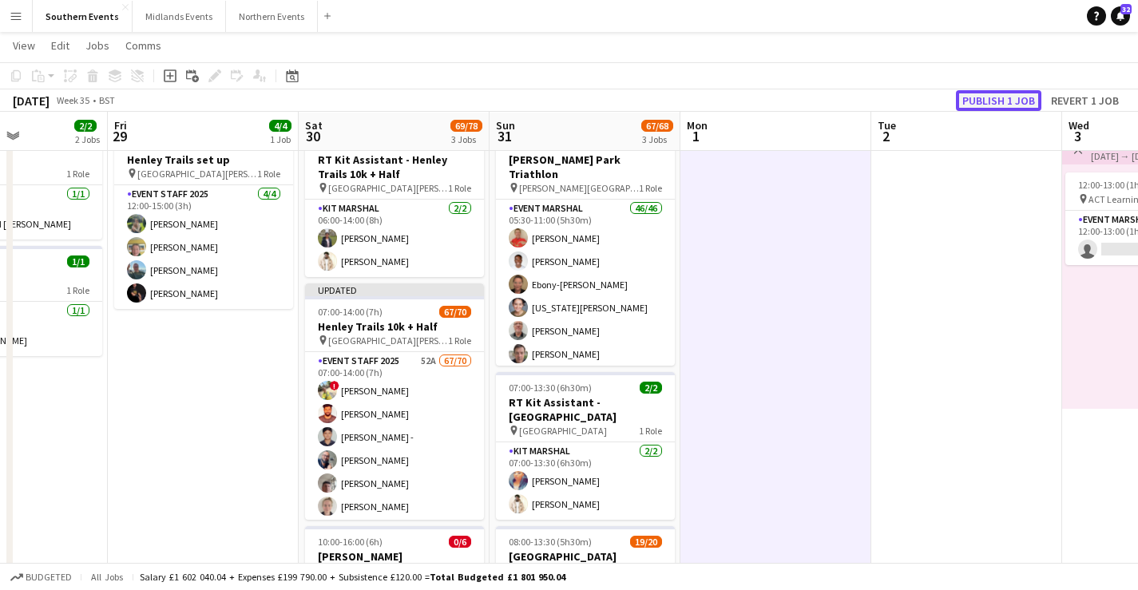
click at [978, 96] on button "Publish 1 job" at bounding box center [998, 100] width 85 height 21
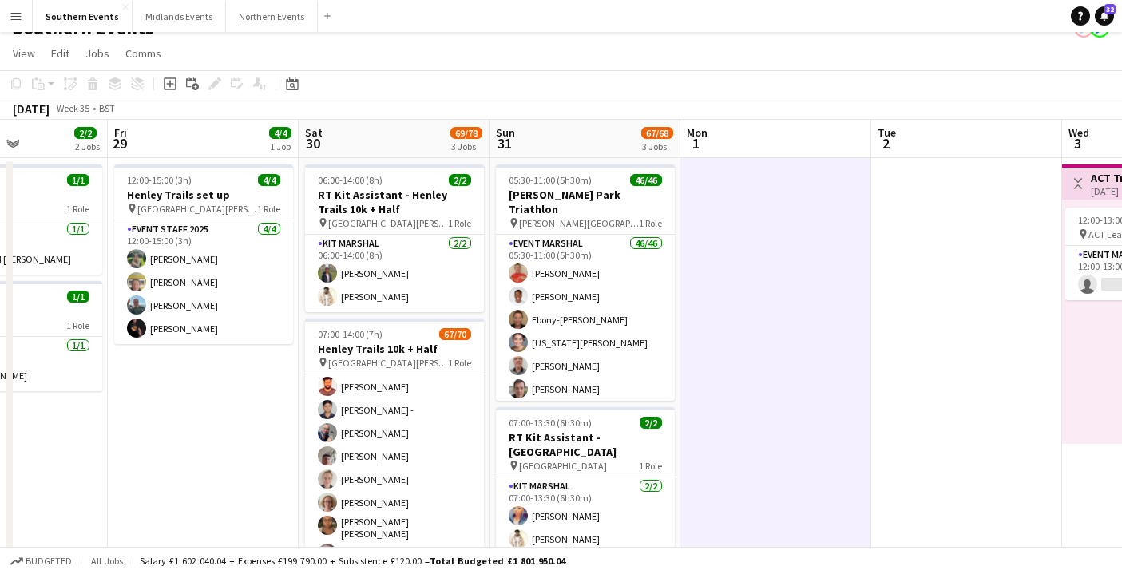
scroll to position [52, 0]
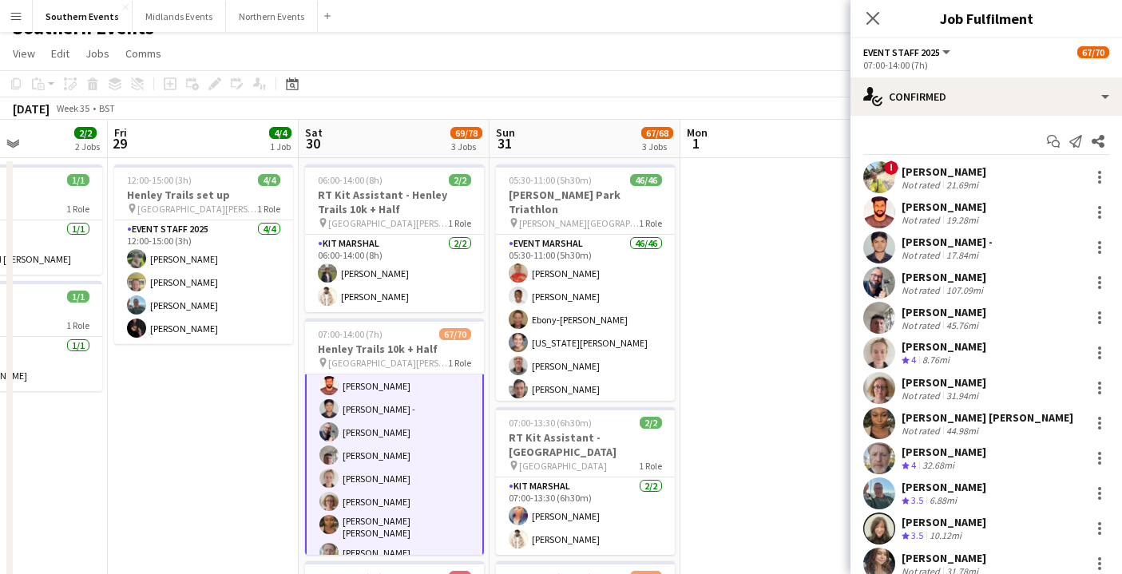
scroll to position [54, 0]
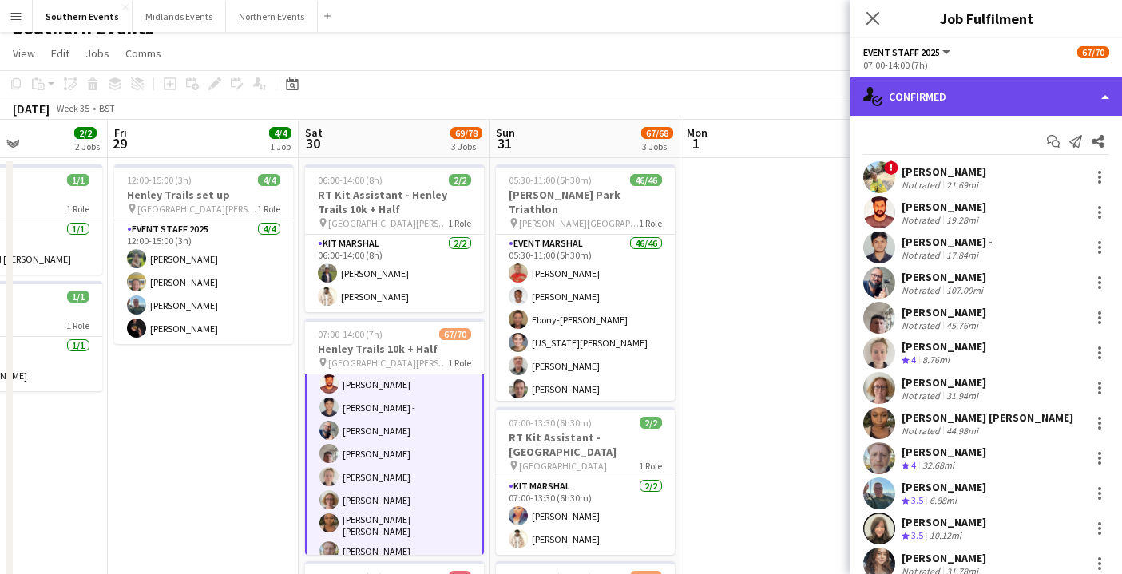
click at [978, 97] on div "single-neutral-actions-check-2 Confirmed" at bounding box center [987, 96] width 272 height 38
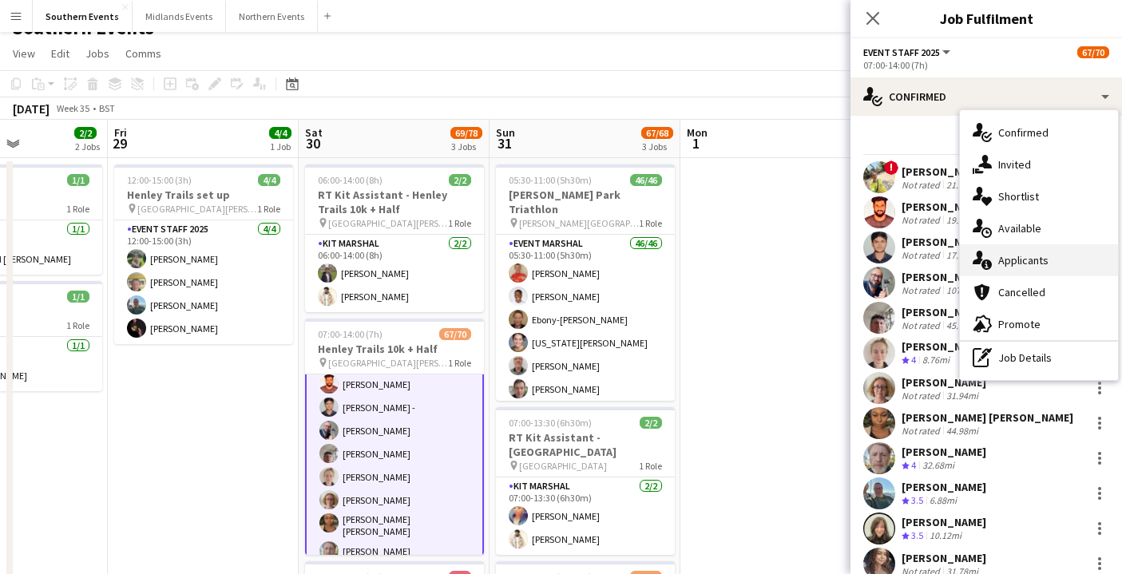
click at [1053, 252] on div "single-neutral-actions-information Applicants" at bounding box center [1039, 260] width 158 height 32
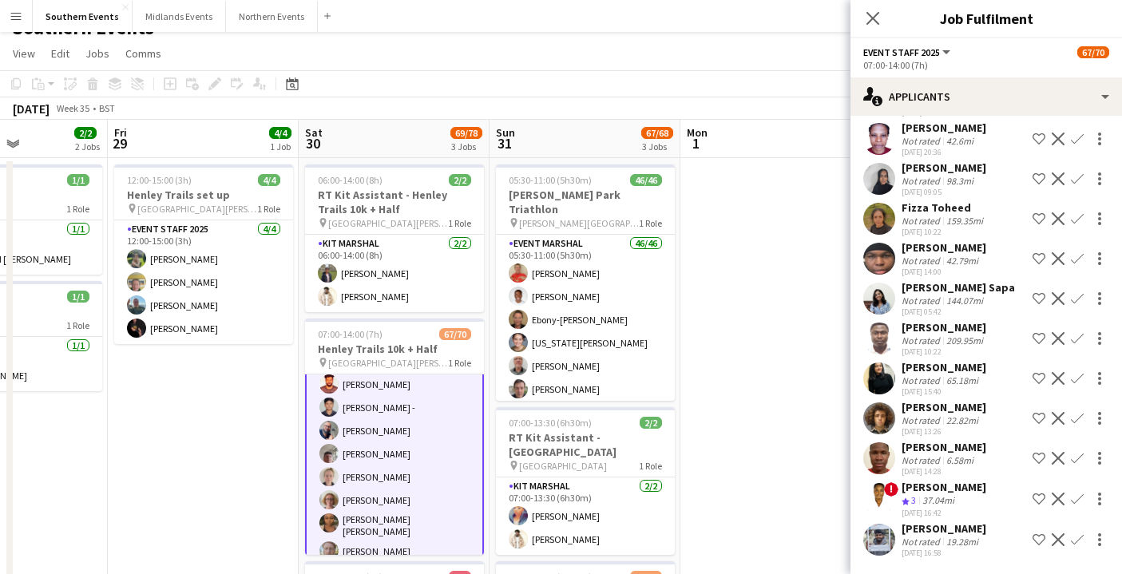
scroll to position [1761, 0]
click at [1071, 534] on app-icon "Confirm" at bounding box center [1077, 540] width 13 height 13
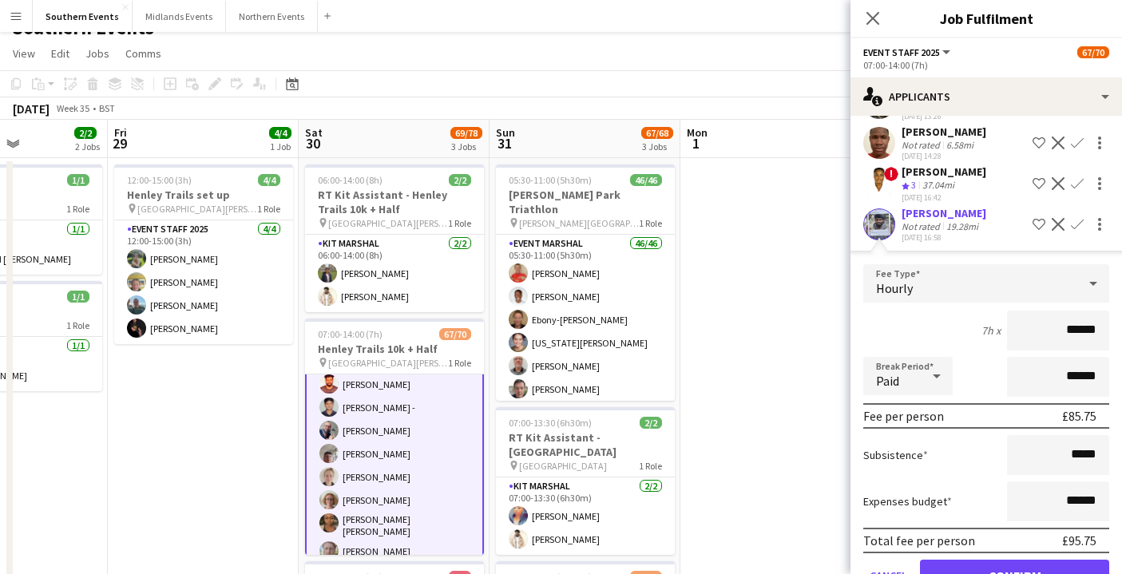
scroll to position [2095, 0]
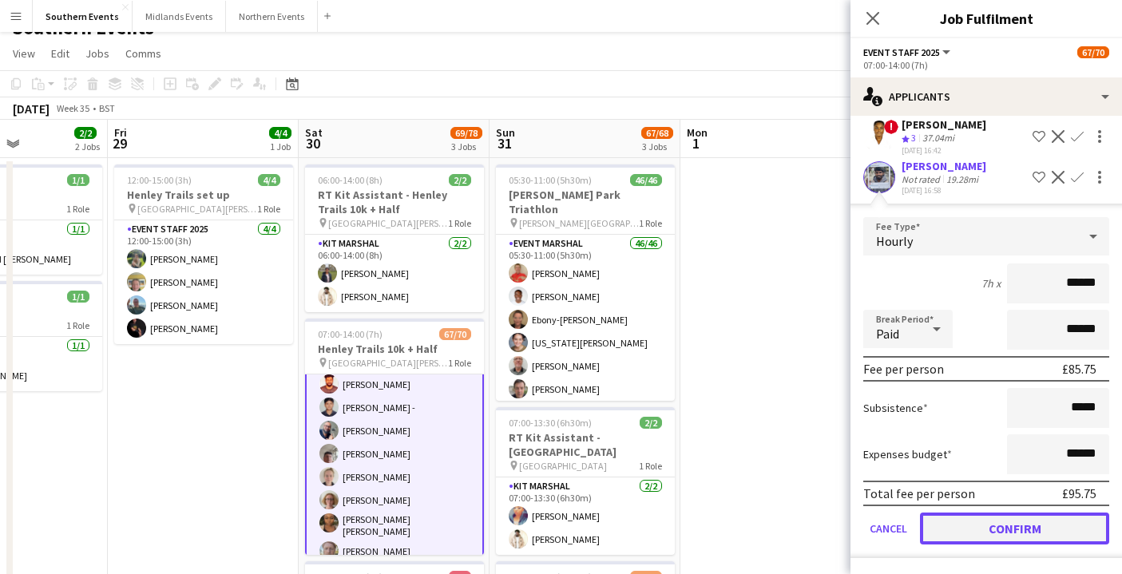
click at [1009, 530] on button "Confirm" at bounding box center [1014, 529] width 189 height 32
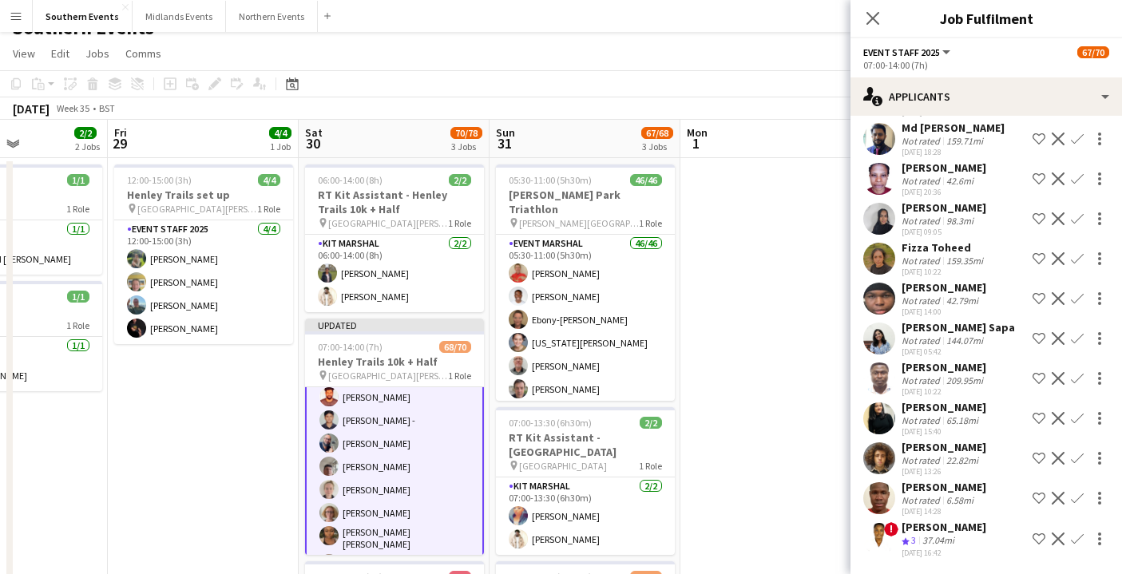
scroll to position [0, 0]
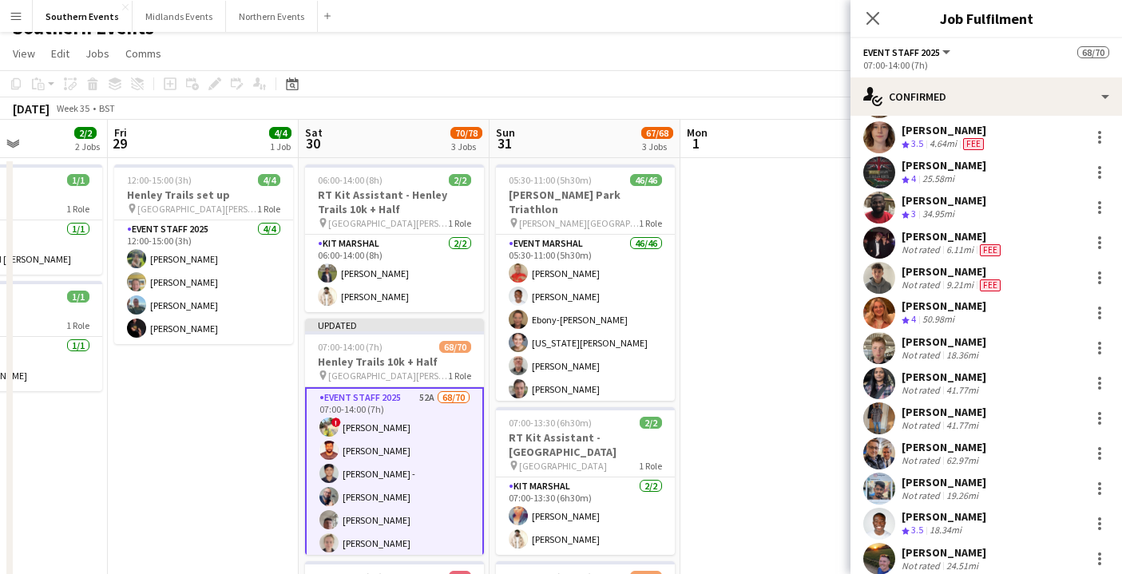
scroll to position [2109, 0]
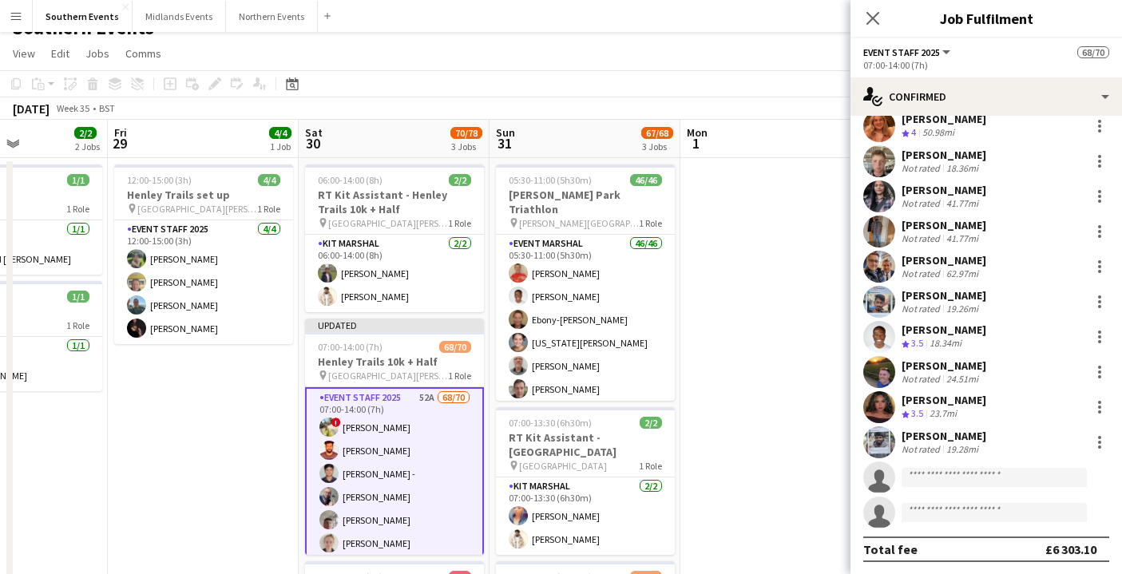
drag, startPoint x: 988, startPoint y: 435, endPoint x: 900, endPoint y: 439, distance: 88.7
click at [900, 439] on div "[PERSON_NAME] Not rated 19.28mi" at bounding box center [987, 443] width 272 height 32
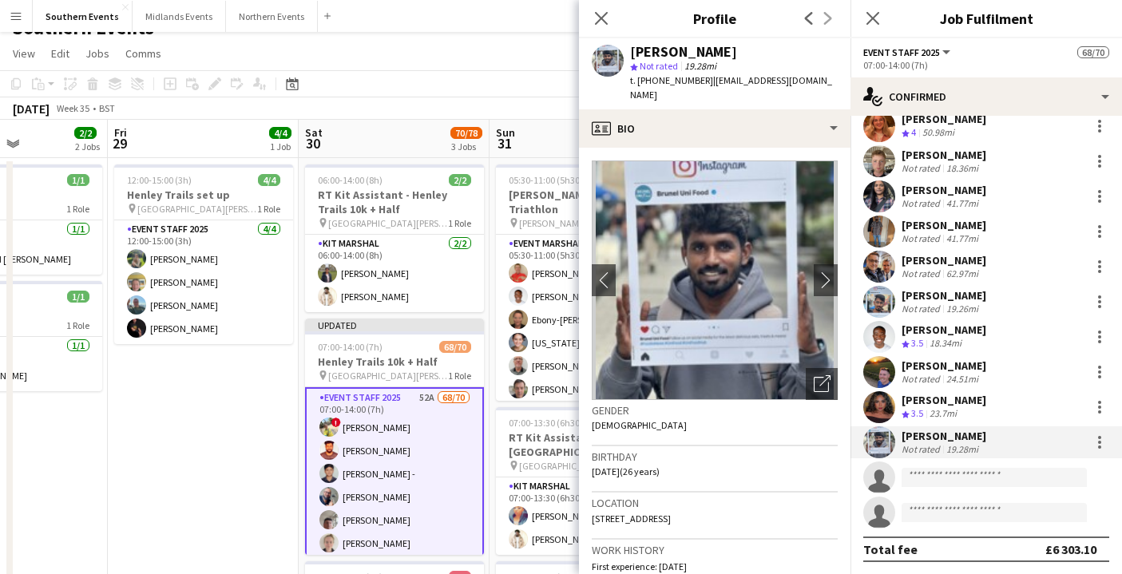
copy div "[PERSON_NAME]"
click at [511, 60] on app-page-menu "View Day view expanded Day view collapsed Month view Date picker Jump to [DATE]…" at bounding box center [561, 55] width 1122 height 30
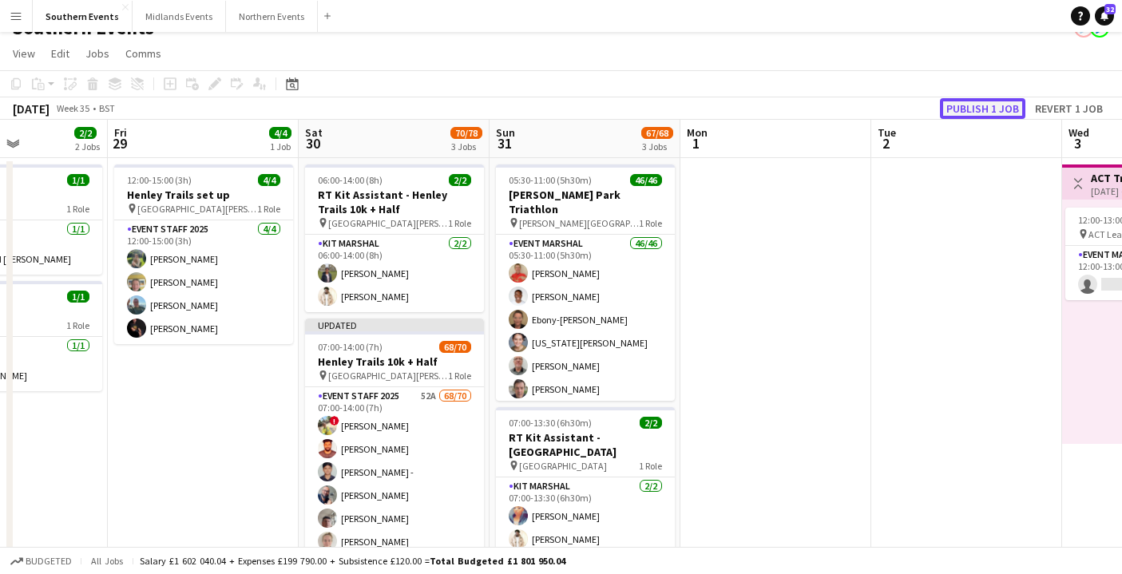
click at [995, 109] on button "Publish 1 job" at bounding box center [982, 108] width 85 height 21
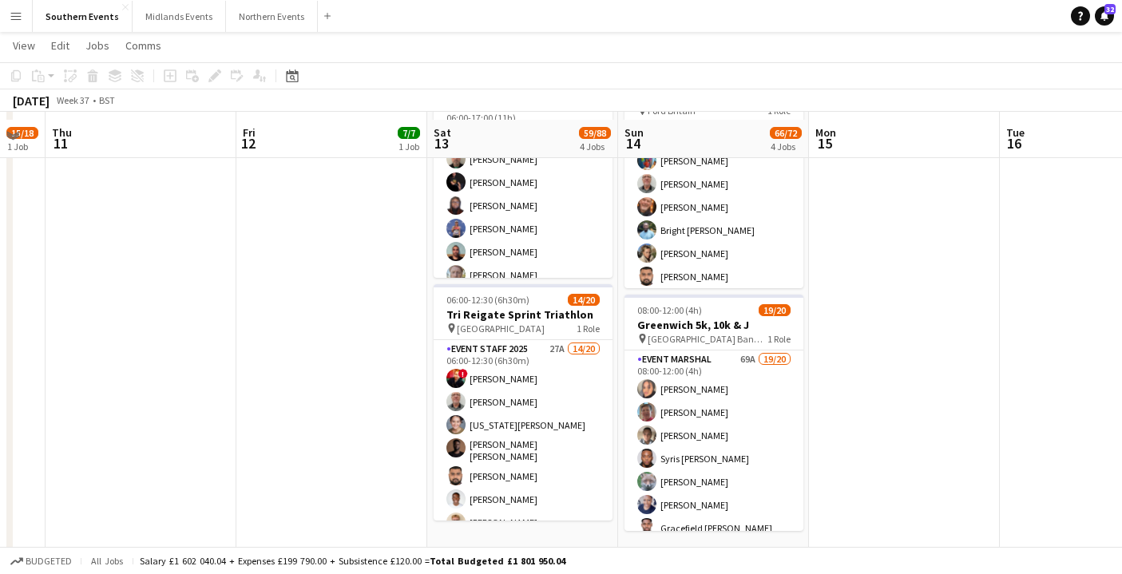
scroll to position [548, 0]
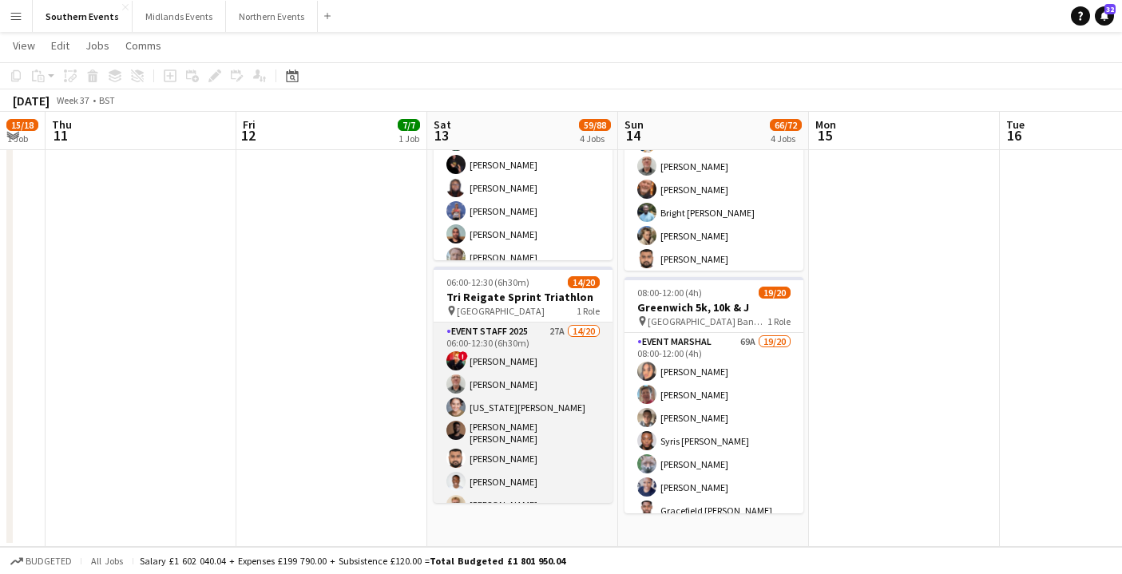
click at [537, 415] on app-card-role "Event Staff 2025 27A 14/20 06:00-12:30 (6h30m) ! [PERSON_NAME] [PERSON_NAME] [U…" at bounding box center [523, 572] width 179 height 499
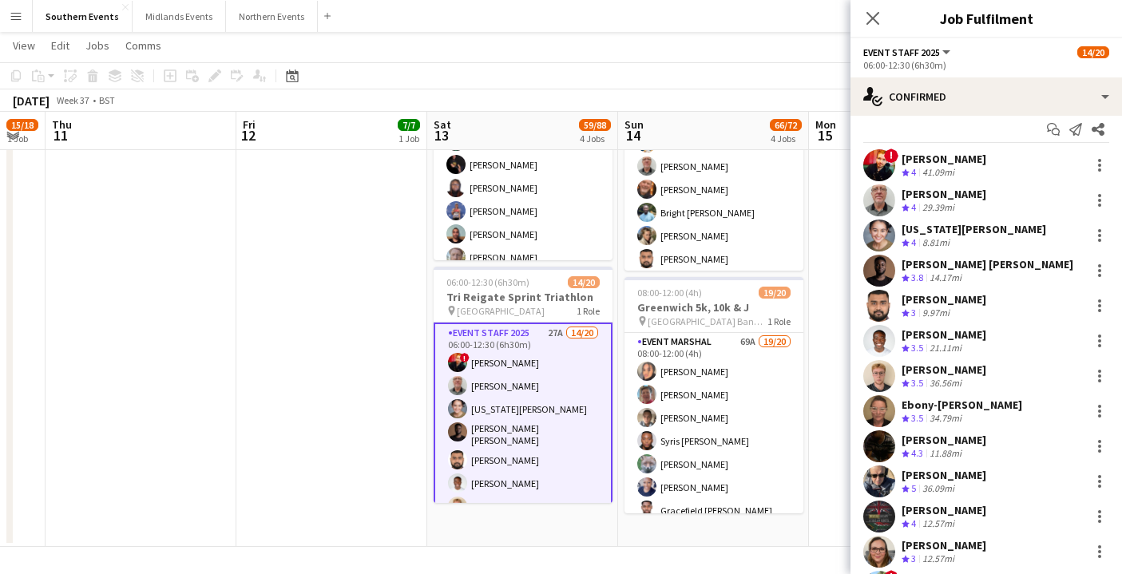
scroll to position [0, 0]
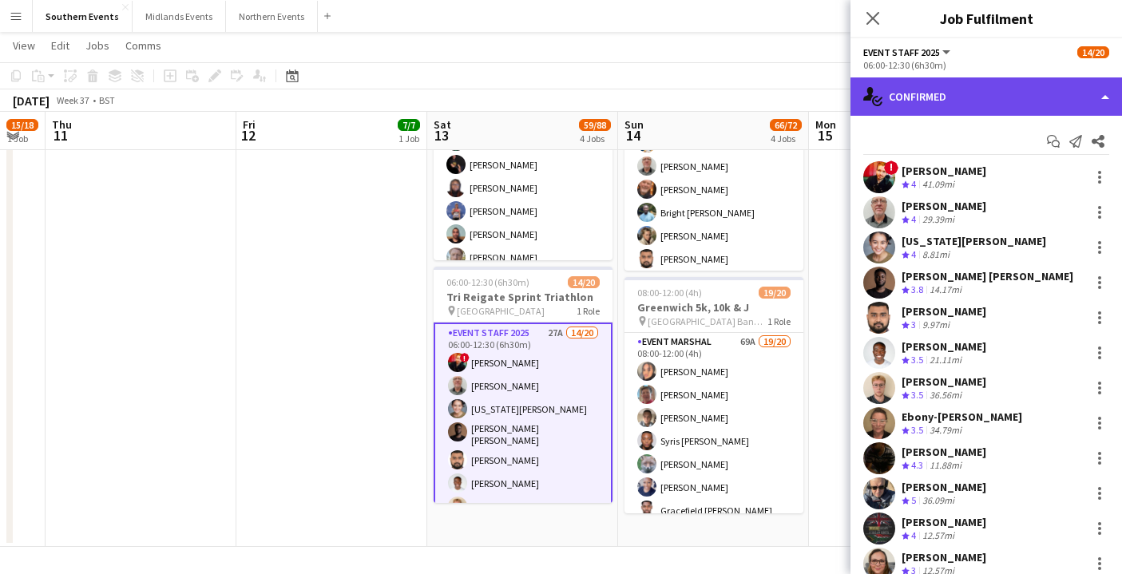
click at [987, 105] on div "single-neutral-actions-check-2 Confirmed" at bounding box center [987, 96] width 272 height 38
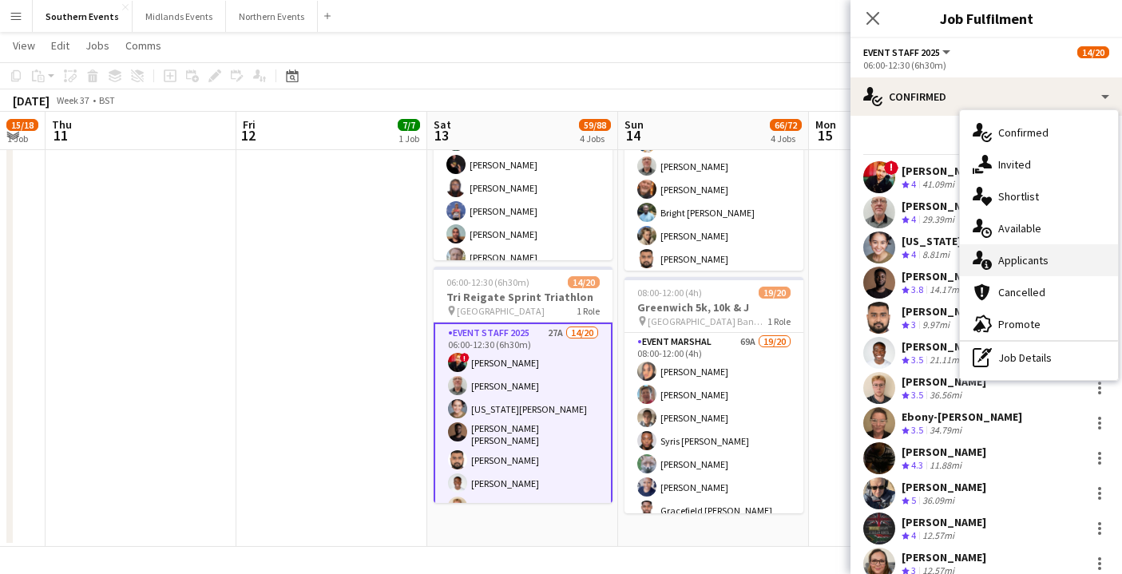
click at [1035, 265] on div "single-neutral-actions-information Applicants" at bounding box center [1039, 260] width 158 height 32
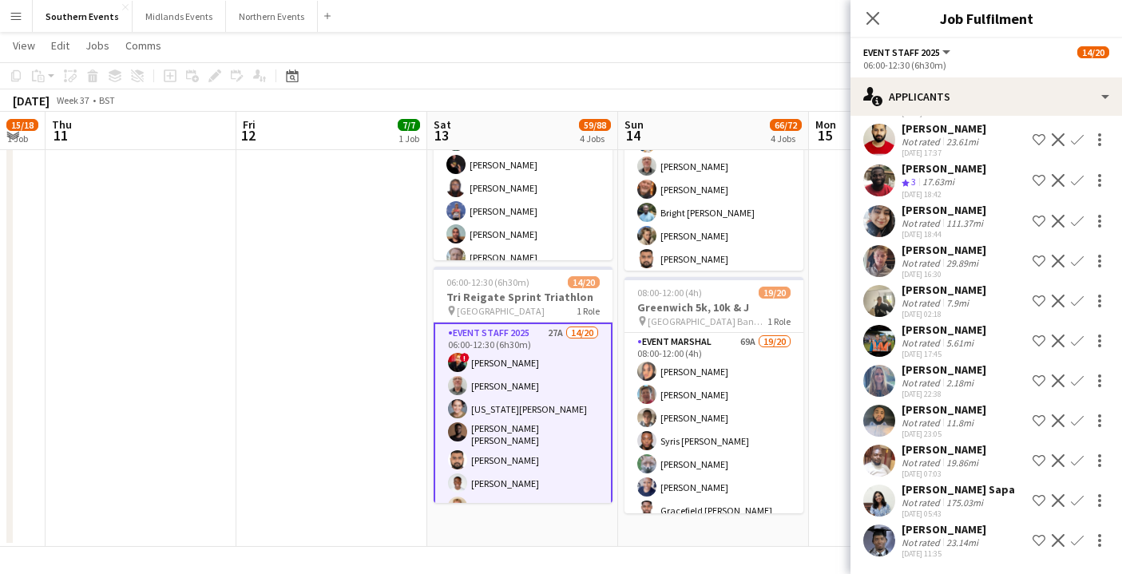
scroll to position [761, 0]
click at [869, 17] on icon "Close pop-in" at bounding box center [872, 17] width 15 height 15
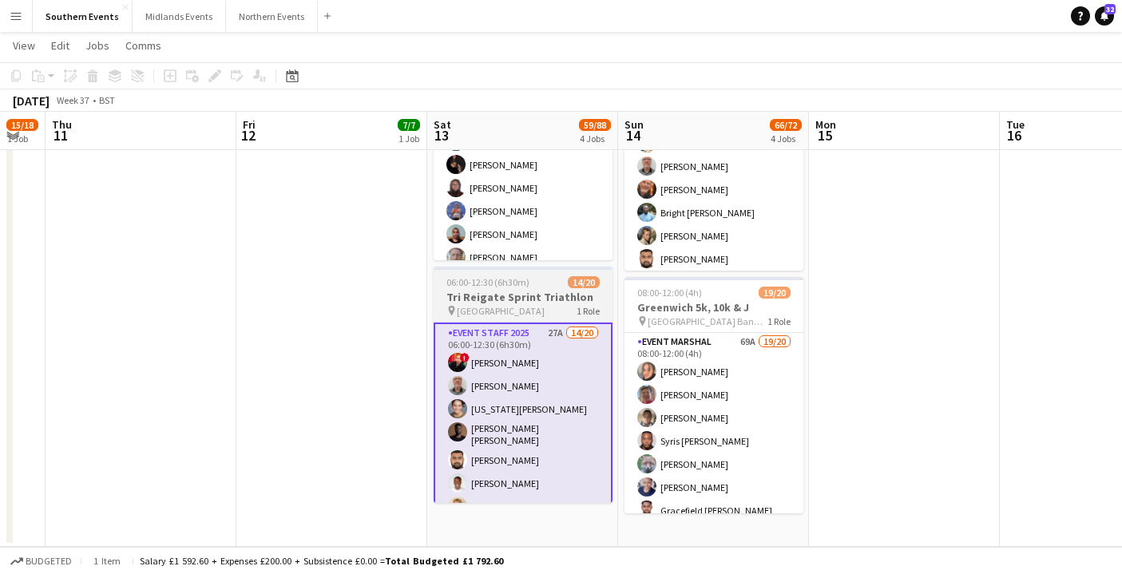
click at [505, 426] on app-card-role "Event Staff 2025 27A 14/20 06:00-12:30 (6h30m) ! [PERSON_NAME] [PERSON_NAME] [U…" at bounding box center [523, 574] width 179 height 503
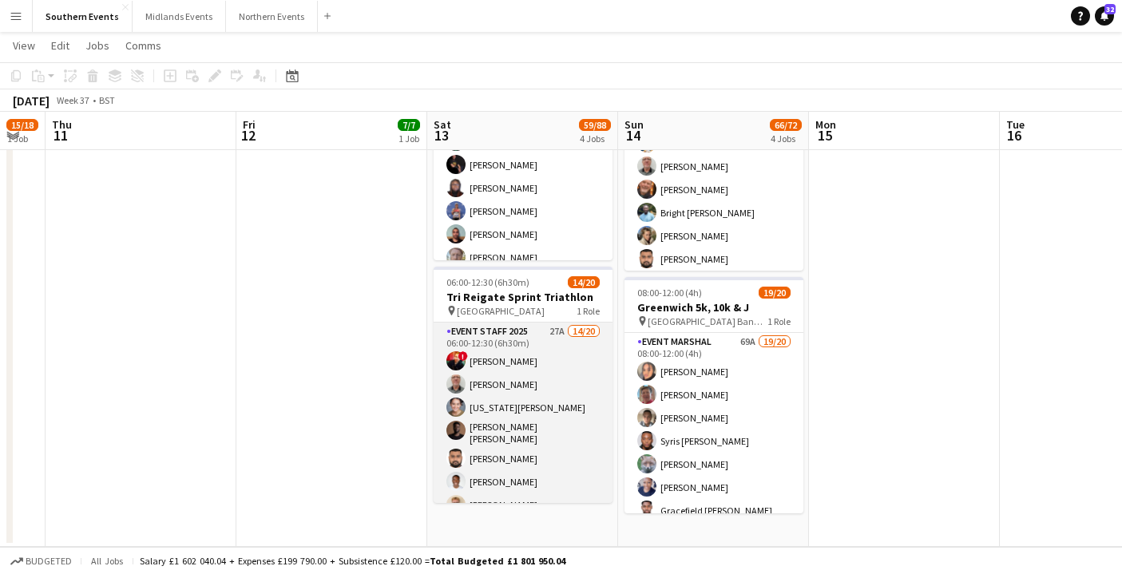
click at [529, 432] on app-card-role "Event Staff 2025 27A 14/20 06:00-12:30 (6h30m) ! [PERSON_NAME] [PERSON_NAME] [U…" at bounding box center [523, 572] width 179 height 499
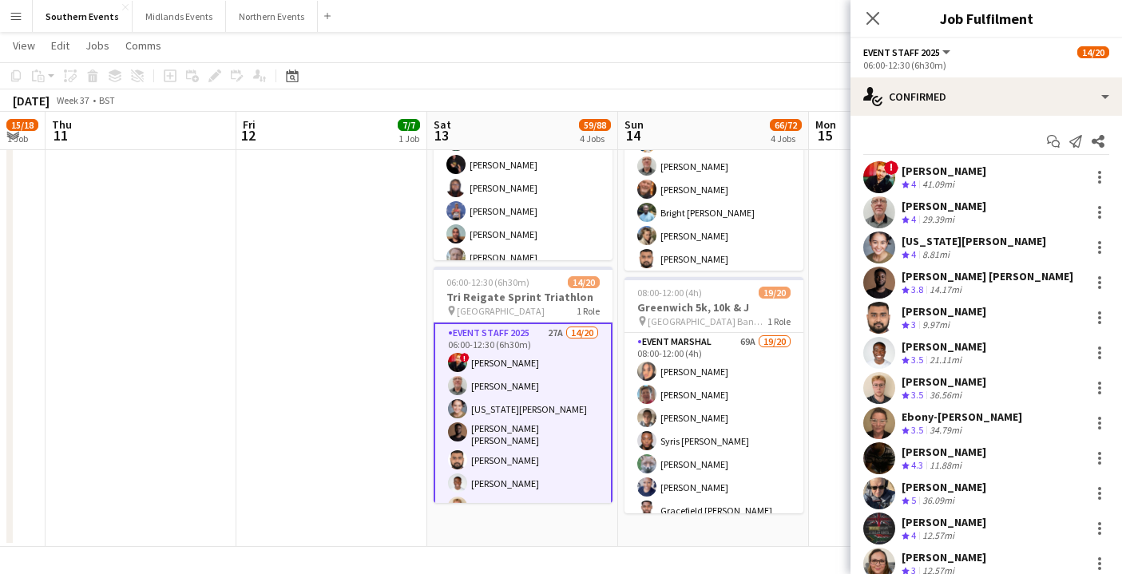
click at [974, 252] on div "Crew rating 4 8.81mi" at bounding box center [974, 255] width 145 height 14
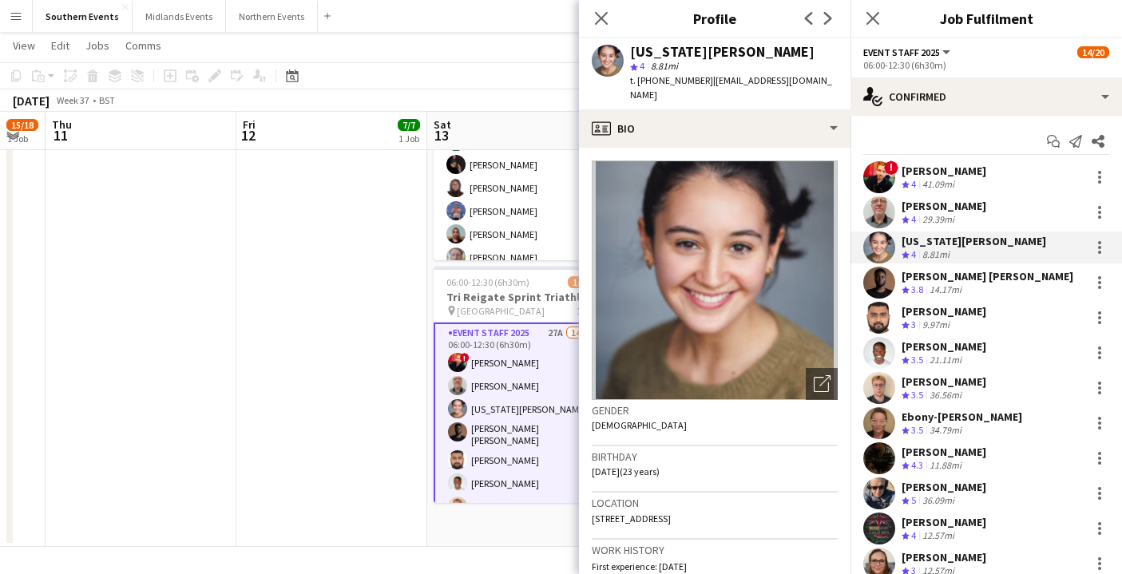
click at [981, 389] on div "[PERSON_NAME] Crew rating 3.5 36.56mi" at bounding box center [987, 388] width 272 height 32
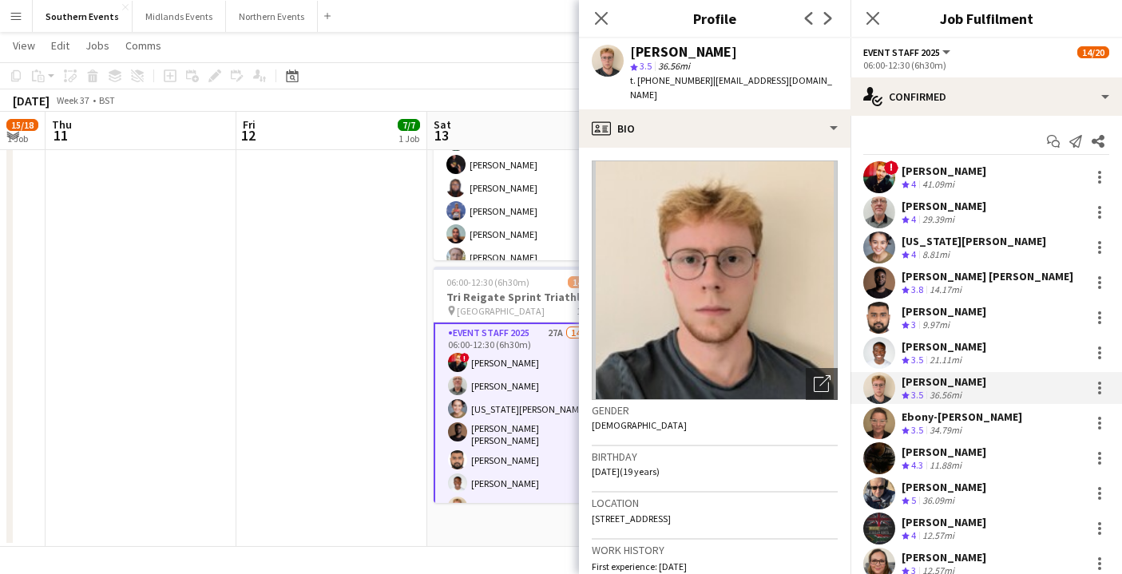
click at [983, 423] on div "Ebony-[PERSON_NAME]" at bounding box center [962, 417] width 121 height 14
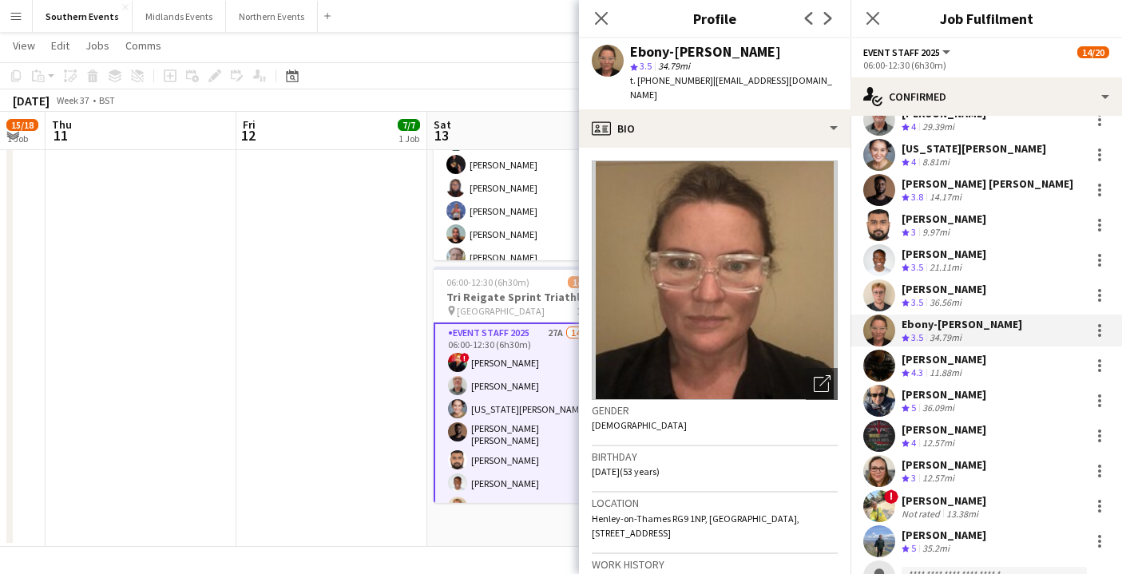
scroll to position [109, 0]
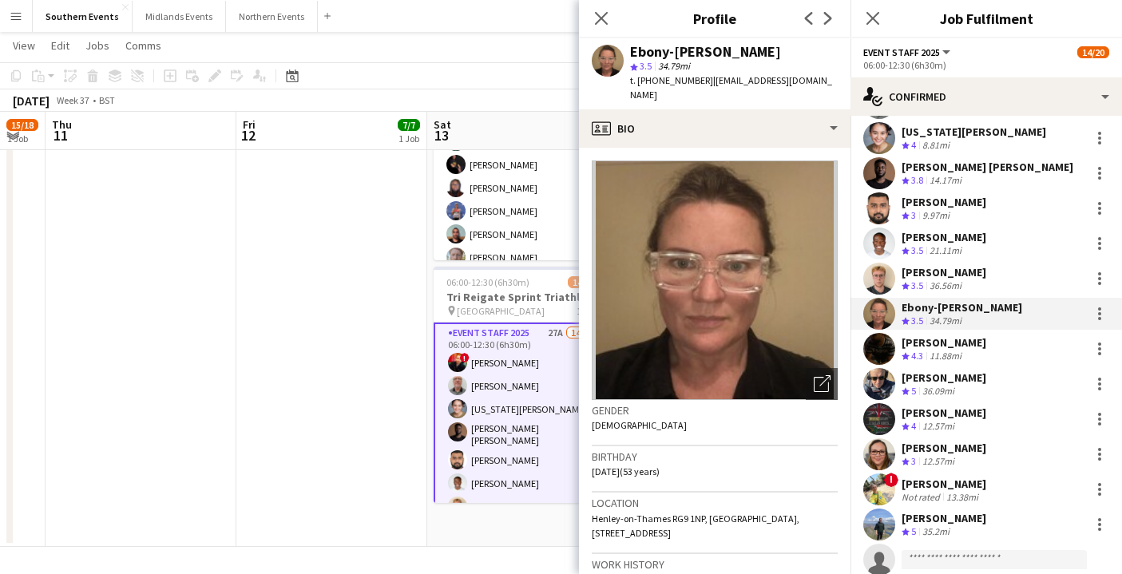
click at [987, 491] on div "! [PERSON_NAME] Not rated 13.38mi" at bounding box center [987, 490] width 272 height 32
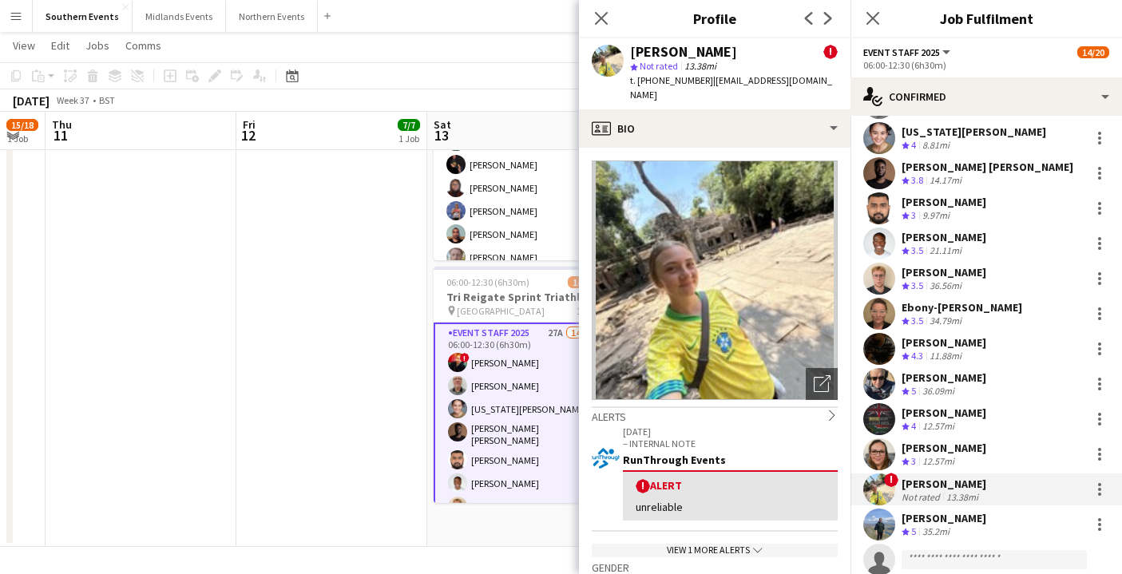
scroll to position [0, 0]
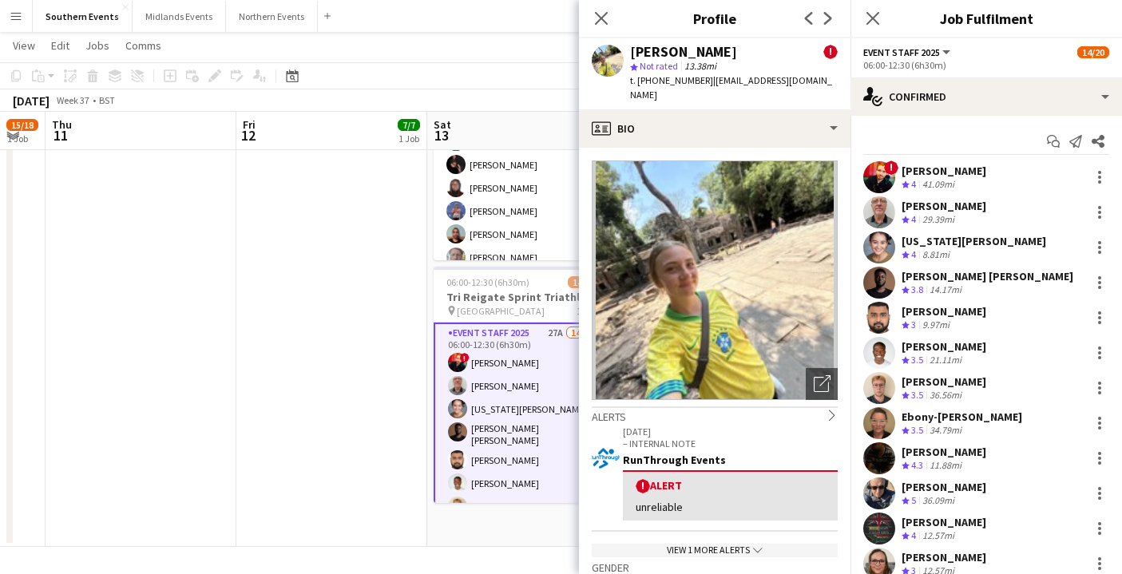
click at [975, 212] on div "[PERSON_NAME] Crew rating 4 29.39mi" at bounding box center [987, 213] width 272 height 32
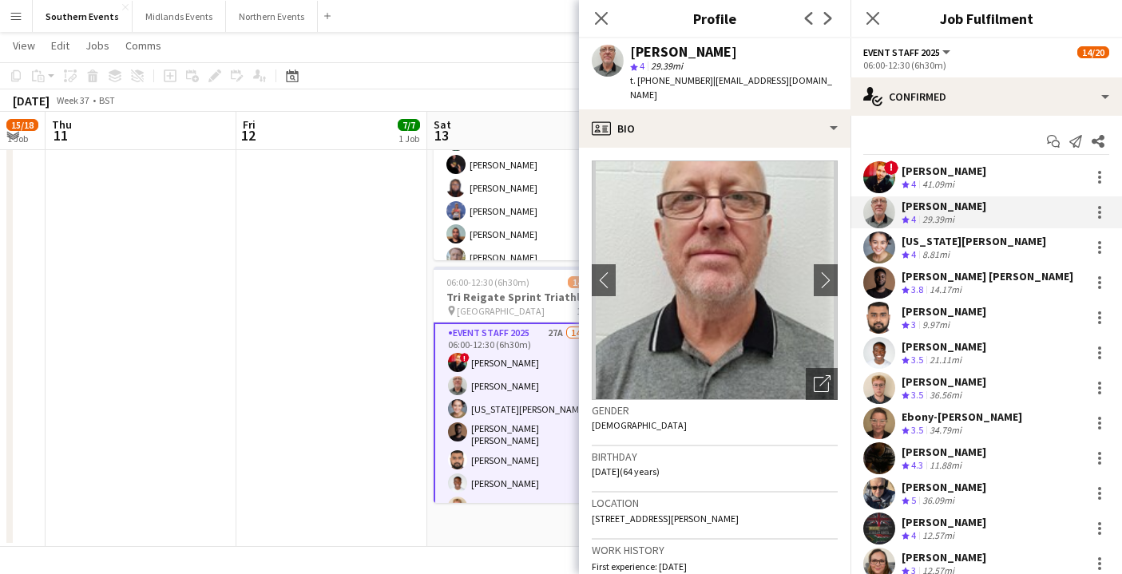
click at [971, 177] on div "[PERSON_NAME]" at bounding box center [944, 171] width 85 height 14
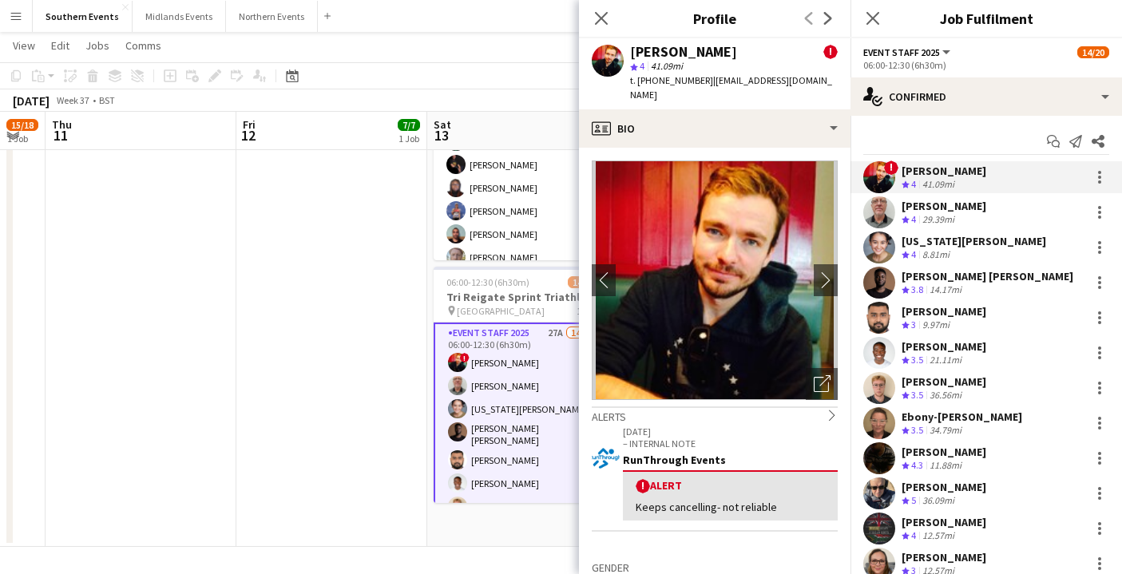
click at [947, 416] on div "Ebony-[PERSON_NAME]" at bounding box center [962, 417] width 121 height 14
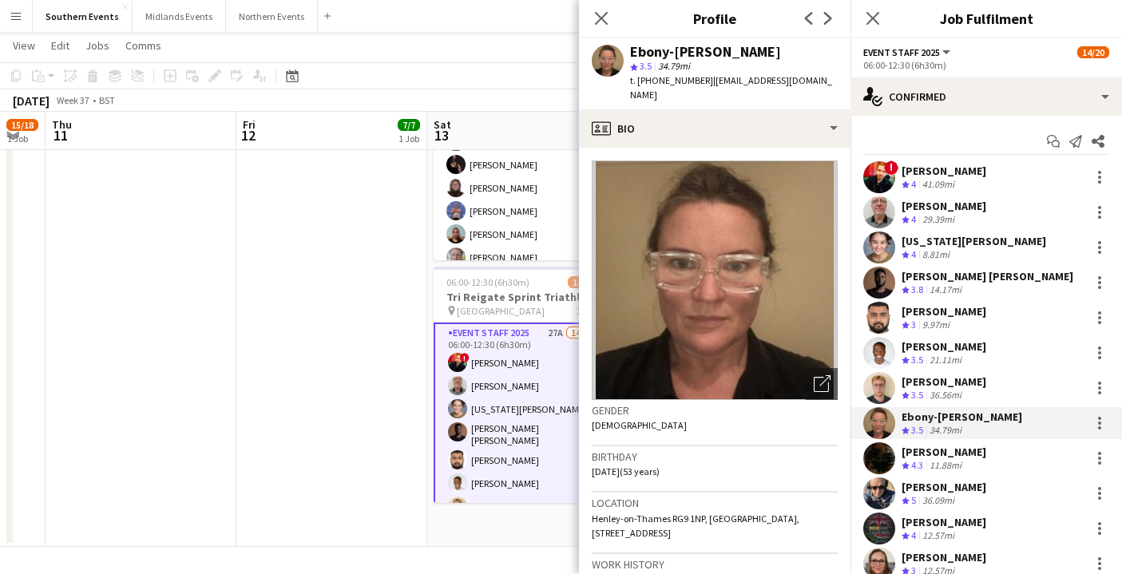
click at [965, 247] on div "[US_STATE][PERSON_NAME]" at bounding box center [974, 241] width 145 height 14
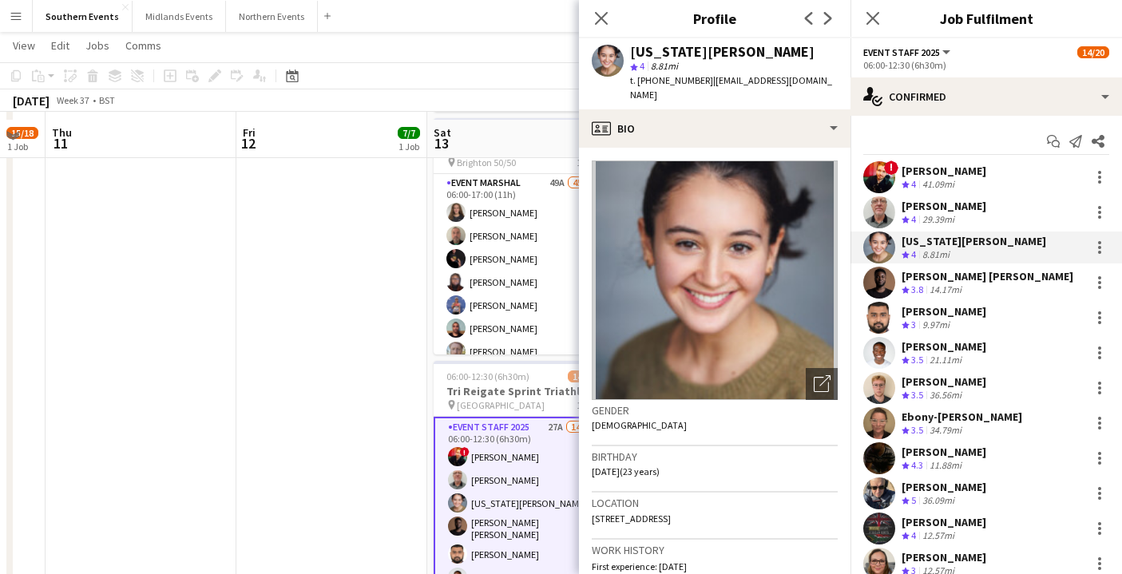
scroll to position [368, 0]
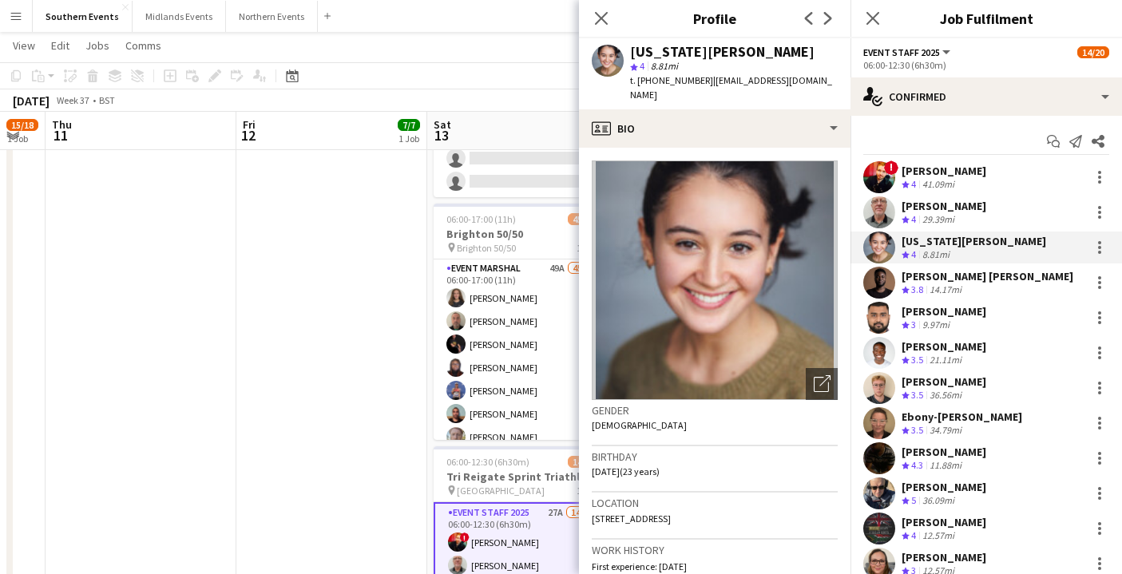
click at [375, 321] on app-date-cell "13:00-17:00 (4h) 7/7 [GEOGRAPHIC_DATA] 50/50 SET UP pin Brighton 50/50 SET UP 1…" at bounding box center [331, 269] width 191 height 916
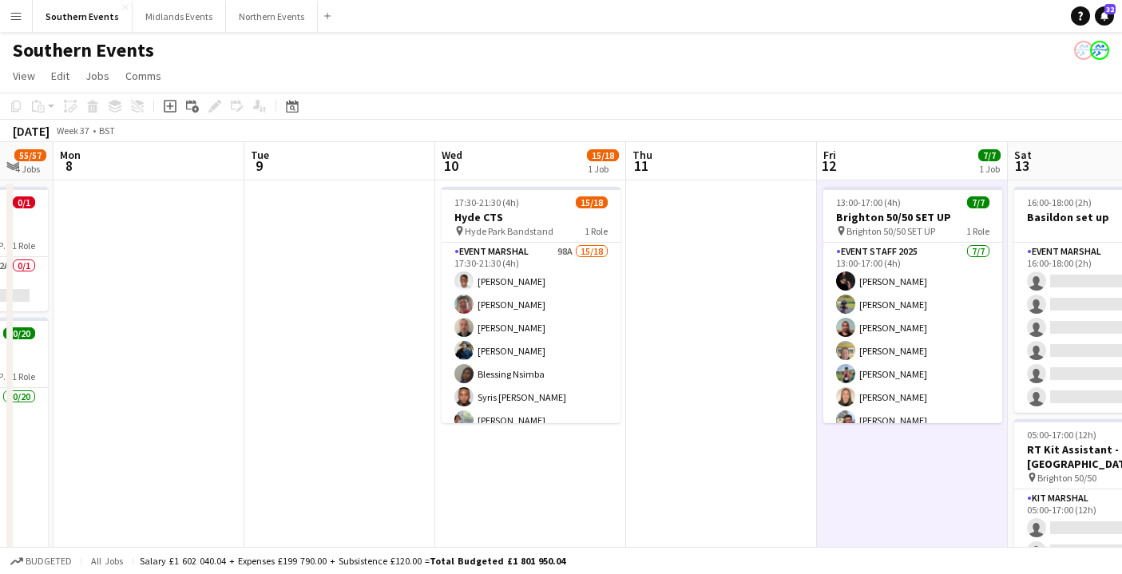
scroll to position [0, 508]
